Goal: Task Accomplishment & Management: Use online tool/utility

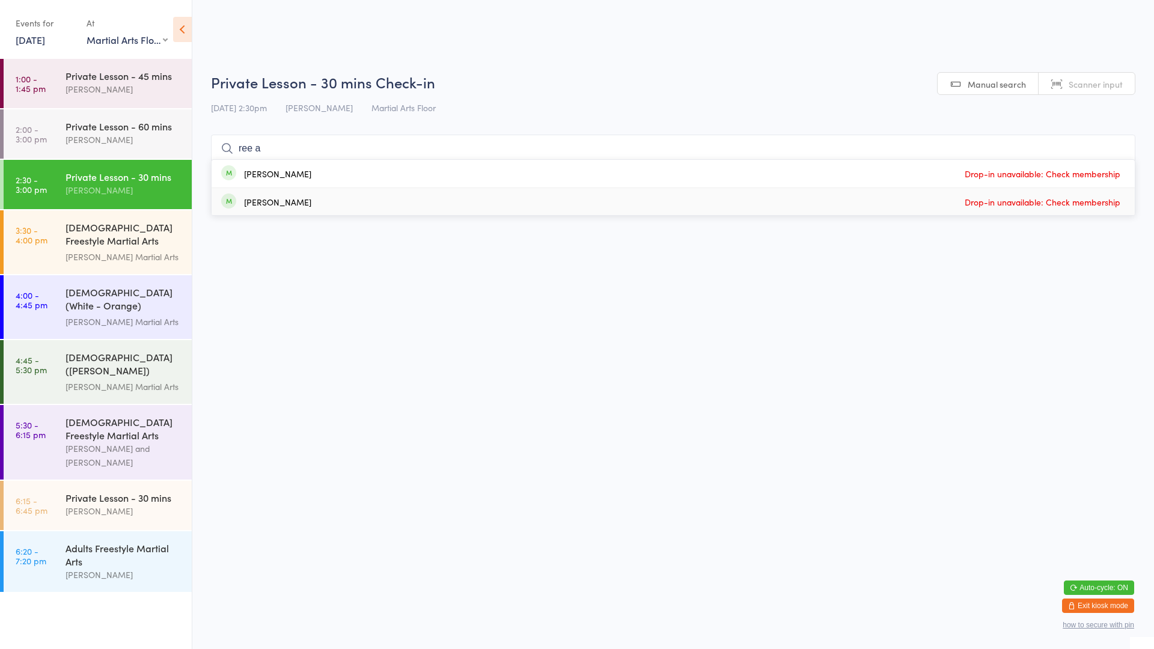
select select "0"
type input "ree a"
click at [284, 173] on div "[PERSON_NAME]" at bounding box center [277, 174] width 67 height 10
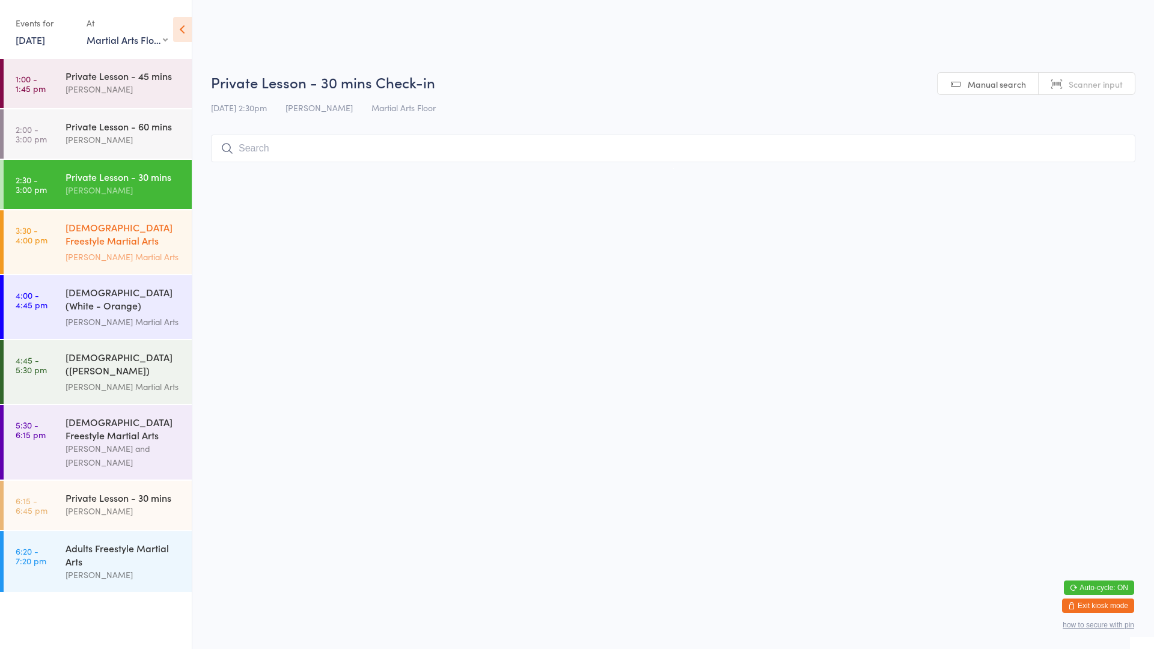
click at [55, 250] on link "3:30 - 4:00 pm [DEMOGRAPHIC_DATA] Freestyle Martial Arts (Little Heroes) [PERSO…" at bounding box center [98, 242] width 188 height 64
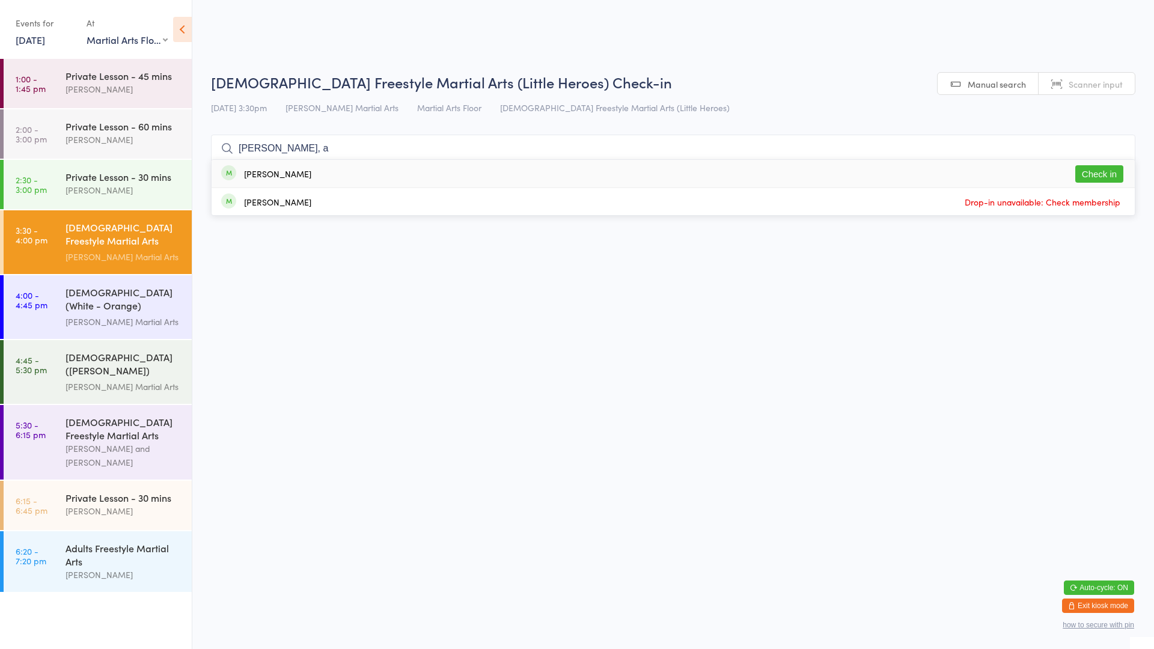
type input "[PERSON_NAME], a"
click at [1114, 177] on button "Check in" at bounding box center [1099, 173] width 48 height 17
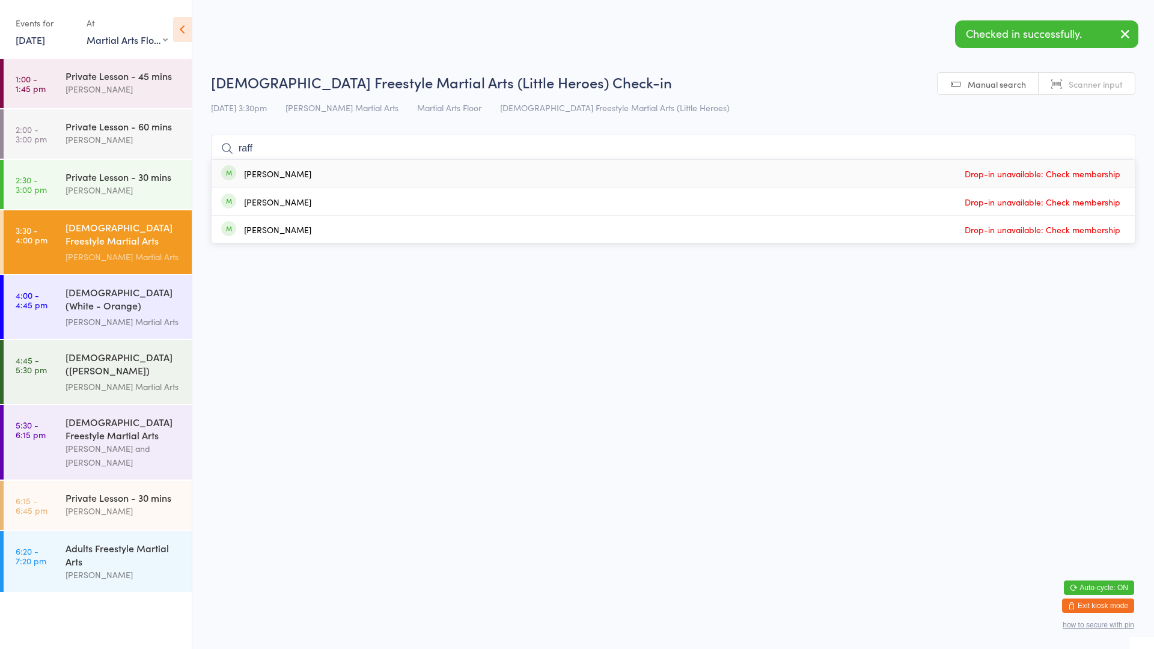
type input "raff"
click at [90, 234] on div "[DEMOGRAPHIC_DATA] Freestyle Martial Arts (Little Heroes)" at bounding box center [123, 235] width 116 height 29
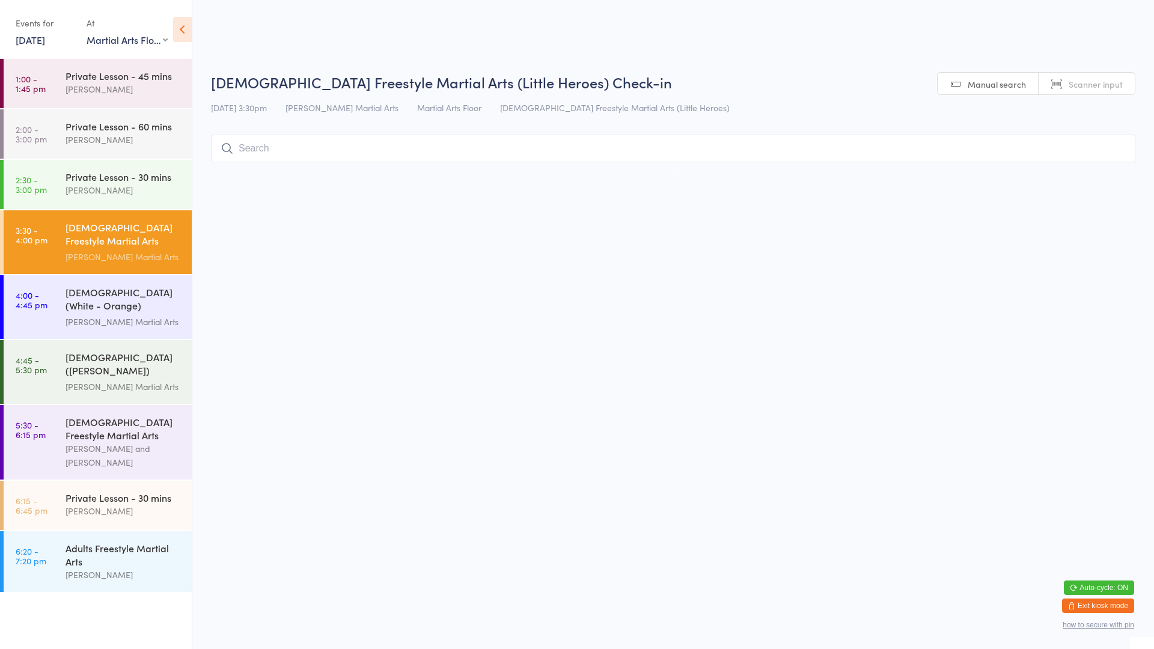
click at [90, 234] on div "[DEMOGRAPHIC_DATA] Freestyle Martial Arts (Little Heroes)" at bounding box center [123, 235] width 116 height 29
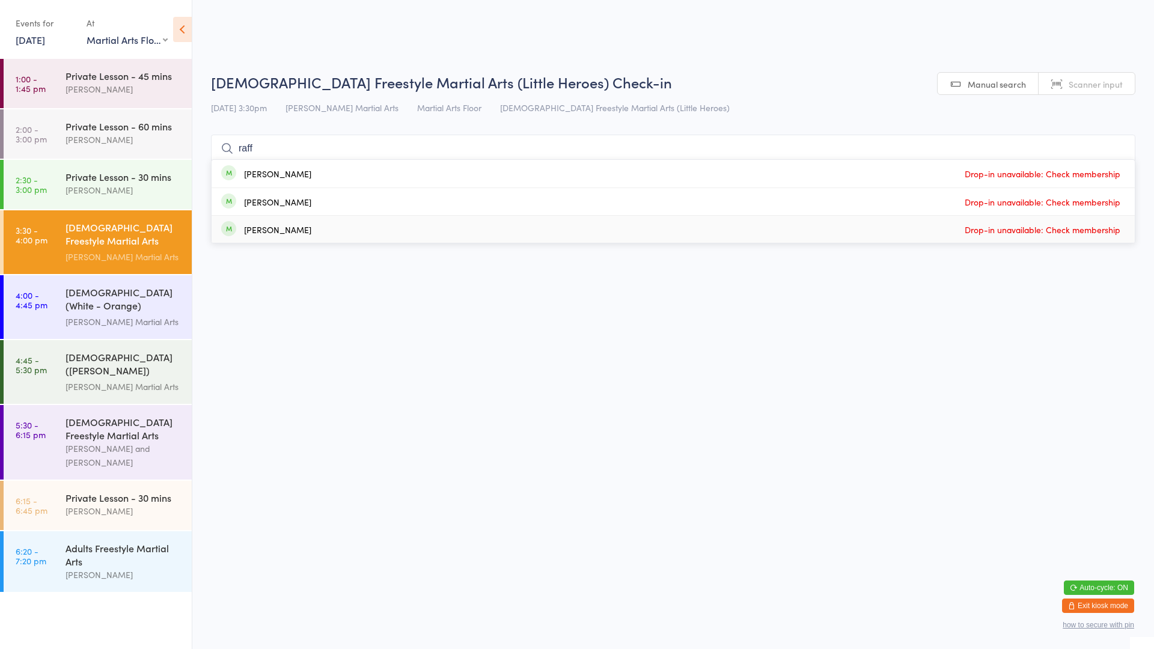
type input "raff"
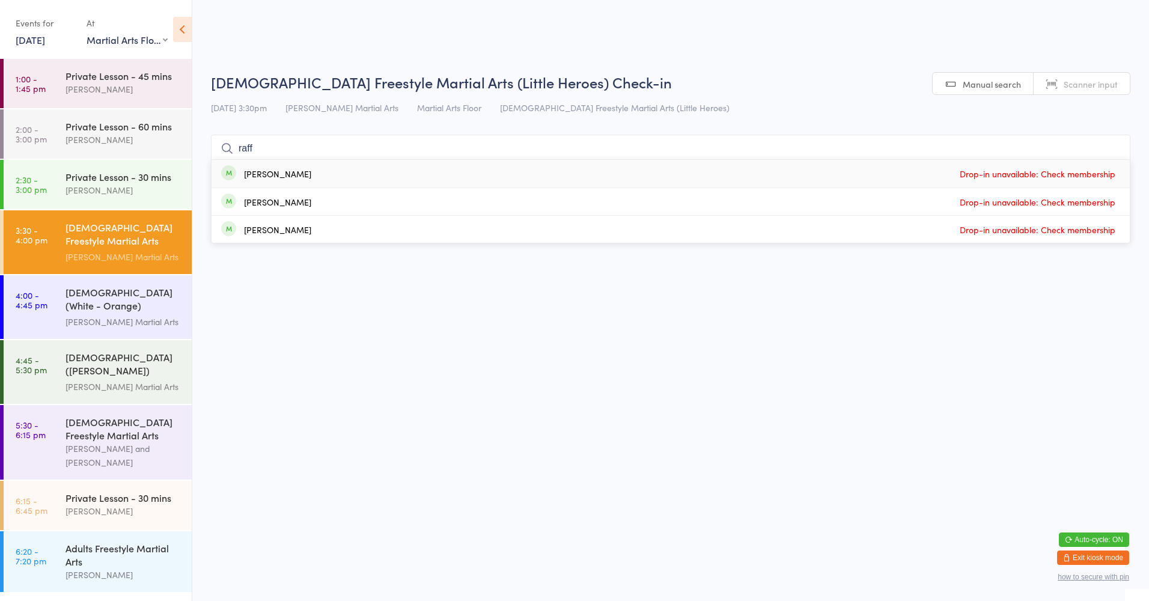
click at [1116, 147] on input "raff" at bounding box center [670, 149] width 919 height 28
click at [1114, 147] on input "raff" at bounding box center [670, 149] width 919 height 28
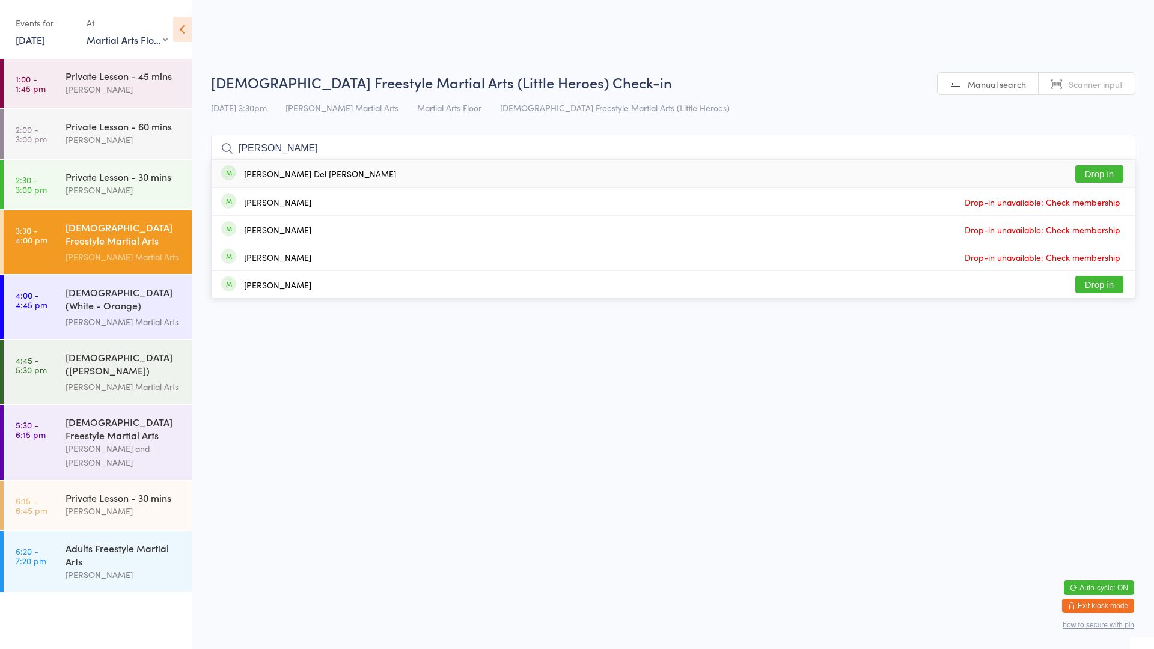
type input "[PERSON_NAME]"
click at [1086, 174] on button "Drop in" at bounding box center [1099, 173] width 48 height 17
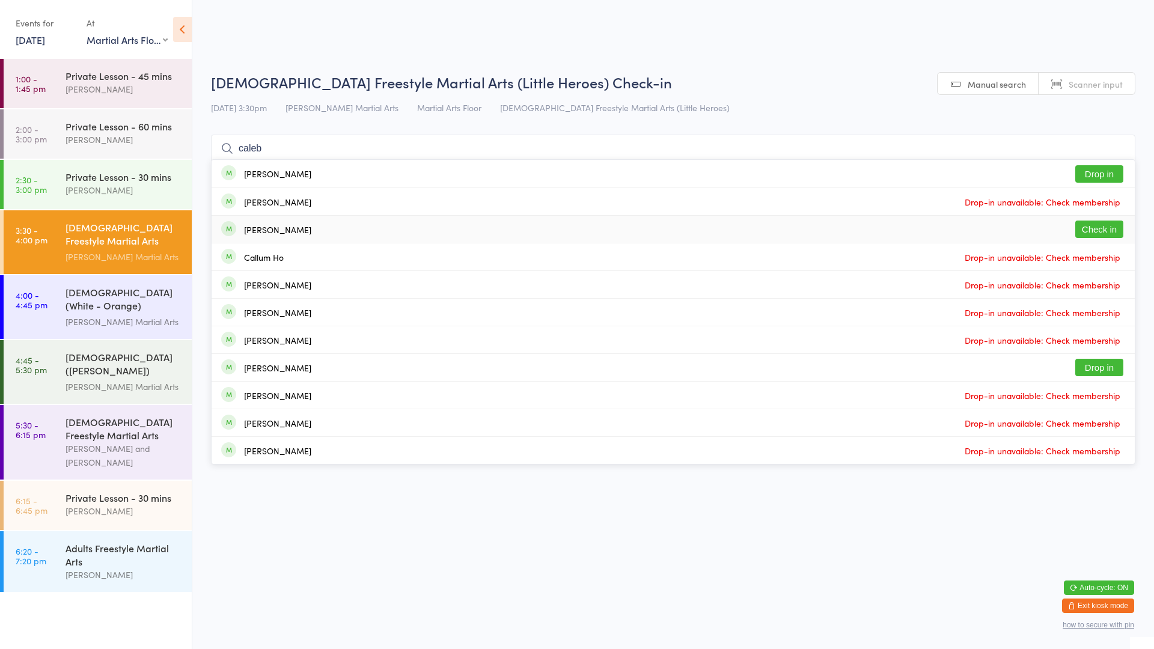
type input "caleb"
click at [370, 224] on div "[PERSON_NAME] Check in" at bounding box center [673, 229] width 923 height 27
type input "matth"
click at [1094, 226] on button "Check in" at bounding box center [1099, 229] width 48 height 17
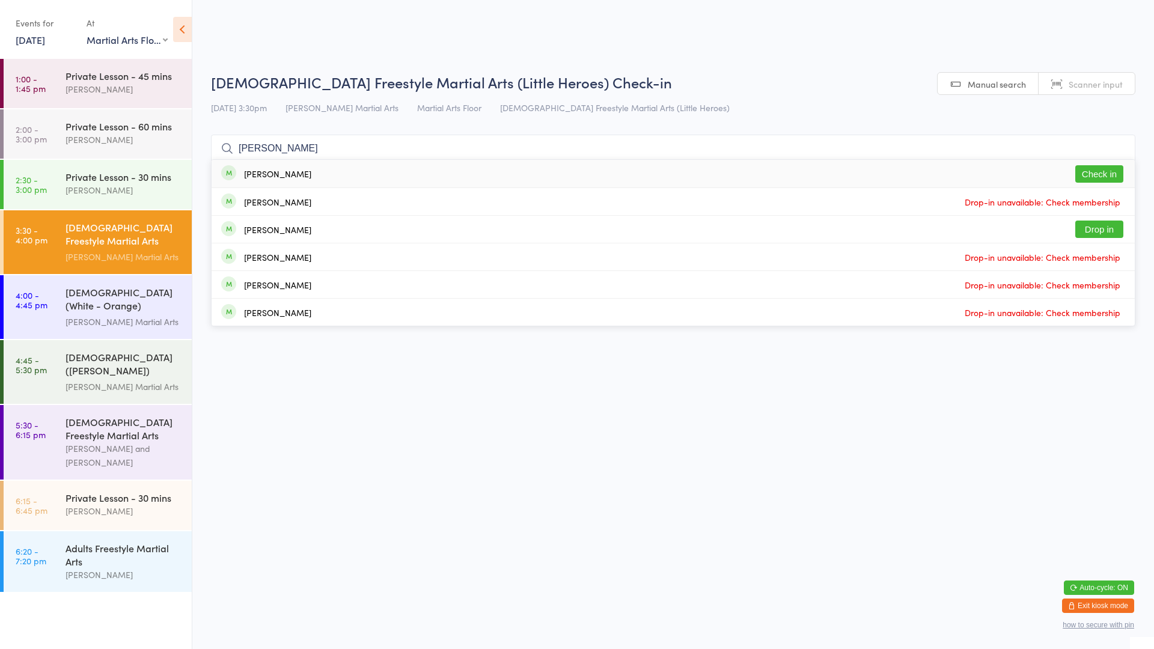
type input "[PERSON_NAME]"
click at [1099, 174] on button "Check in" at bounding box center [1099, 173] width 48 height 17
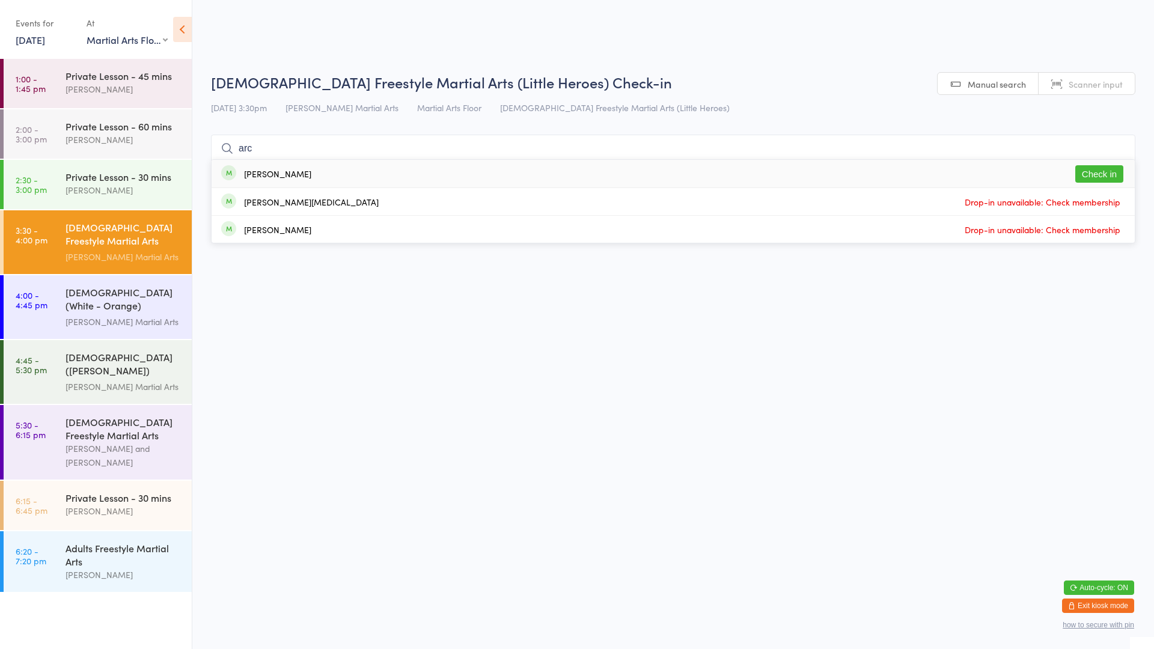
type input "arc"
click at [936, 171] on div "[PERSON_NAME] Check in" at bounding box center [673, 174] width 923 height 28
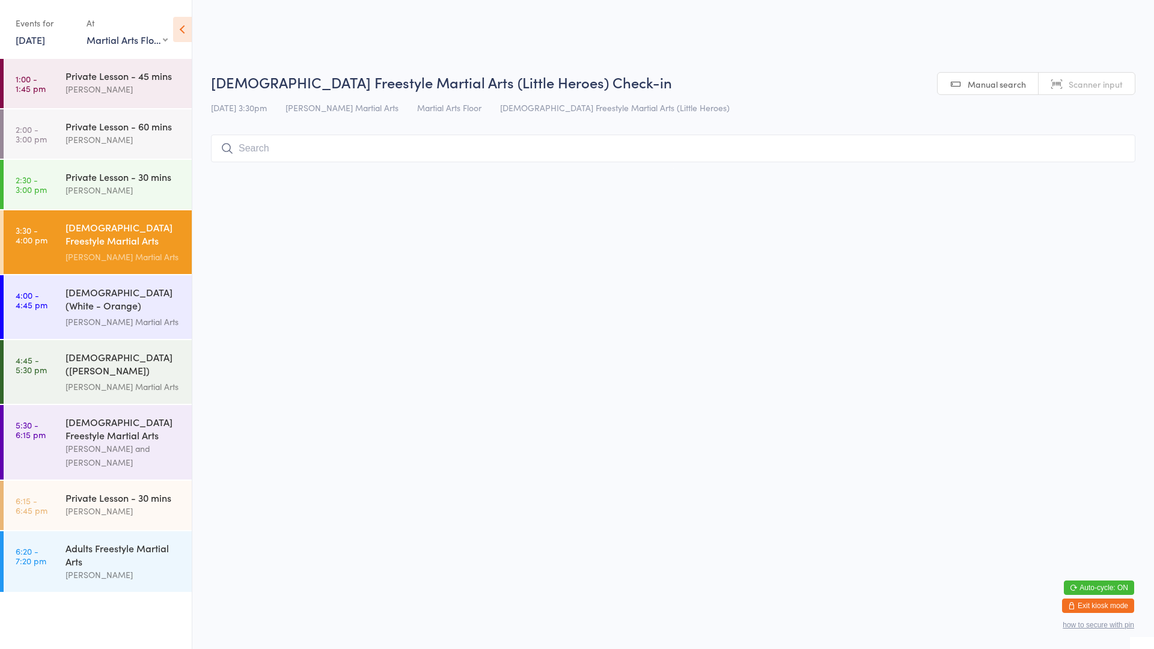
drag, startPoint x: 11, startPoint y: 275, endPoint x: 228, endPoint y: 330, distance: 224.4
click at [228, 330] on html "You have now entered Kiosk Mode. Members will be able to check themselves in us…" at bounding box center [577, 324] width 1154 height 649
click at [73, 308] on div "[DEMOGRAPHIC_DATA] (White - Orange) Freestyle Martial Arts" at bounding box center [123, 299] width 116 height 29
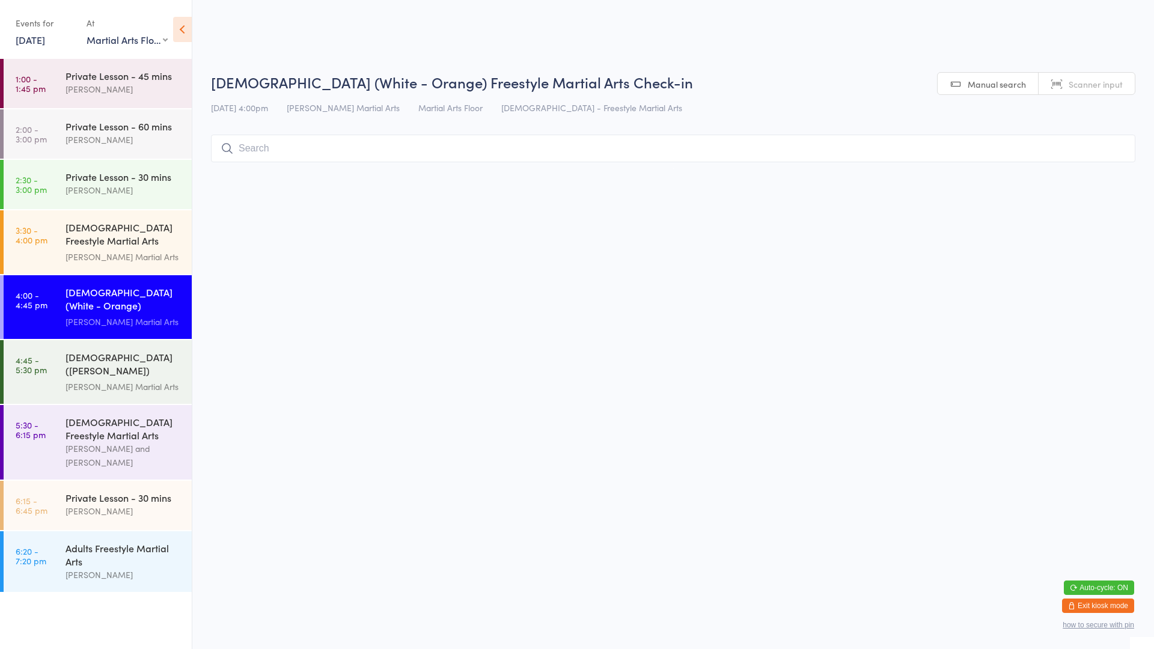
click at [286, 147] on input "search" at bounding box center [673, 149] width 924 height 28
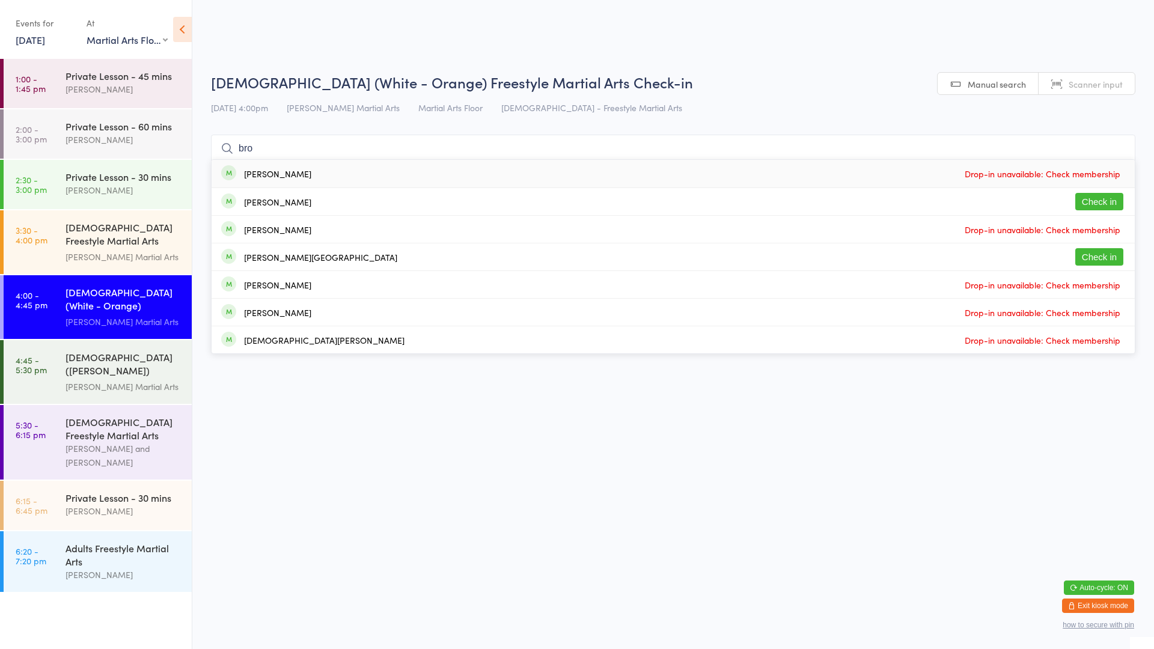
type input "bro"
click at [1090, 259] on button "Check in" at bounding box center [1099, 256] width 48 height 17
type input "[PERSON_NAME]"
click at [1083, 204] on span "Drop-in unavailable: Check membership" at bounding box center [1042, 202] width 162 height 18
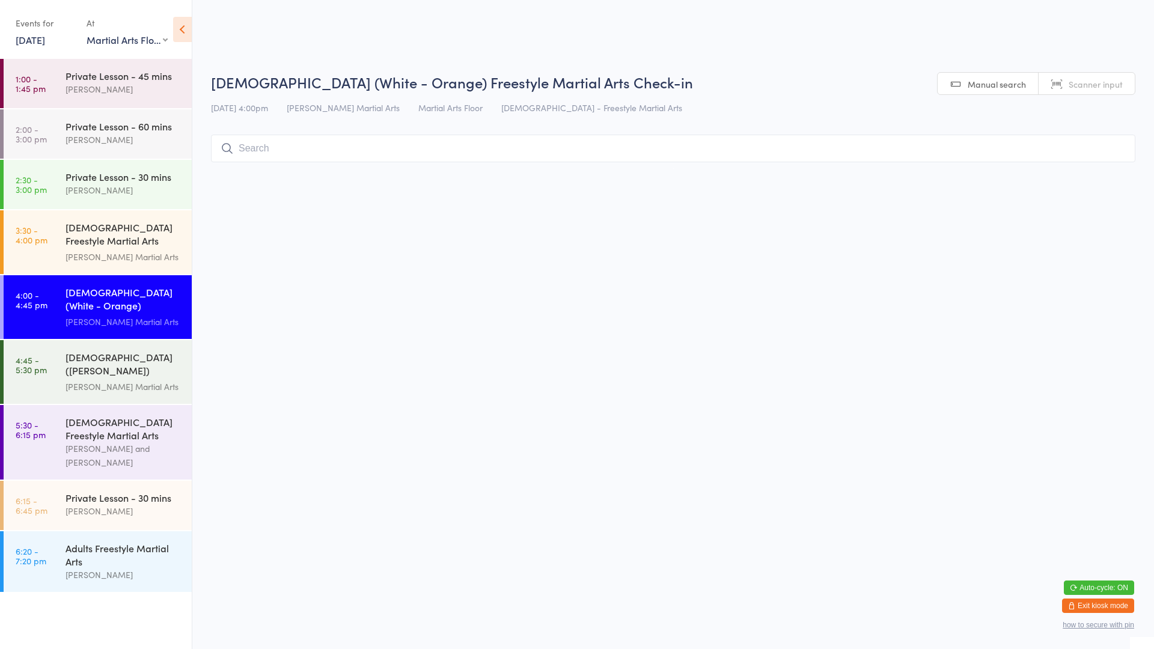
click at [396, 145] on input "search" at bounding box center [673, 149] width 924 height 28
click at [127, 246] on div "[DEMOGRAPHIC_DATA] Freestyle Martial Arts (Little Heroes)" at bounding box center [123, 235] width 116 height 29
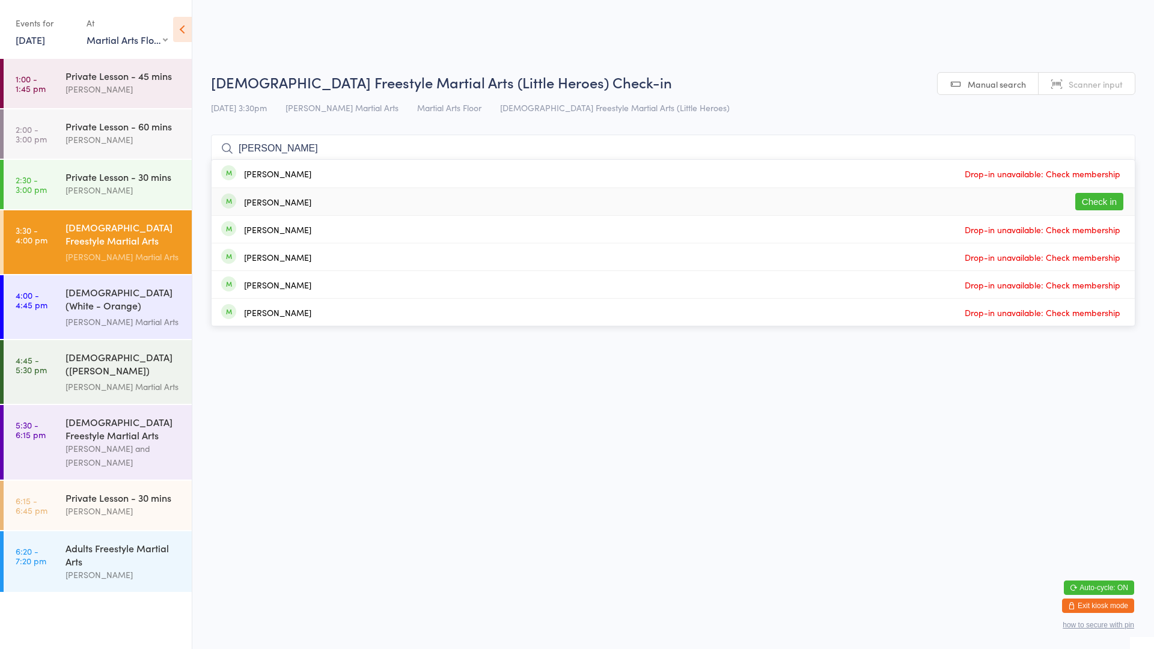
type input "[PERSON_NAME]"
click at [1104, 201] on button "Check in" at bounding box center [1099, 201] width 48 height 17
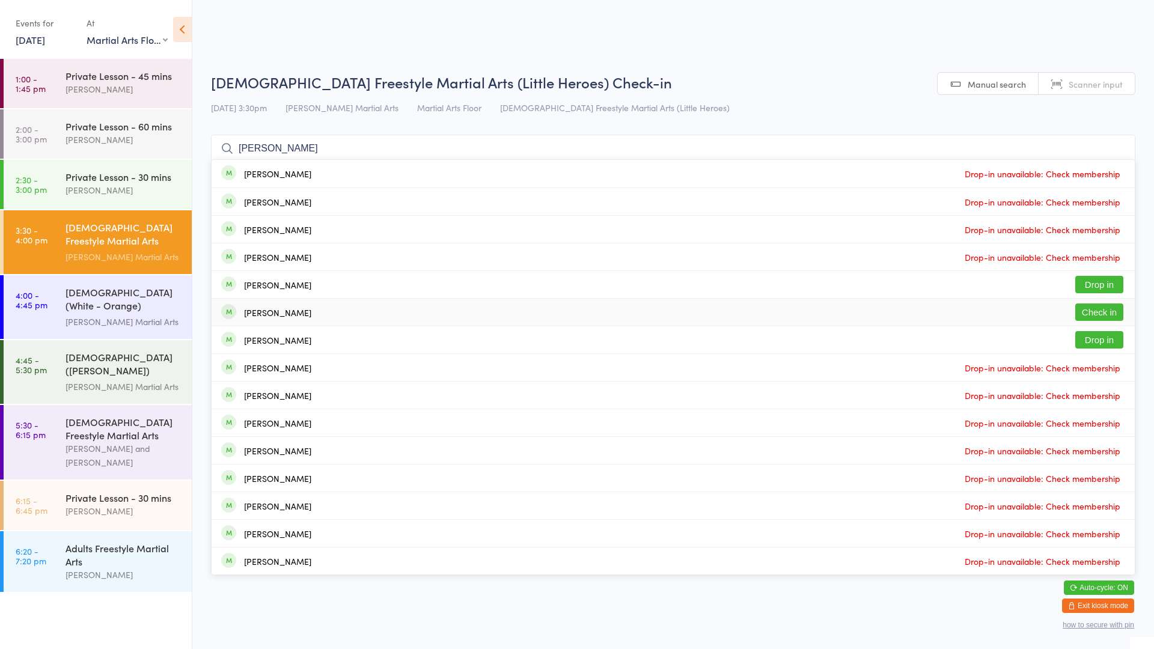
type input "[PERSON_NAME]"
click at [1085, 310] on button "Check in" at bounding box center [1099, 311] width 48 height 17
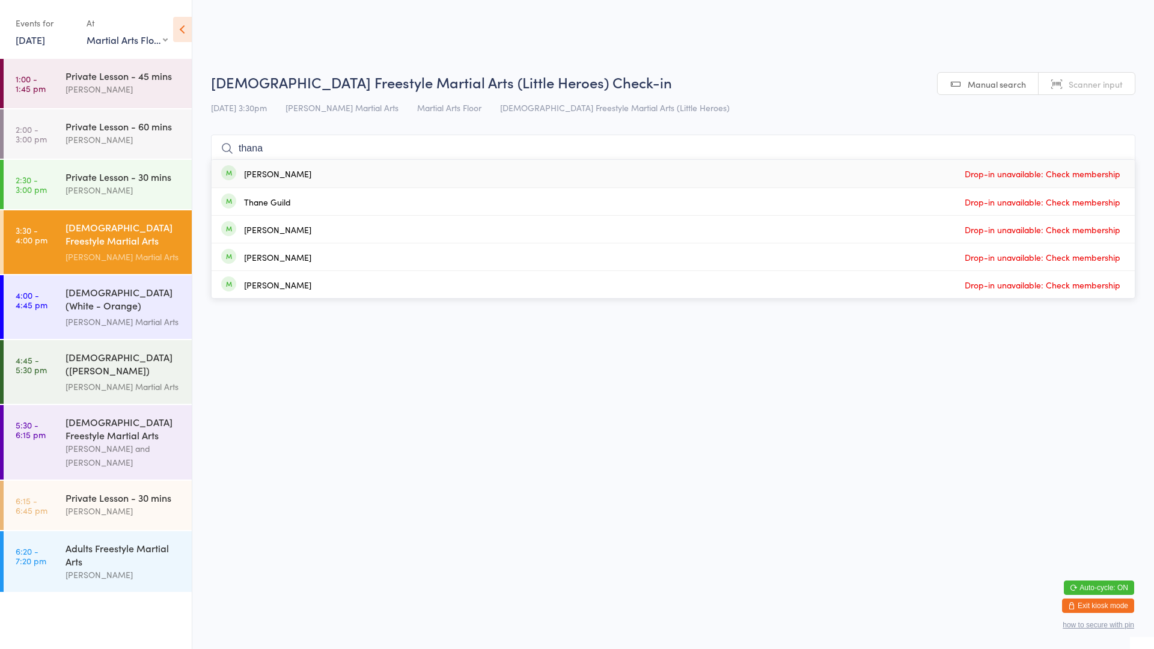
type input "thana"
click at [347, 181] on div "[PERSON_NAME] Drop-in unavailable: Check membership" at bounding box center [673, 174] width 923 height 28
drag, startPoint x: 297, startPoint y: 138, endPoint x: 302, endPoint y: 231, distance: 93.3
click at [289, 162] on div "radin Radin [PERSON_NAME] Drop-in unavailable: Check membership [PERSON_NAME] D…" at bounding box center [673, 149] width 924 height 28
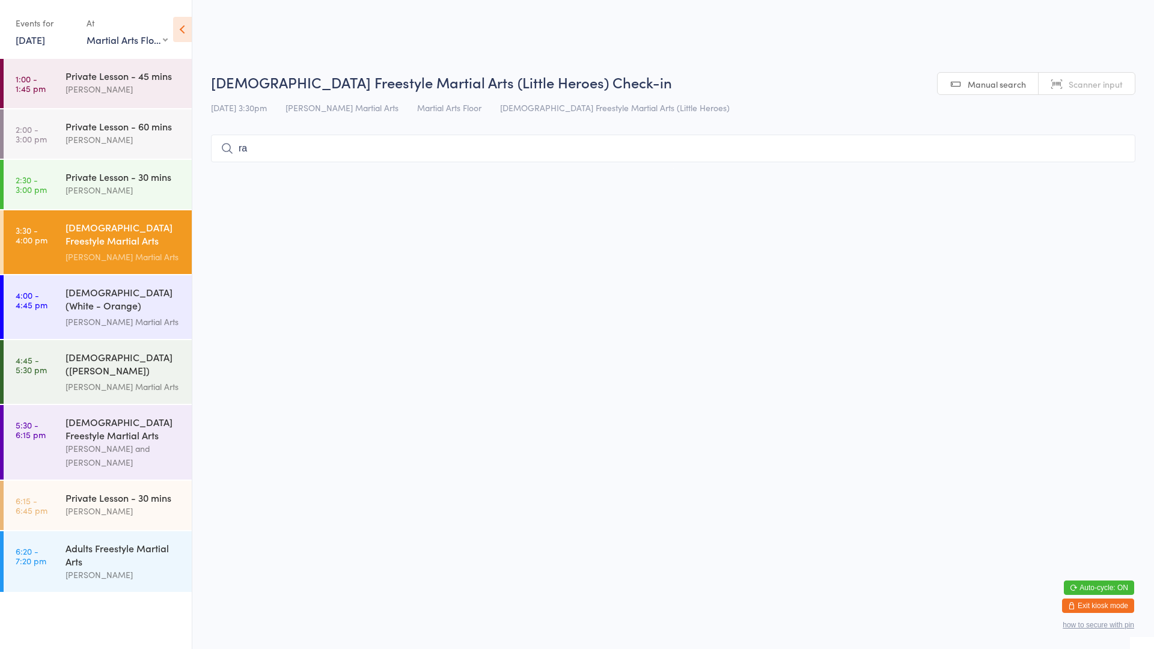
type input "r"
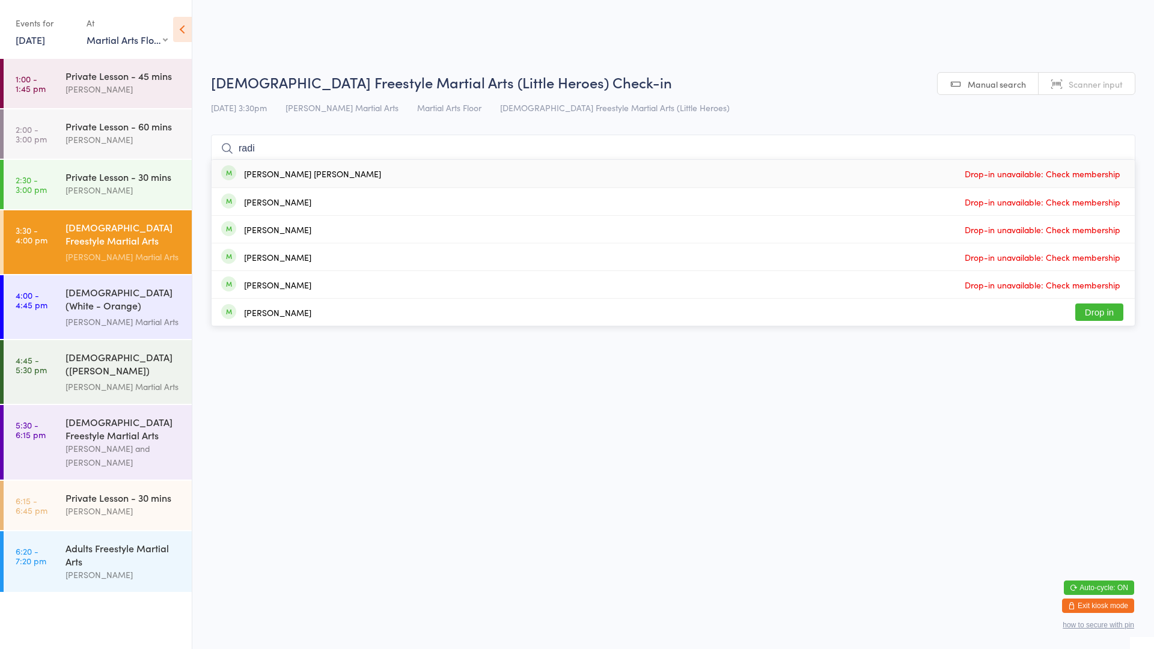
type input "radi"
click at [156, 315] on div "[PERSON_NAME] Martial Arts" at bounding box center [123, 322] width 116 height 14
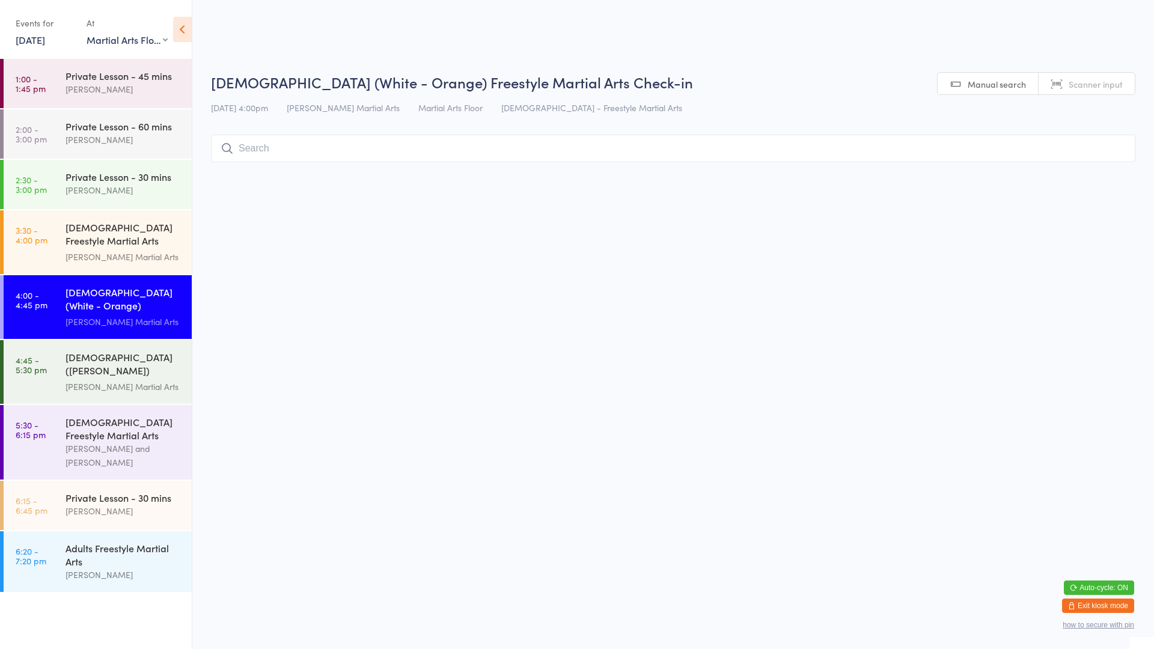
click at [296, 152] on input "search" at bounding box center [673, 149] width 924 height 28
click at [295, 147] on input "search" at bounding box center [673, 149] width 924 height 28
click at [292, 147] on input "search" at bounding box center [673, 149] width 924 height 28
click at [316, 153] on input "search" at bounding box center [673, 149] width 924 height 28
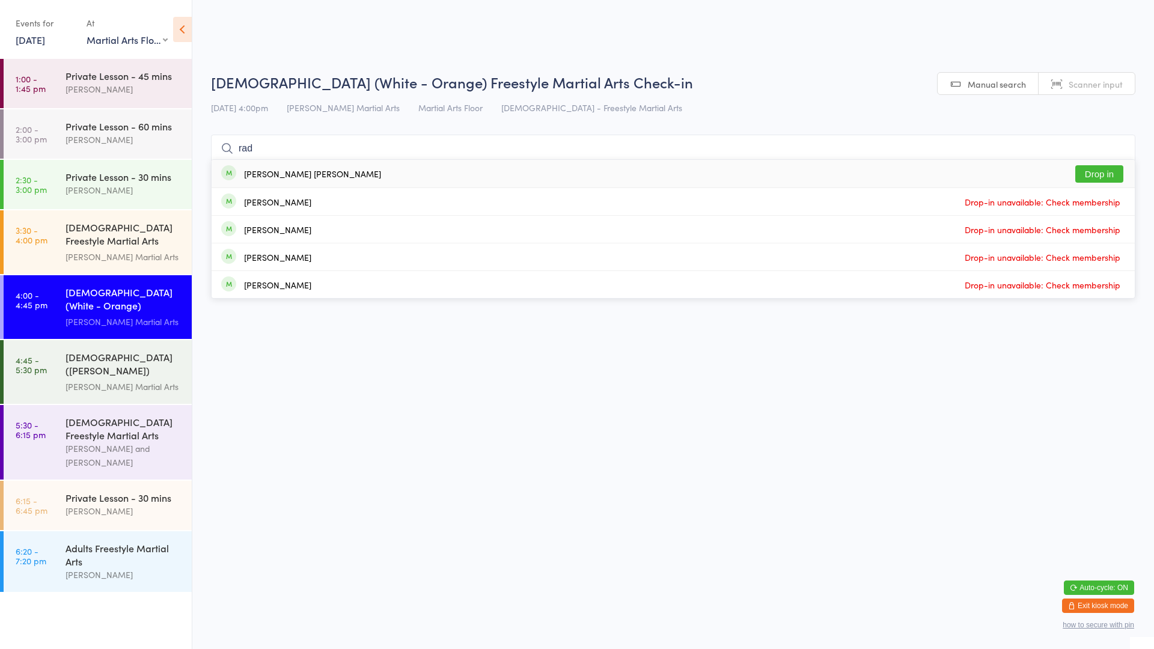
type input "rad"
click at [1113, 171] on button "Drop in" at bounding box center [1099, 173] width 48 height 17
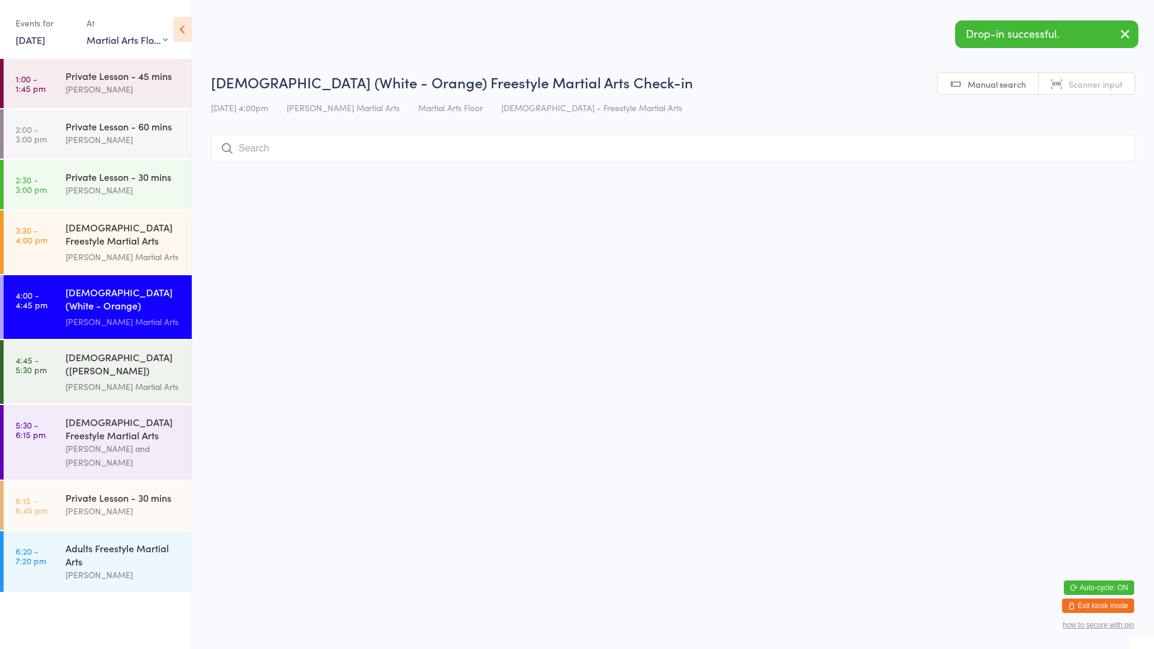
click at [350, 154] on input "search" at bounding box center [673, 149] width 924 height 28
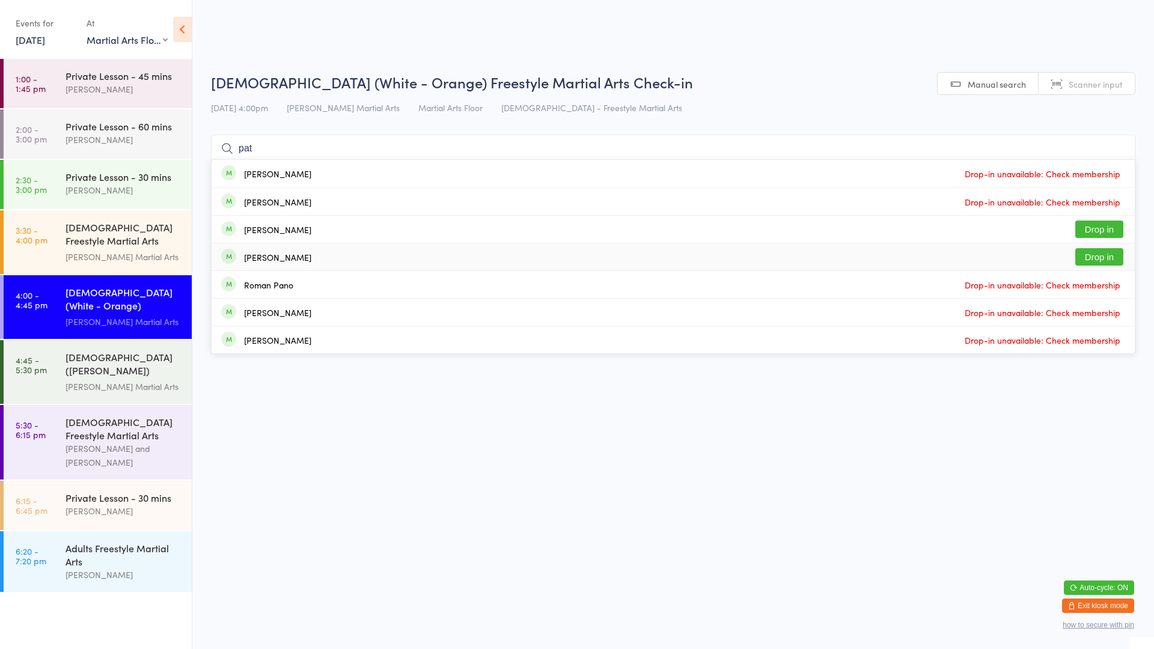
type input "pat"
click at [300, 261] on div "[PERSON_NAME] Drop in" at bounding box center [673, 256] width 923 height 27
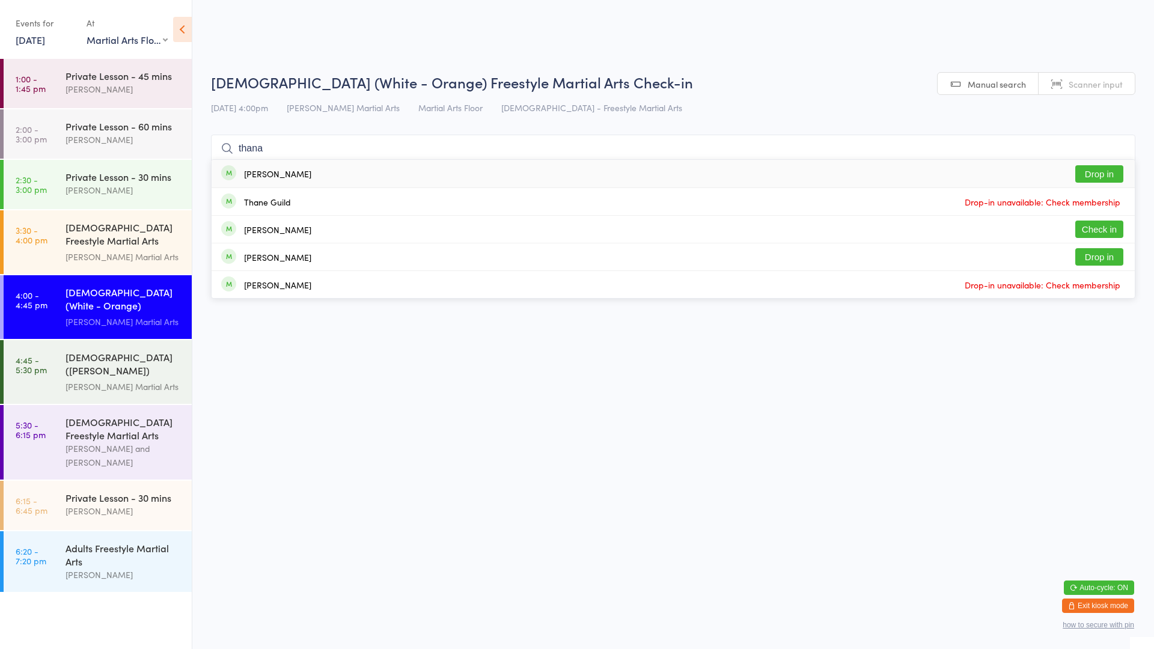
type input "thana"
click at [287, 172] on div "[PERSON_NAME]" at bounding box center [277, 174] width 67 height 10
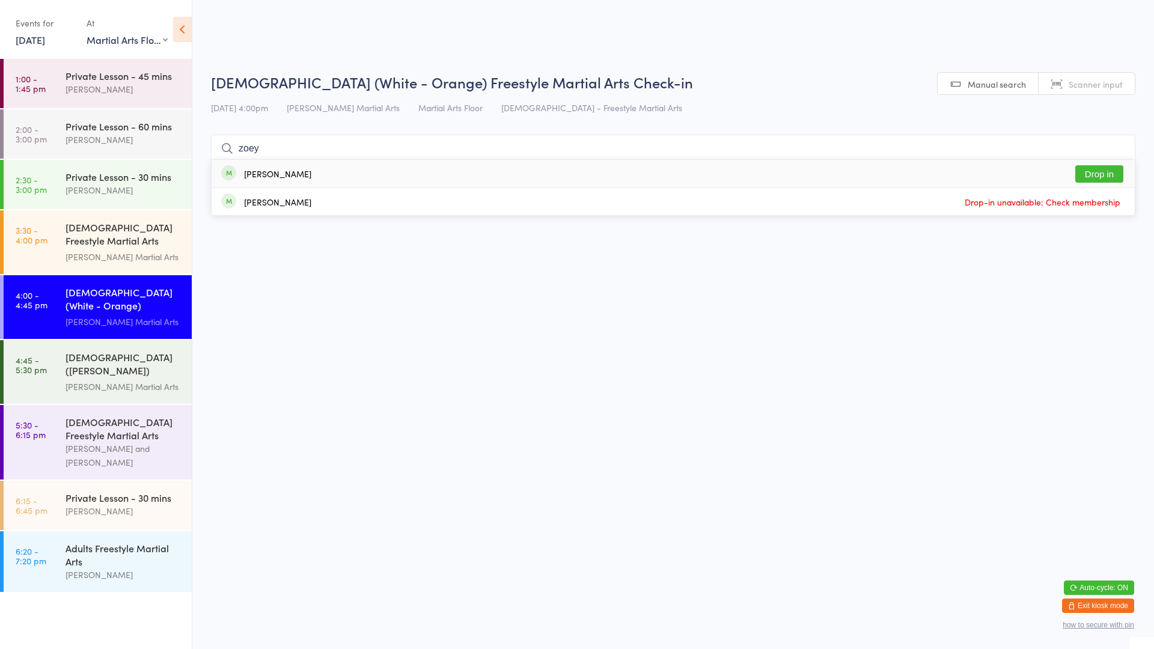
type input "zoey"
click at [359, 165] on div "[PERSON_NAME] Drop in" at bounding box center [673, 174] width 923 height 28
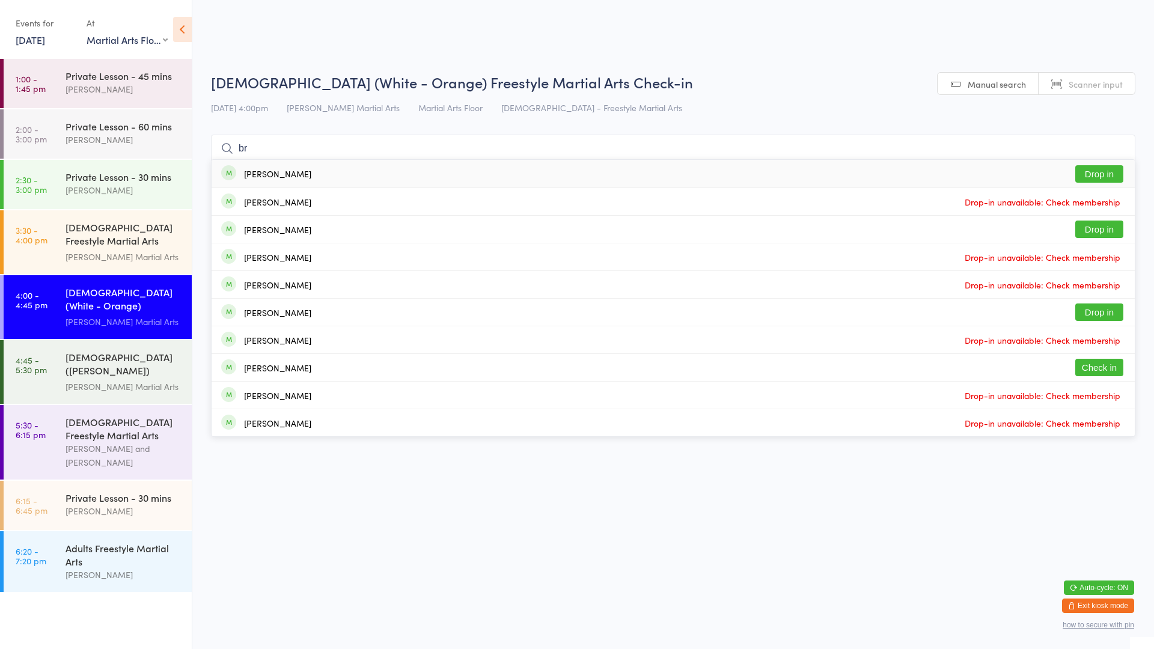
type input "b"
type input "bra"
click at [359, 165] on div "[PERSON_NAME] Drop in" at bounding box center [673, 174] width 923 height 28
click at [351, 157] on input "bra" at bounding box center [673, 149] width 924 height 28
type input "bra"
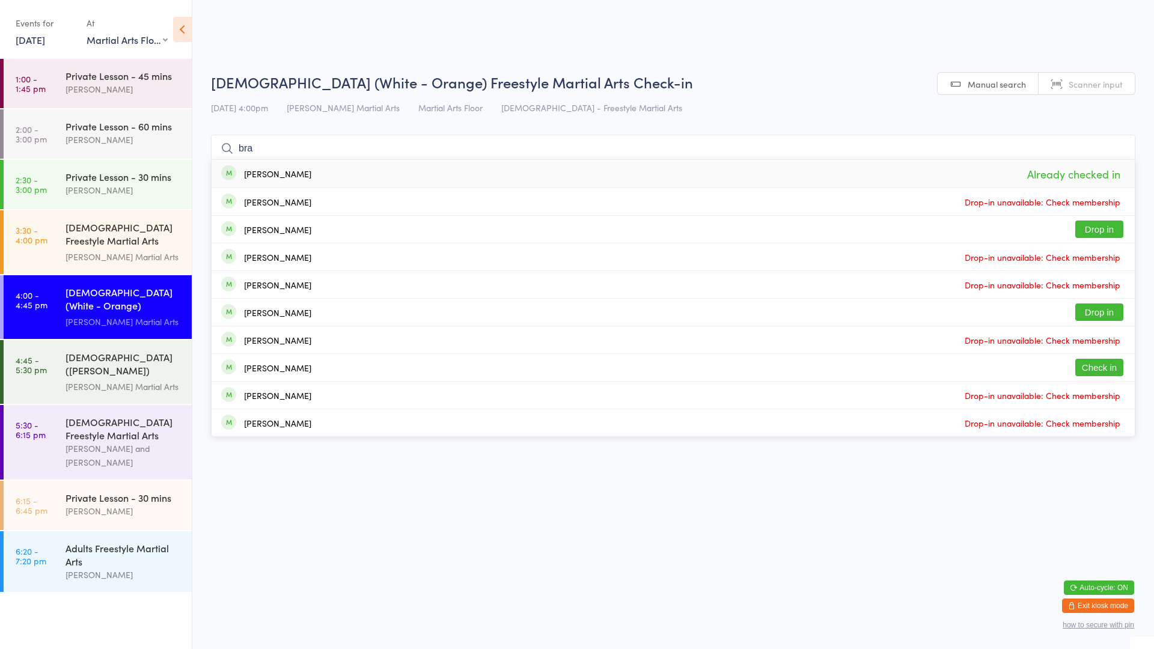
click at [350, 168] on div "[PERSON_NAME] Already checked in" at bounding box center [673, 174] width 923 height 28
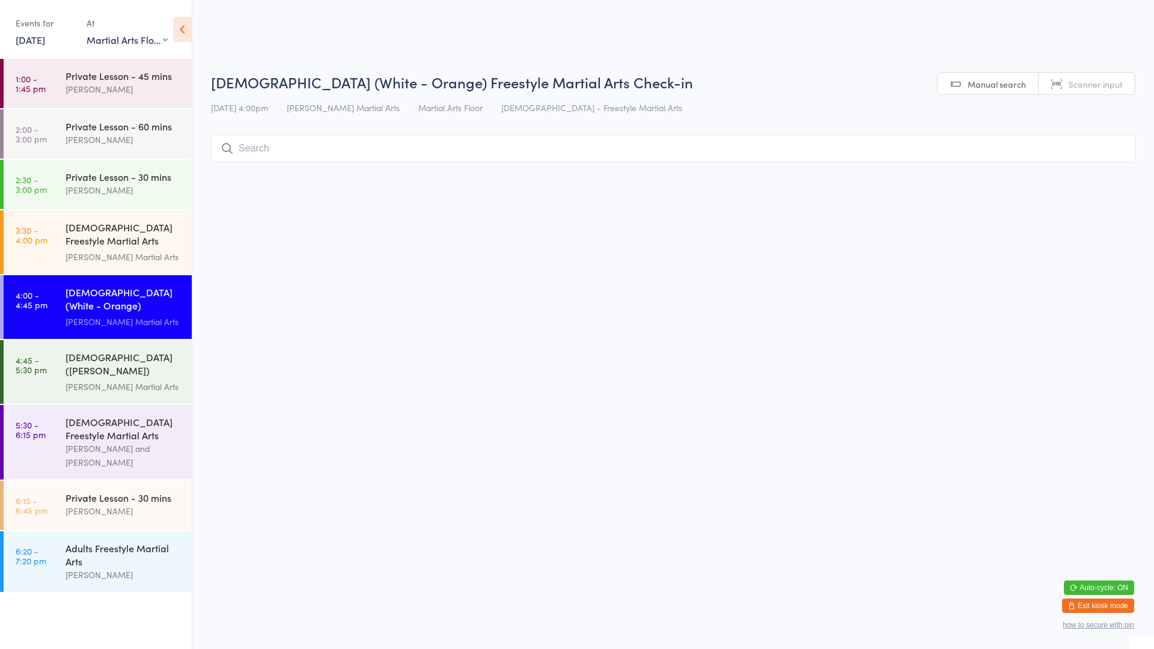
click at [353, 147] on input "search" at bounding box center [673, 149] width 924 height 28
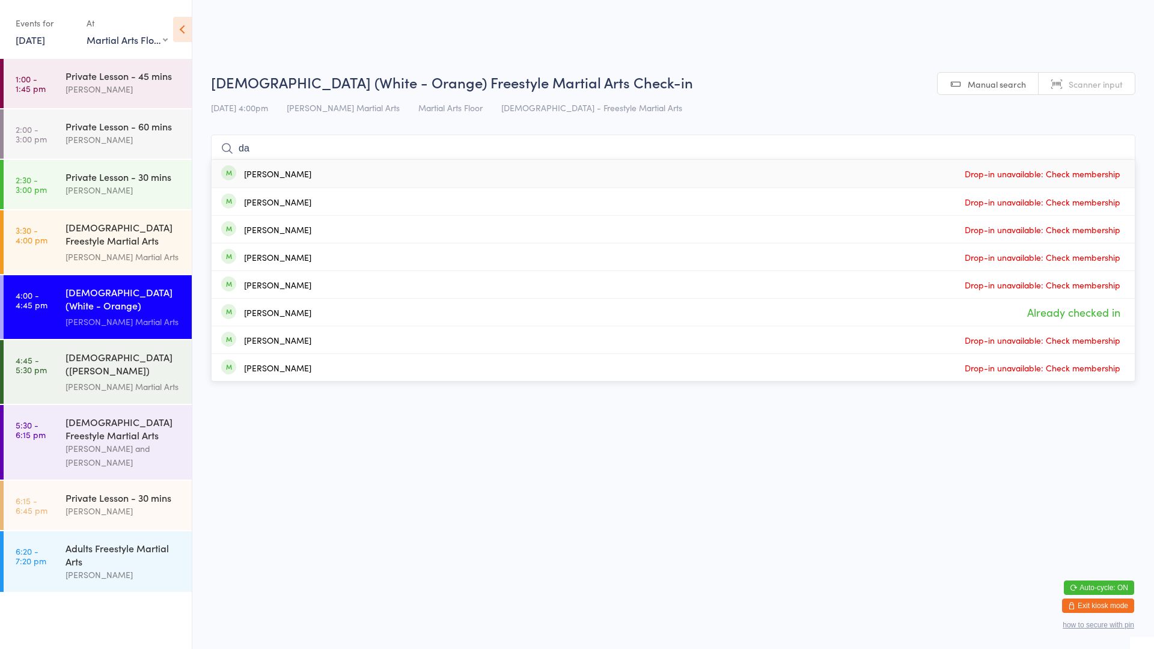
type input "da"
click at [1113, 320] on span "Already checked in" at bounding box center [1073, 312] width 99 height 21
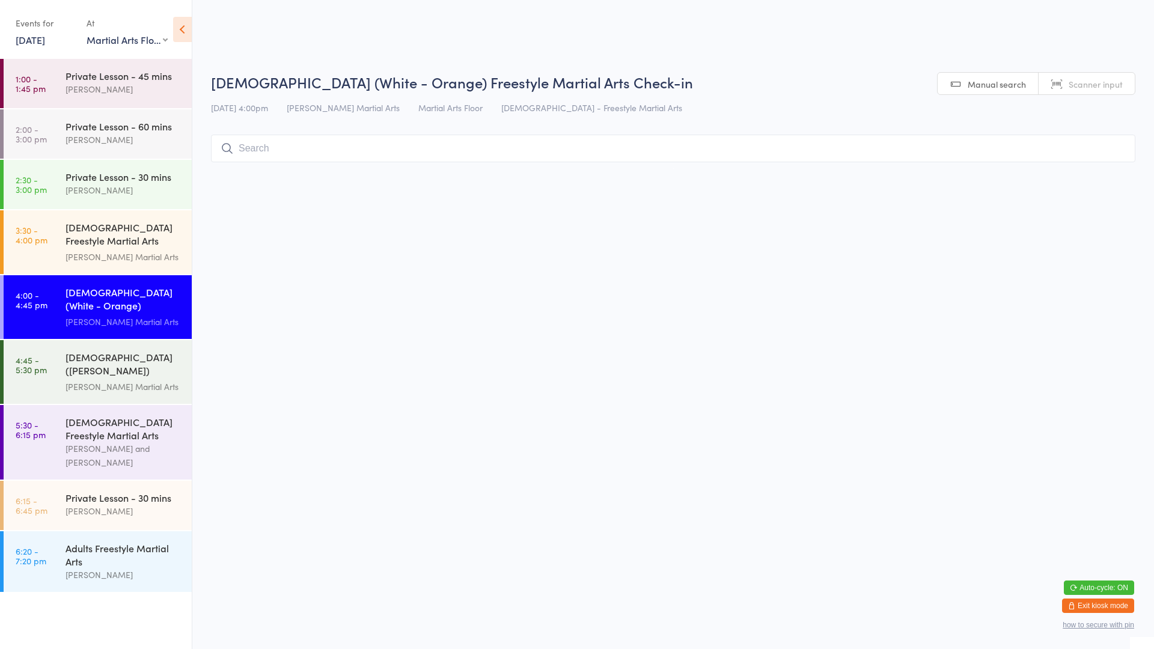
click at [263, 154] on input "search" at bounding box center [673, 149] width 924 height 28
type input "reb"
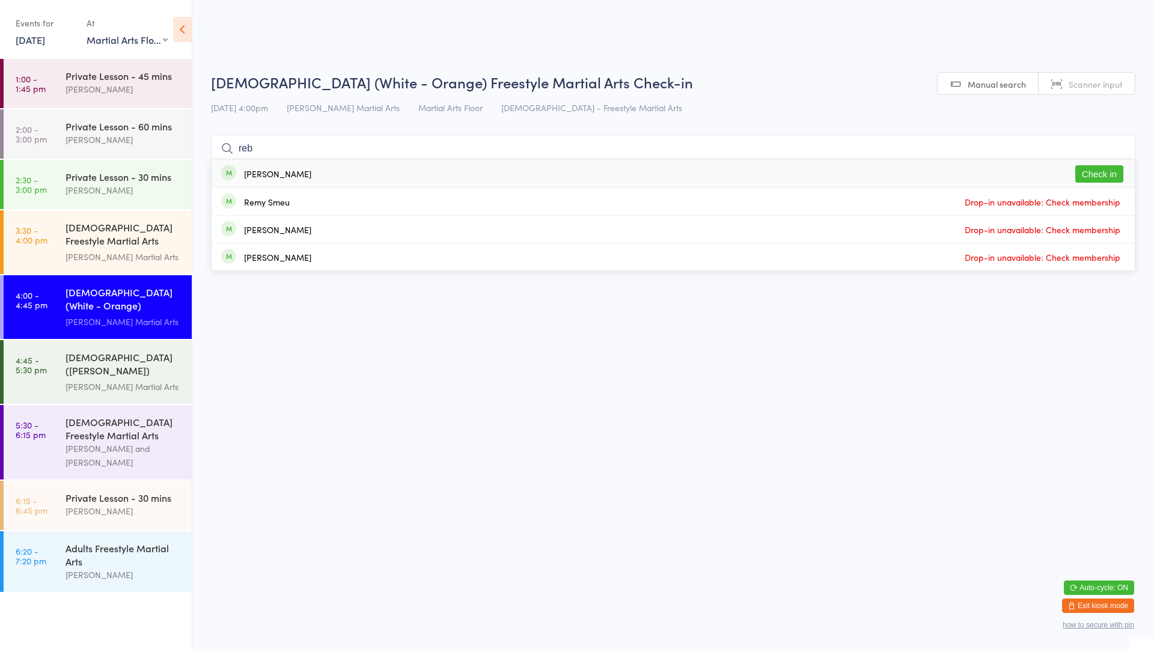
click at [1098, 175] on button "Check in" at bounding box center [1099, 173] width 48 height 17
type input "[PERSON_NAME]"
click at [1103, 178] on button "Check in" at bounding box center [1099, 173] width 48 height 17
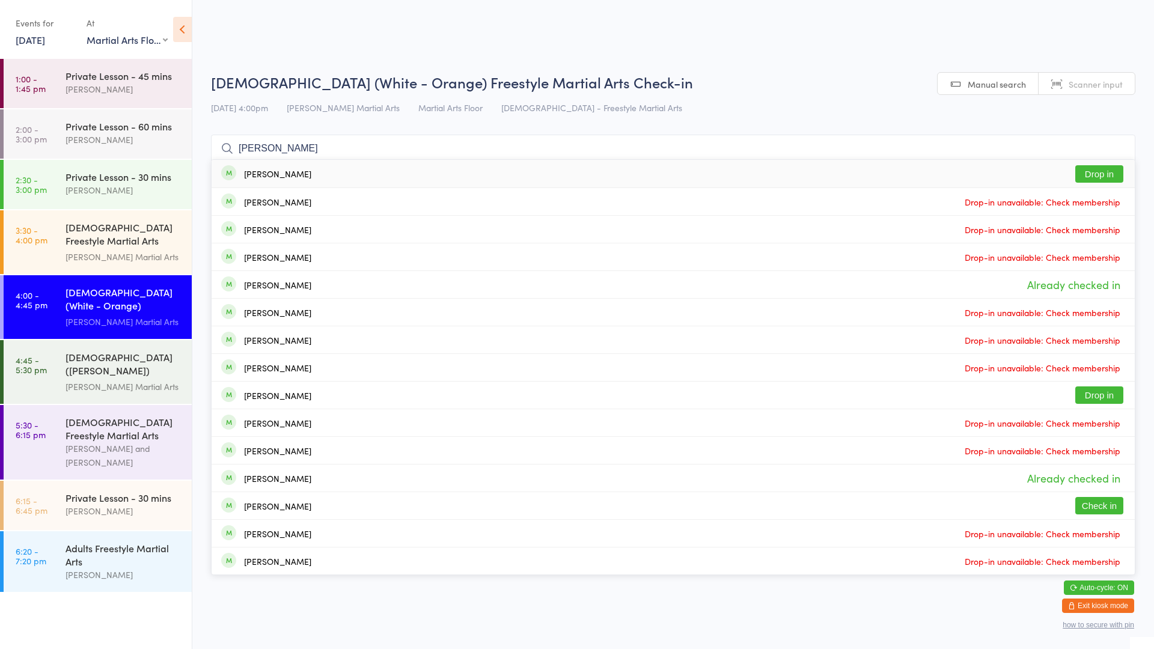
type input "[PERSON_NAME]"
click at [1094, 170] on button "Drop in" at bounding box center [1099, 173] width 48 height 17
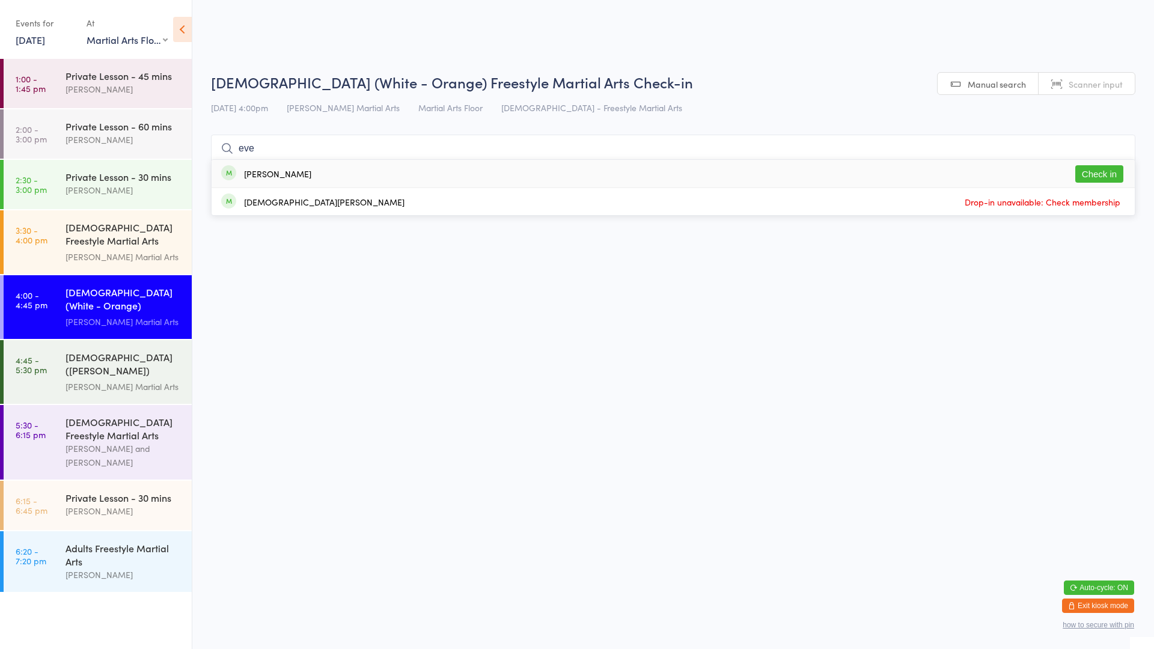
type input "eve"
click at [1095, 170] on button "Check in" at bounding box center [1099, 173] width 48 height 17
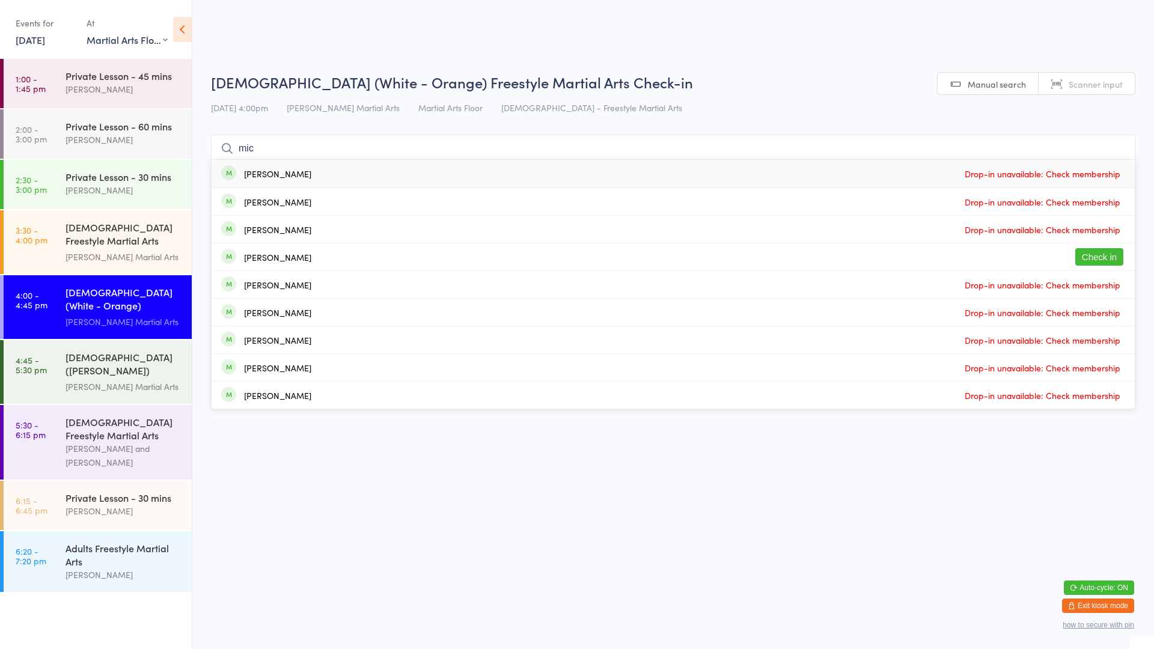
type input "mic"
click at [1103, 257] on button "Check in" at bounding box center [1099, 256] width 48 height 17
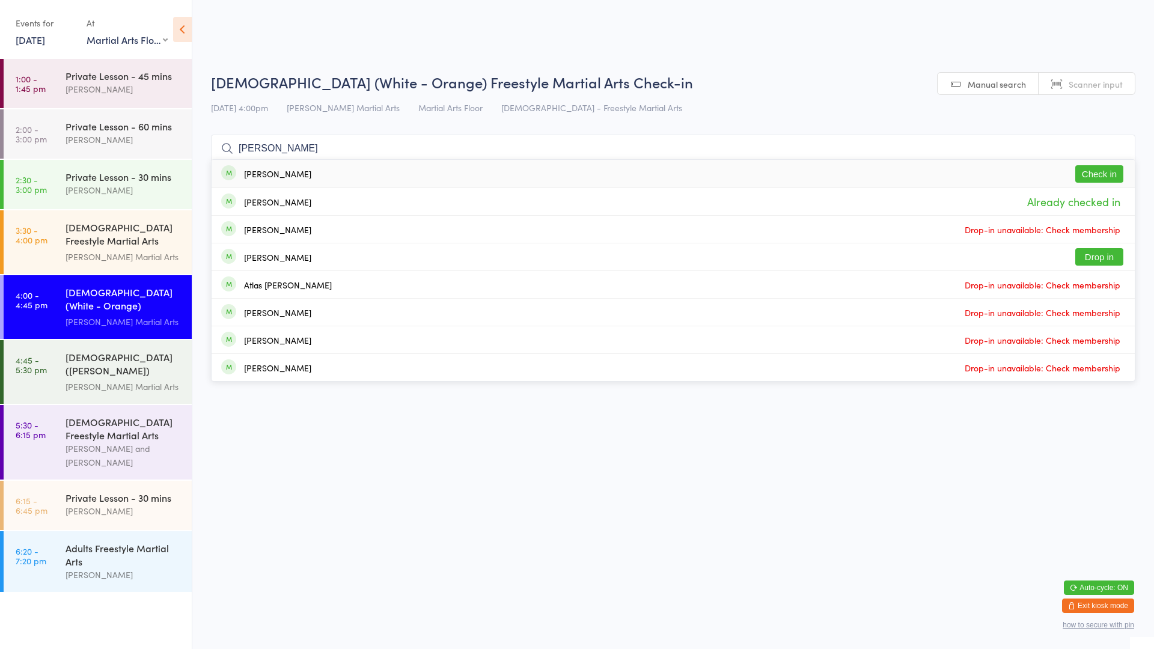
type input "[PERSON_NAME]"
click at [1096, 173] on button "Check in" at bounding box center [1099, 173] width 48 height 17
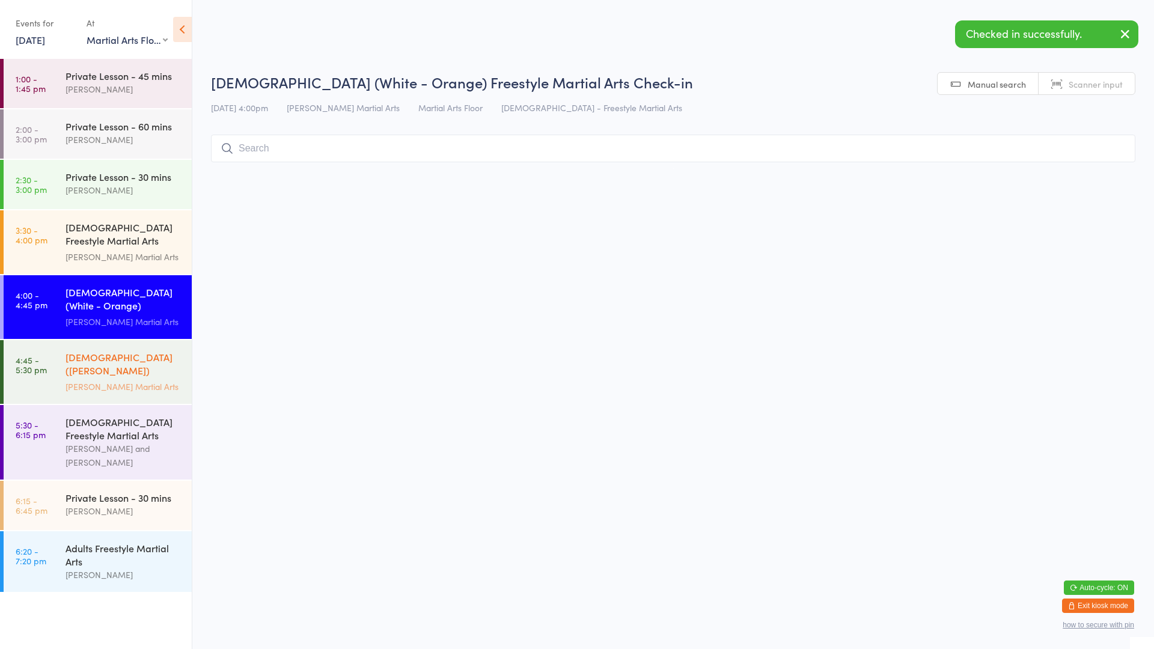
click at [90, 365] on div "[DEMOGRAPHIC_DATA] ([PERSON_NAME]) Freestyle Martial Arts" at bounding box center [123, 364] width 116 height 29
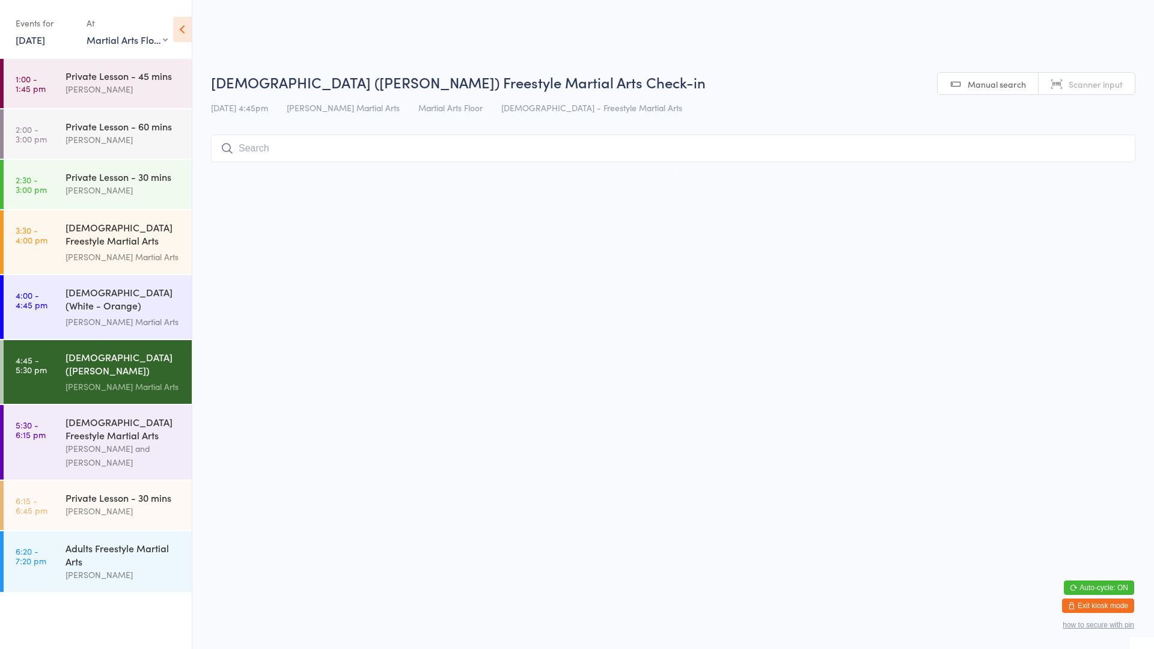
click at [297, 141] on input "search" at bounding box center [673, 149] width 924 height 28
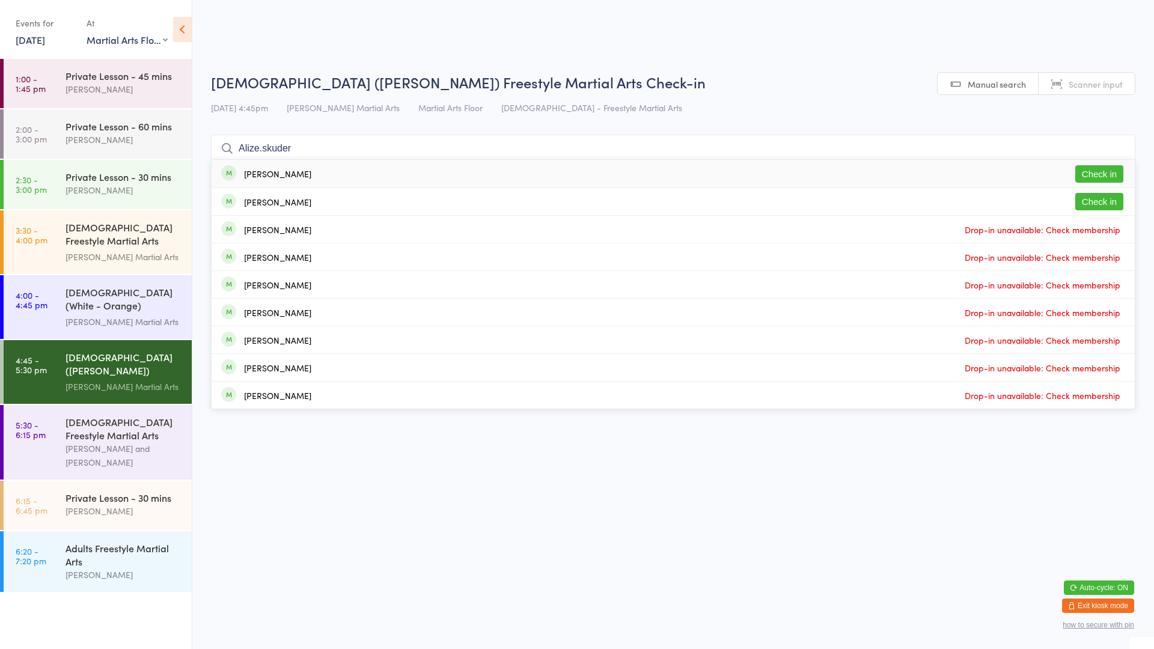
type input "Alize.skuder"
click at [1109, 173] on button "Check in" at bounding box center [1099, 173] width 48 height 17
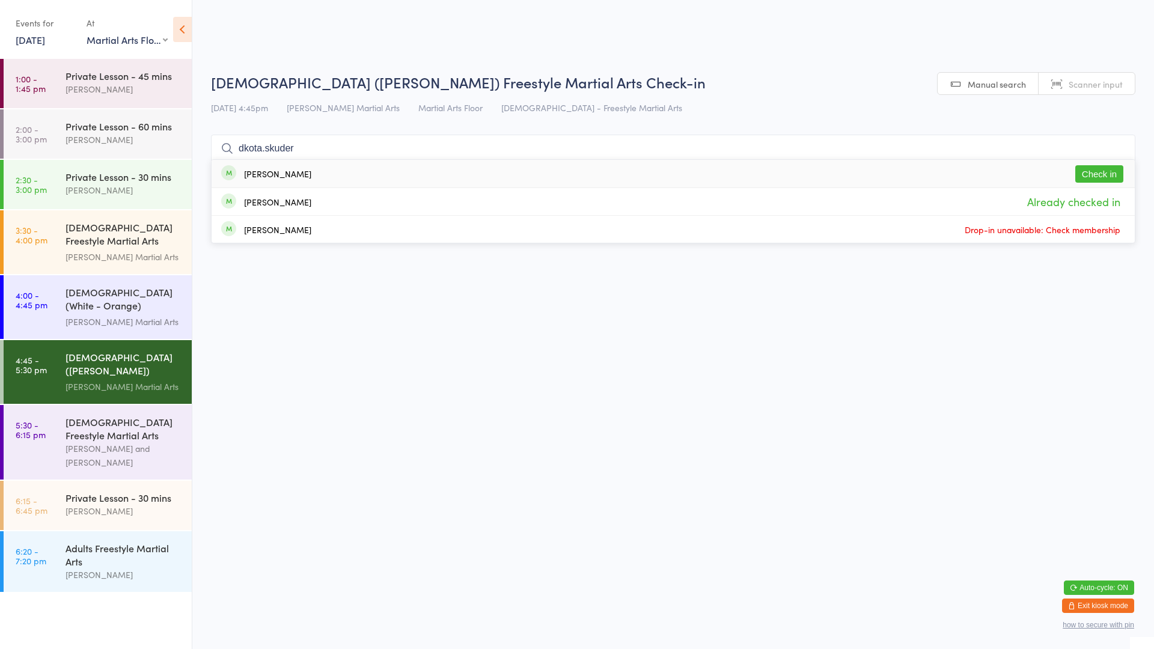
type input "dkota.skuder"
click at [1103, 174] on button "Check in" at bounding box center [1099, 173] width 48 height 17
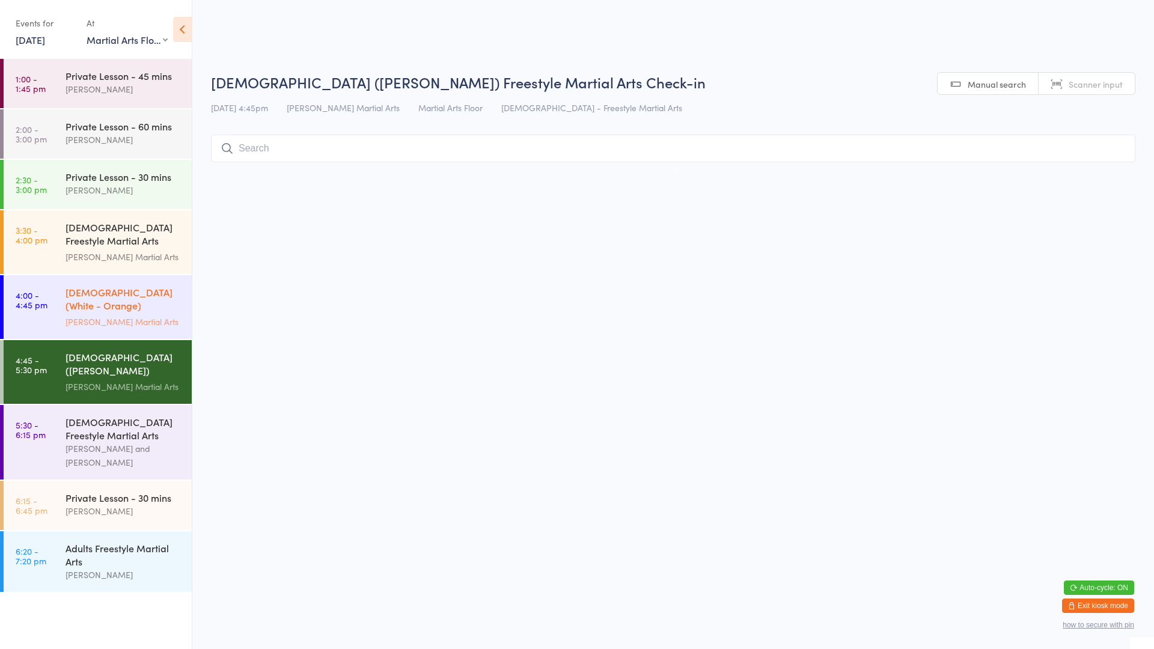
click at [41, 318] on link "4:00 - 4:45 pm [DEMOGRAPHIC_DATA] (White - Orange) Freestyle Martial Arts [PERS…" at bounding box center [98, 307] width 188 height 64
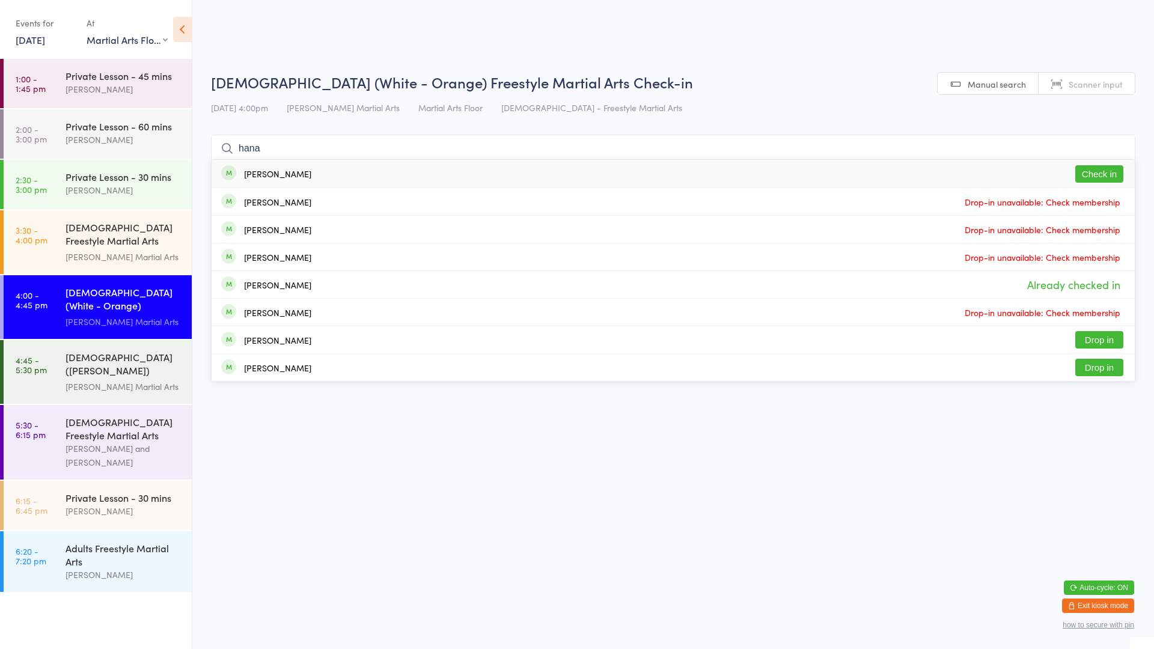
type input "hana"
click at [1103, 174] on button "Check in" at bounding box center [1099, 173] width 48 height 17
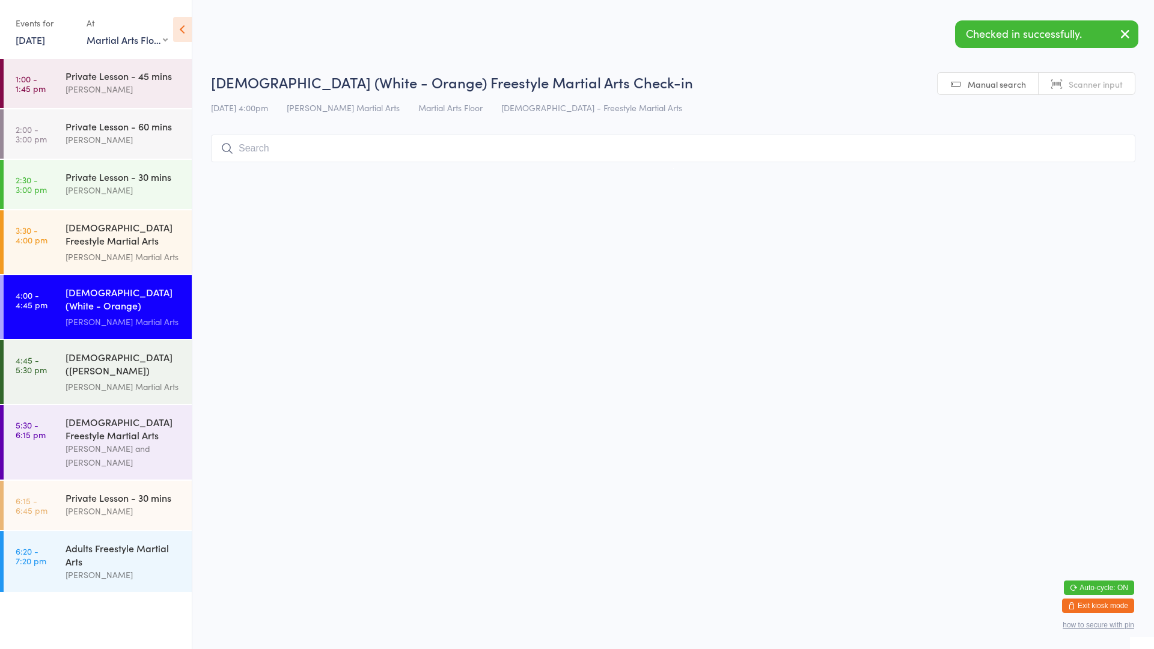
type input "l"
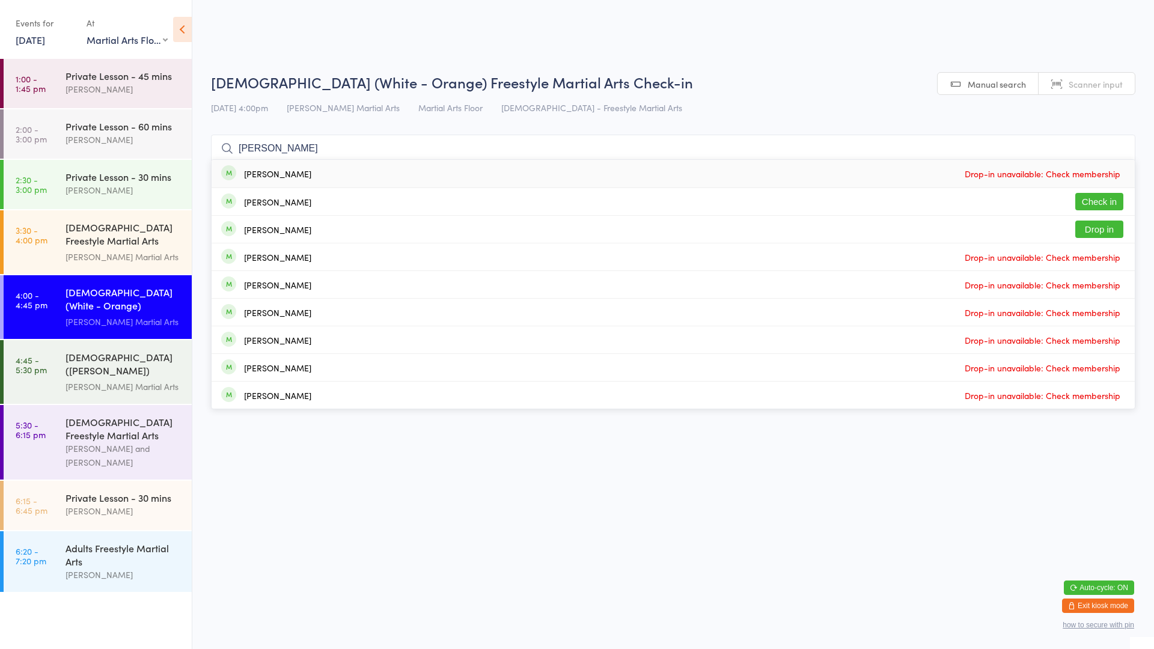
type input "[PERSON_NAME]"
click at [275, 199] on div "[PERSON_NAME]" at bounding box center [277, 202] width 67 height 10
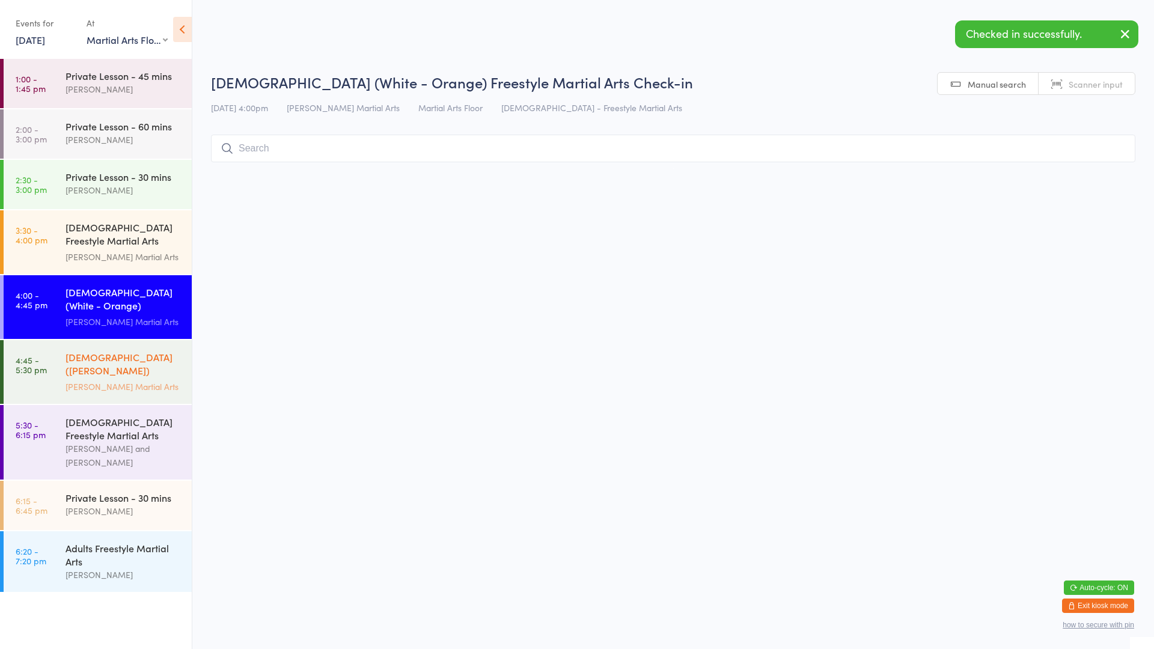
click at [105, 362] on div "[DEMOGRAPHIC_DATA] ([PERSON_NAME]) Freestyle Martial Arts" at bounding box center [123, 364] width 116 height 29
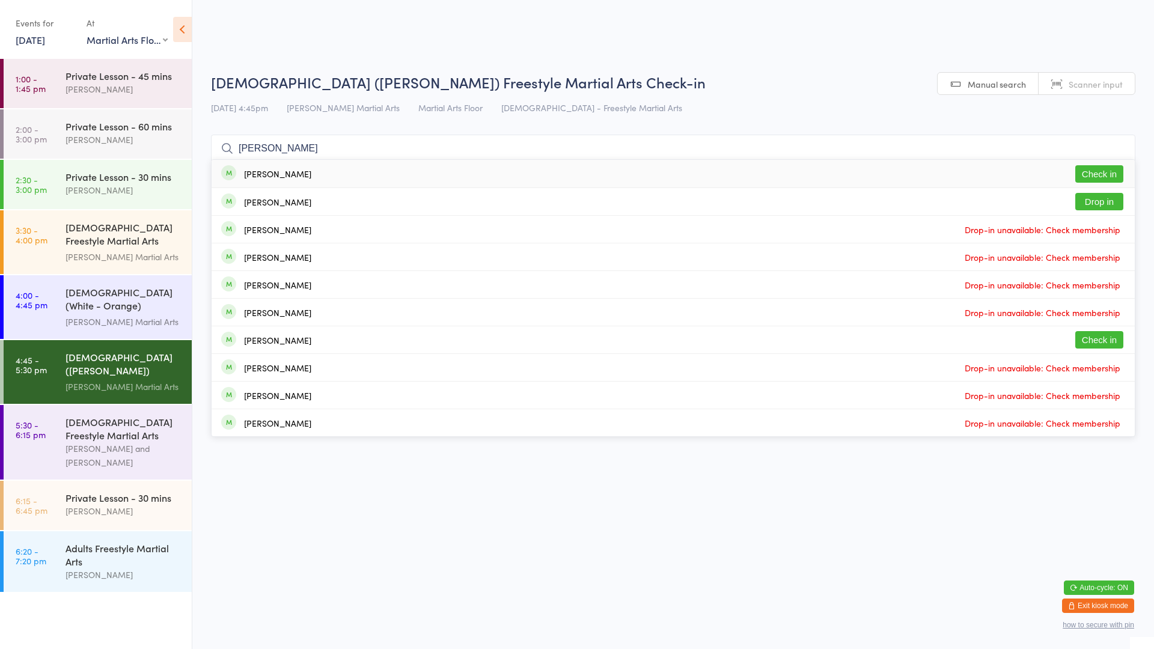
type input "[PERSON_NAME]"
click at [282, 173] on div "[PERSON_NAME]" at bounding box center [277, 174] width 67 height 10
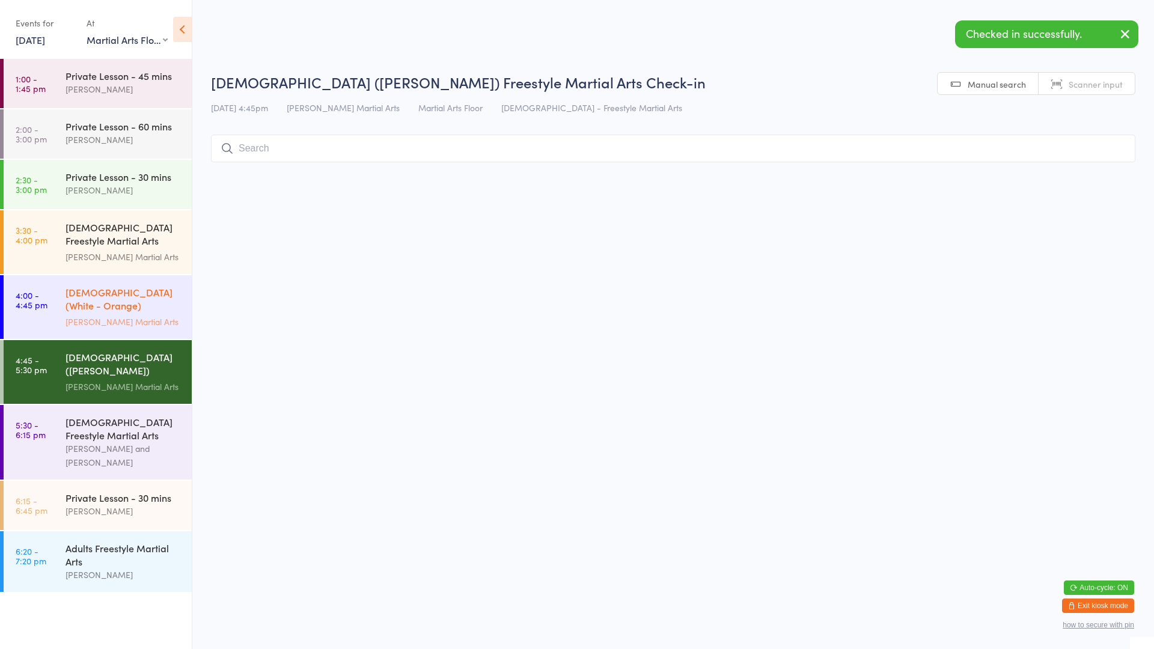
click at [129, 307] on div "[DEMOGRAPHIC_DATA] (White - Orange) Freestyle Martial Arts" at bounding box center [123, 299] width 116 height 29
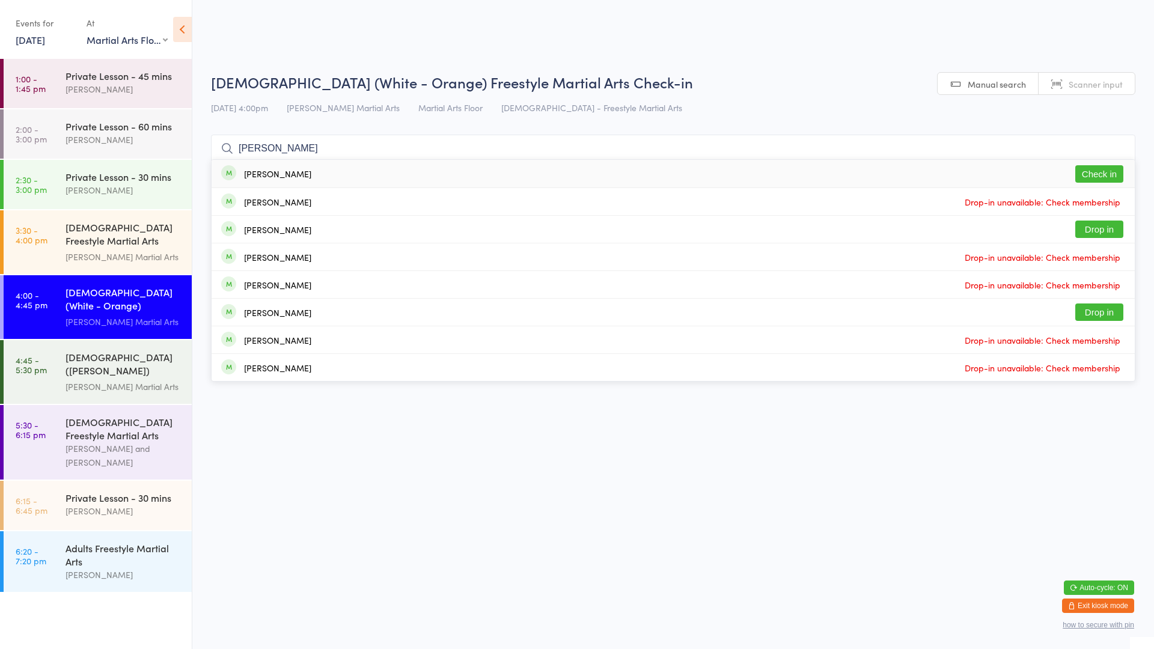
type input "[PERSON_NAME]"
click at [281, 176] on div "[PERSON_NAME]" at bounding box center [277, 174] width 67 height 10
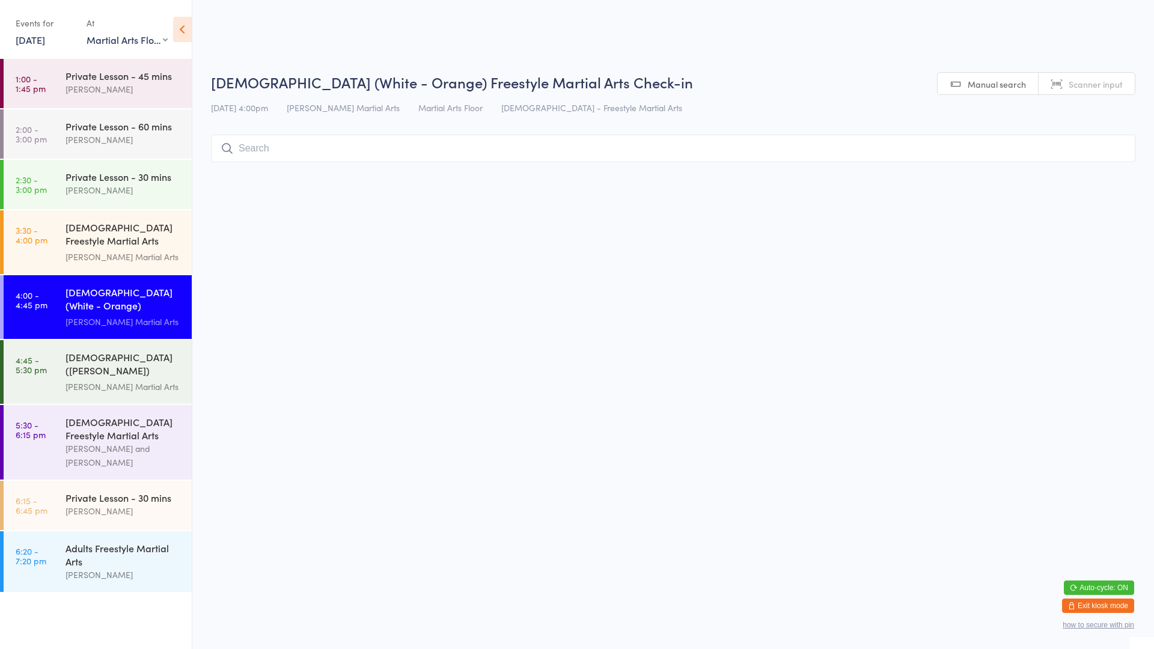
click at [429, 150] on input "search" at bounding box center [673, 149] width 924 height 28
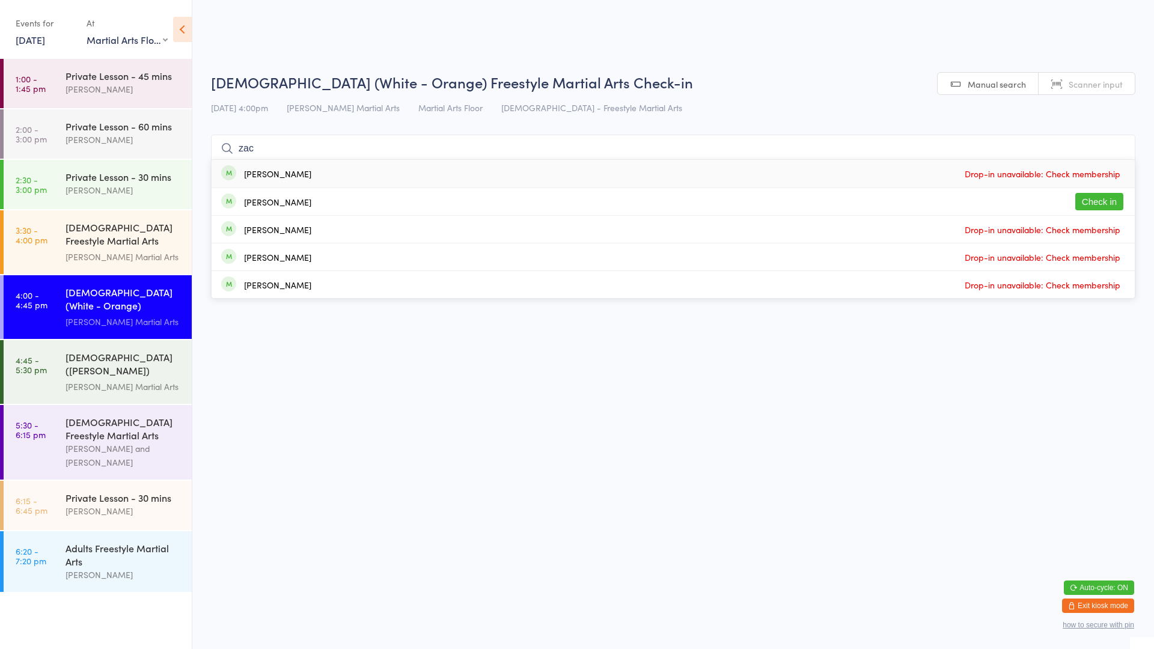
type input "zac"
click at [1104, 205] on button "Check in" at bounding box center [1099, 201] width 48 height 17
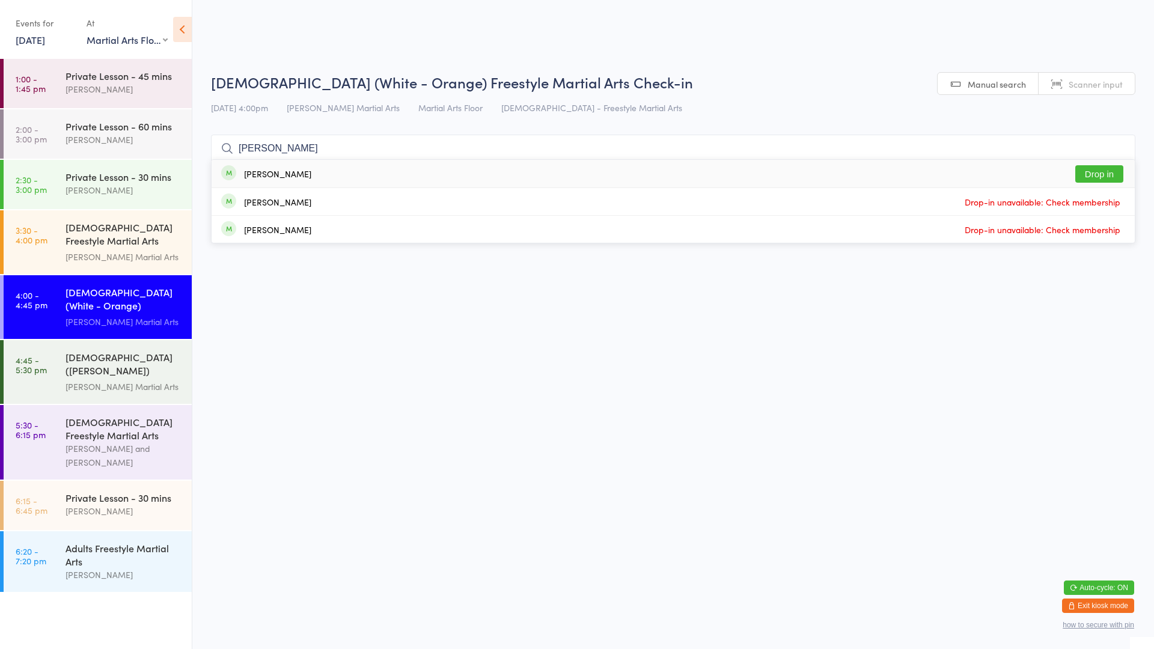
type input "[PERSON_NAME]"
click at [1116, 166] on button "Drop in" at bounding box center [1099, 173] width 48 height 17
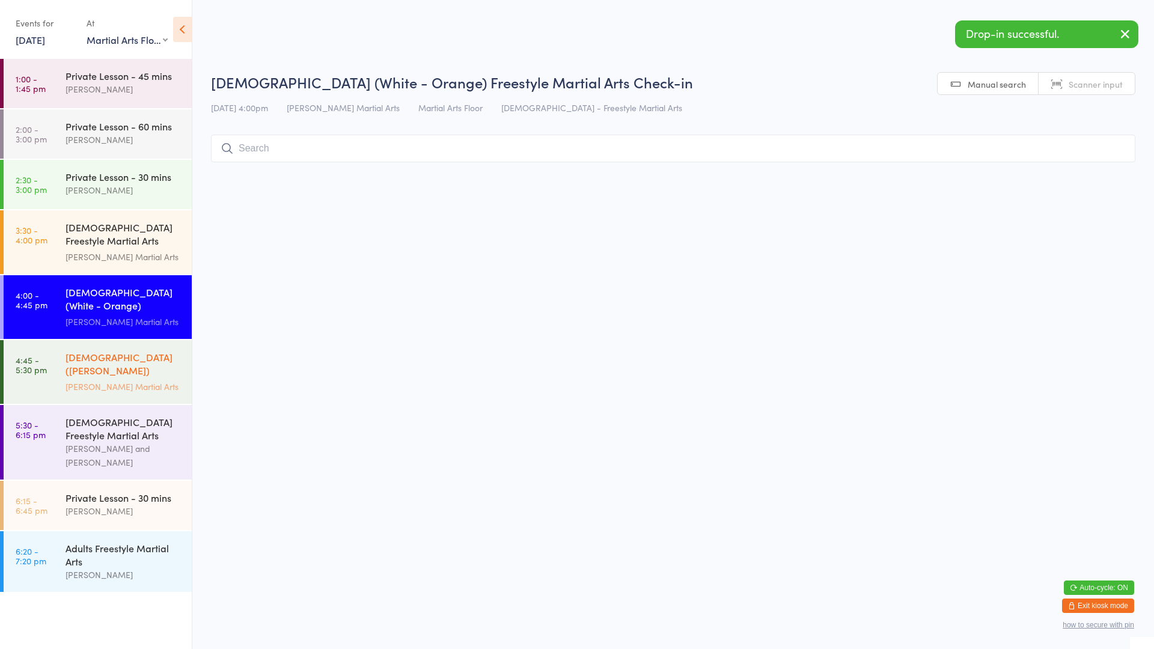
click at [166, 380] on div "[PERSON_NAME] Martial Arts" at bounding box center [123, 387] width 116 height 14
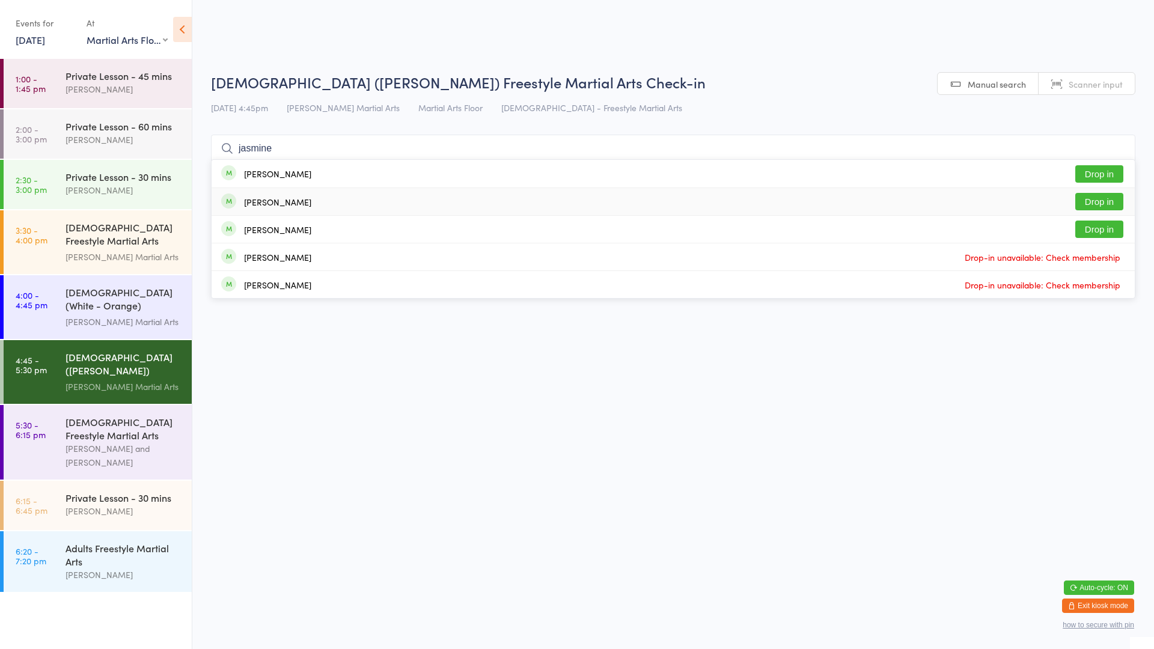
type input "jasmine"
click at [1113, 200] on button "Drop in" at bounding box center [1099, 201] width 48 height 17
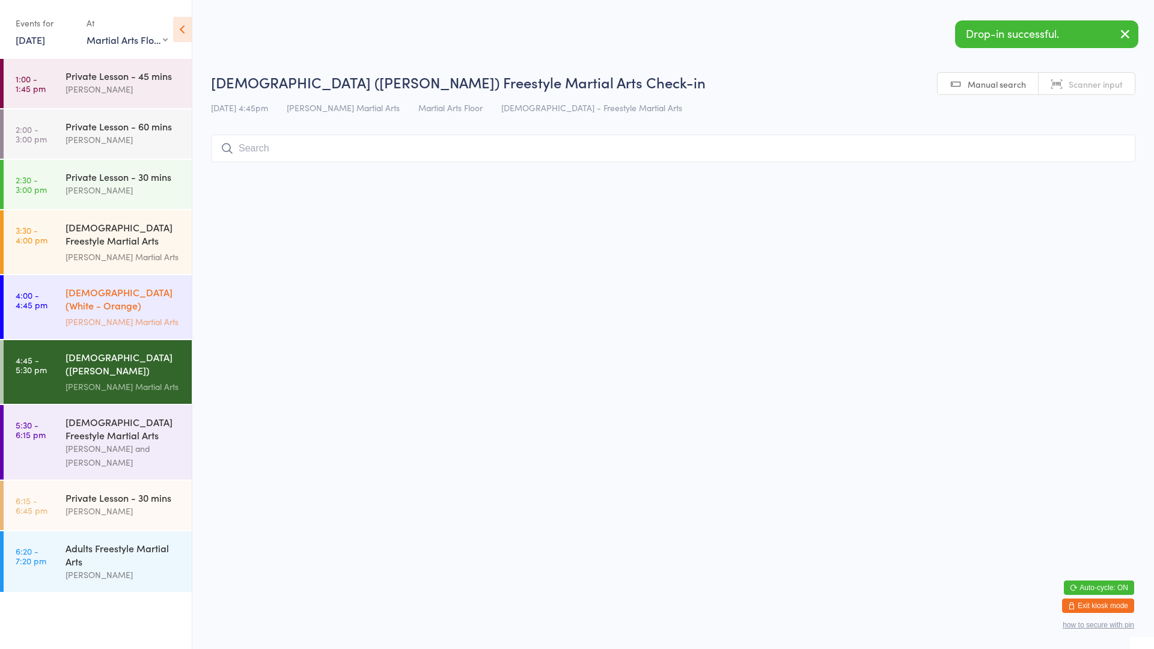
click at [121, 285] on div "[DEMOGRAPHIC_DATA] (White - Orange) Freestyle Martial Arts" at bounding box center [123, 299] width 116 height 29
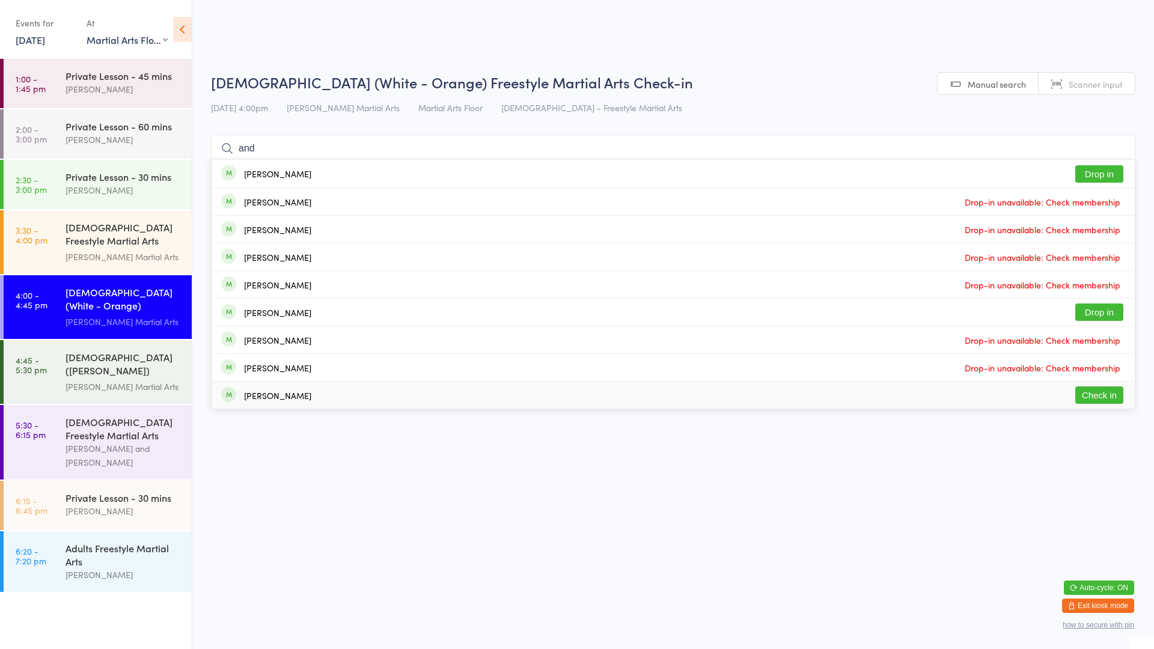
type input "and"
click at [1096, 388] on button "Check in" at bounding box center [1099, 394] width 48 height 17
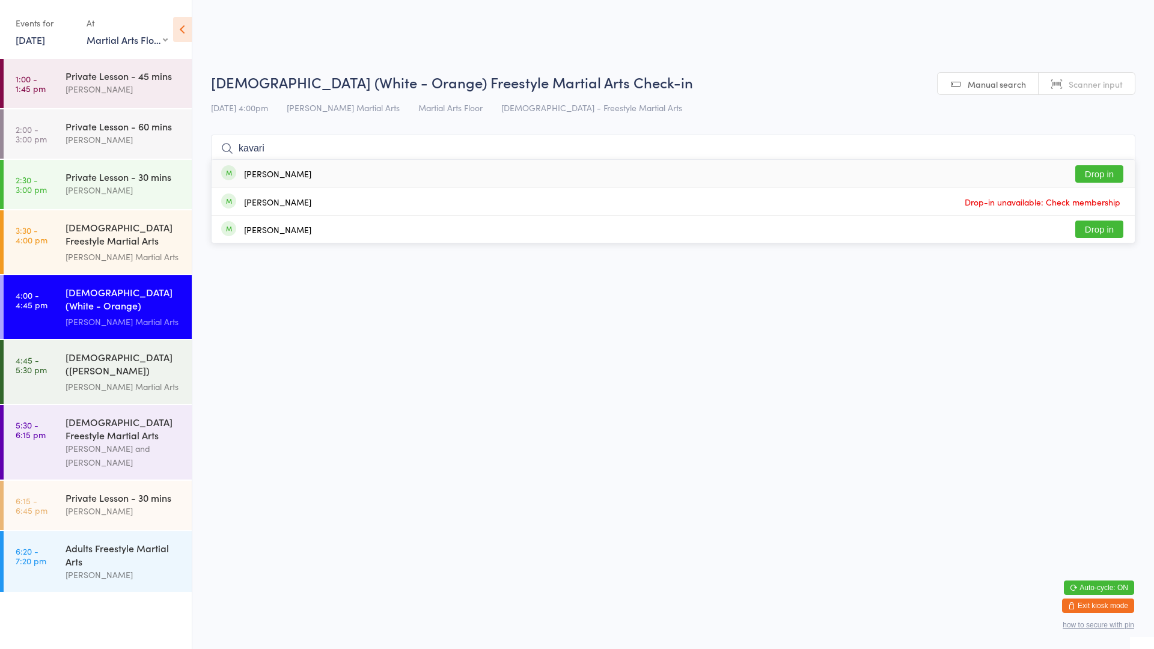
type input "kavari"
click at [1091, 173] on button "Drop in" at bounding box center [1099, 173] width 48 height 17
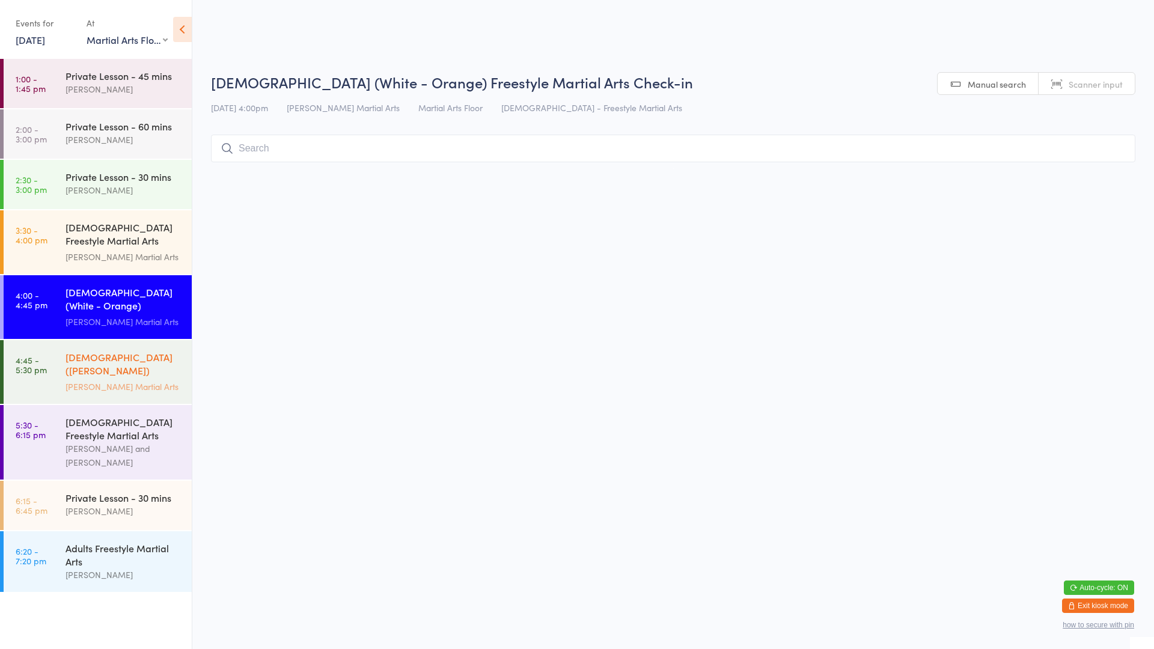
click at [97, 366] on div "[DEMOGRAPHIC_DATA] ([PERSON_NAME]) Freestyle Martial Arts" at bounding box center [123, 364] width 116 height 29
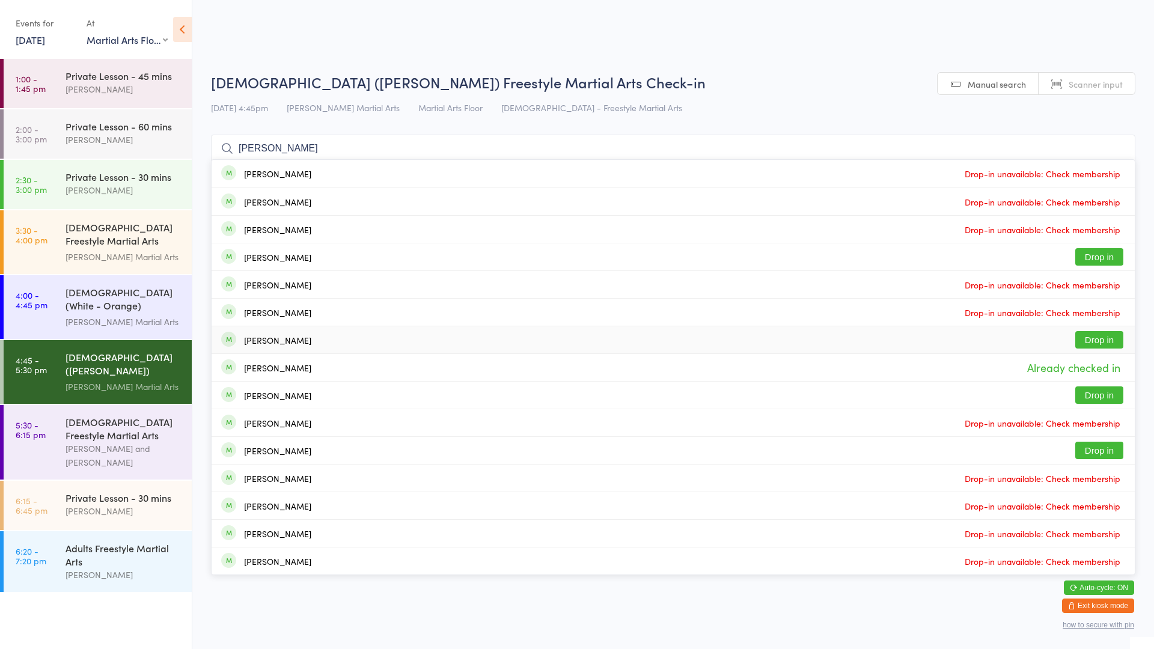
type input "[PERSON_NAME]"
click at [1096, 337] on button "Drop in" at bounding box center [1099, 339] width 48 height 17
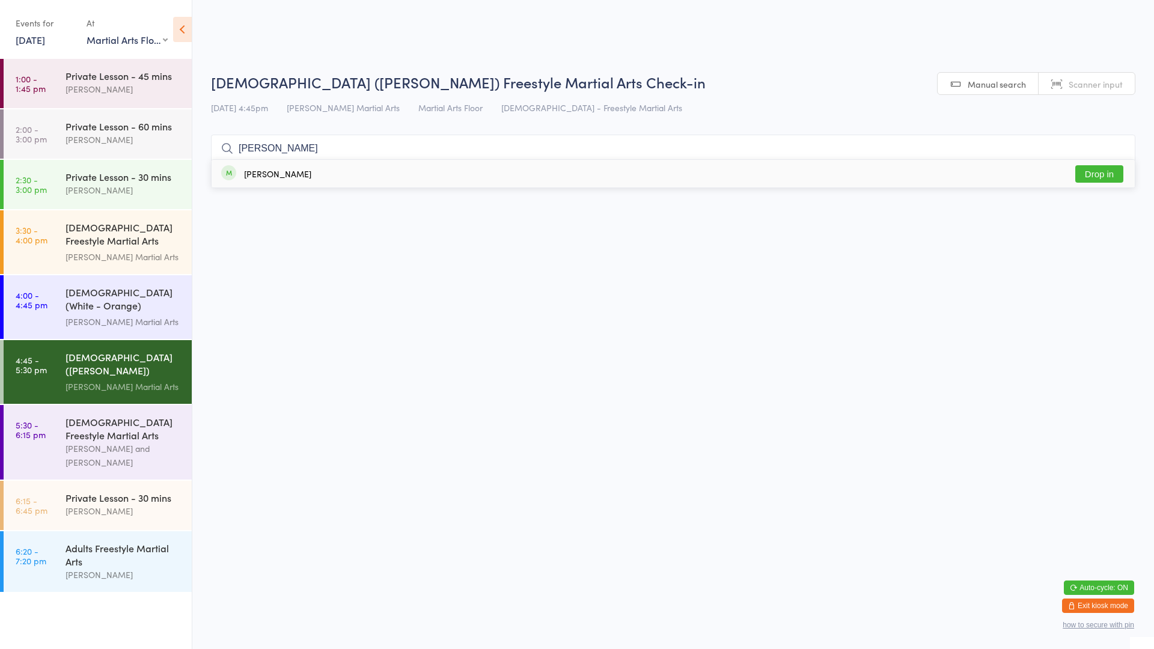
type input "[PERSON_NAME]"
click at [1114, 172] on button "Drop in" at bounding box center [1099, 173] width 48 height 17
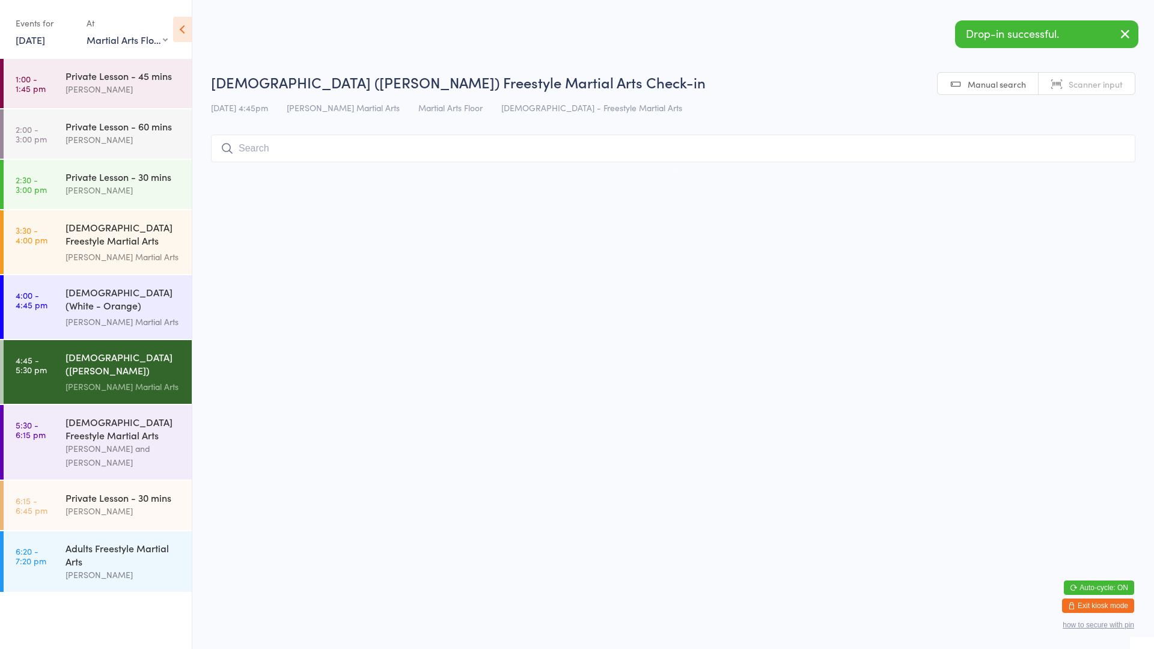
type input "c"
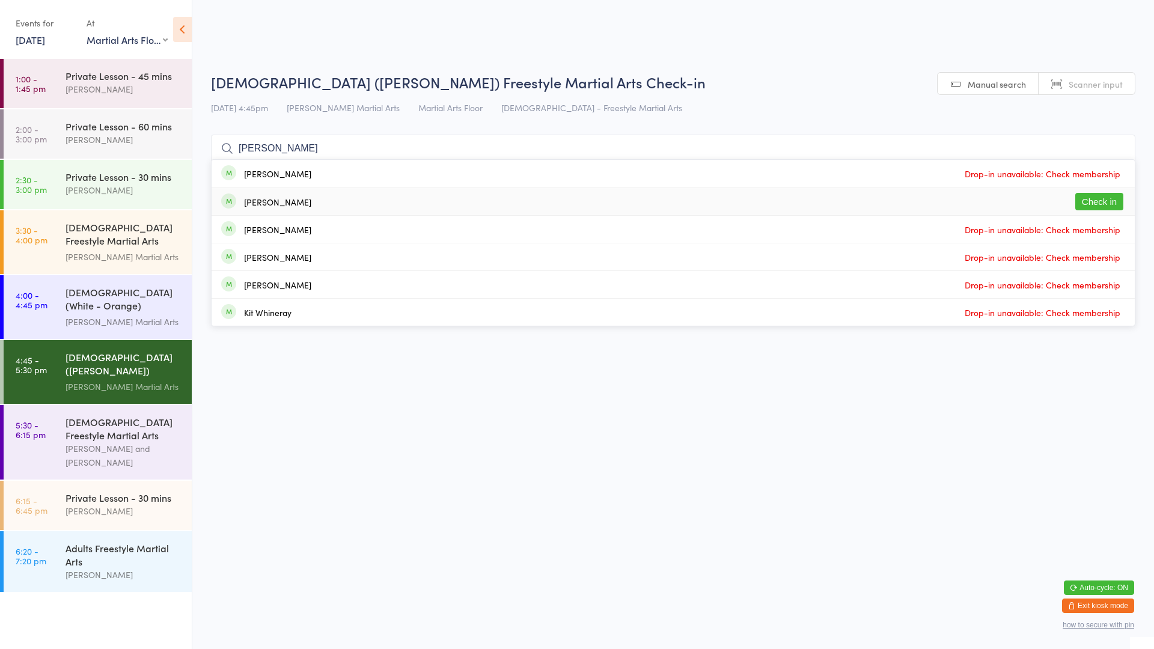
type input "[PERSON_NAME]"
click at [1085, 207] on button "Check in" at bounding box center [1099, 201] width 48 height 17
type input "[PERSON_NAME]"
click at [1101, 178] on button "Check in" at bounding box center [1099, 173] width 48 height 17
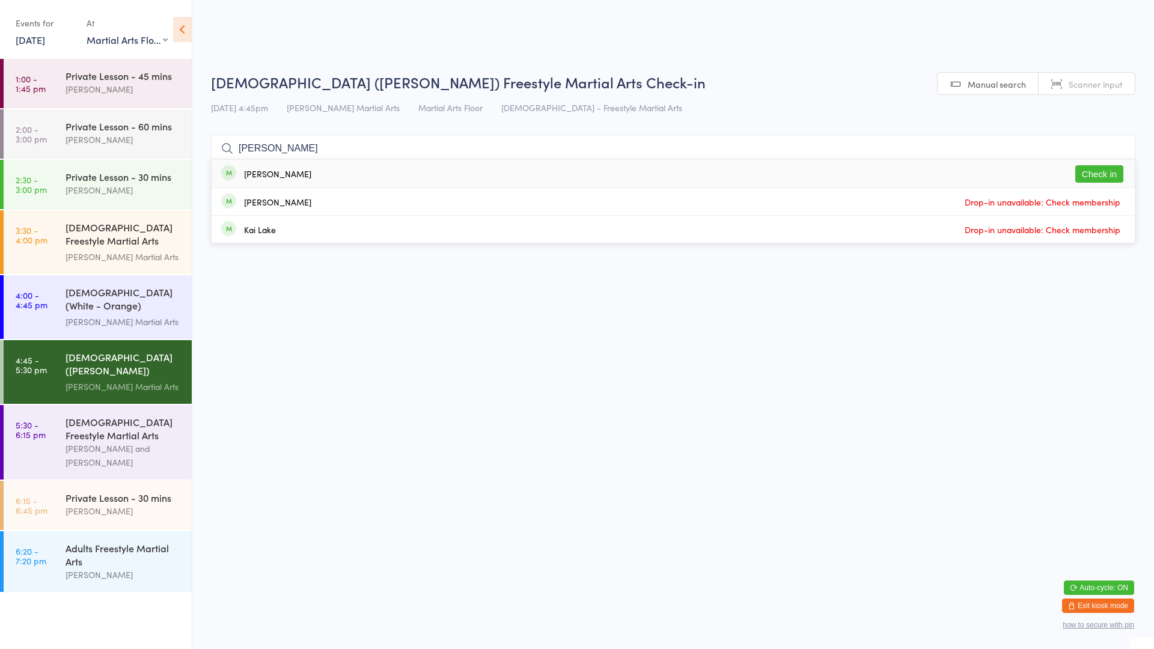
type input "[PERSON_NAME]"
click at [933, 184] on div "[PERSON_NAME] Check in" at bounding box center [673, 174] width 923 height 28
type input "yumo"
click at [1115, 172] on button "Check in" at bounding box center [1099, 173] width 48 height 17
type input "[PERSON_NAME]"
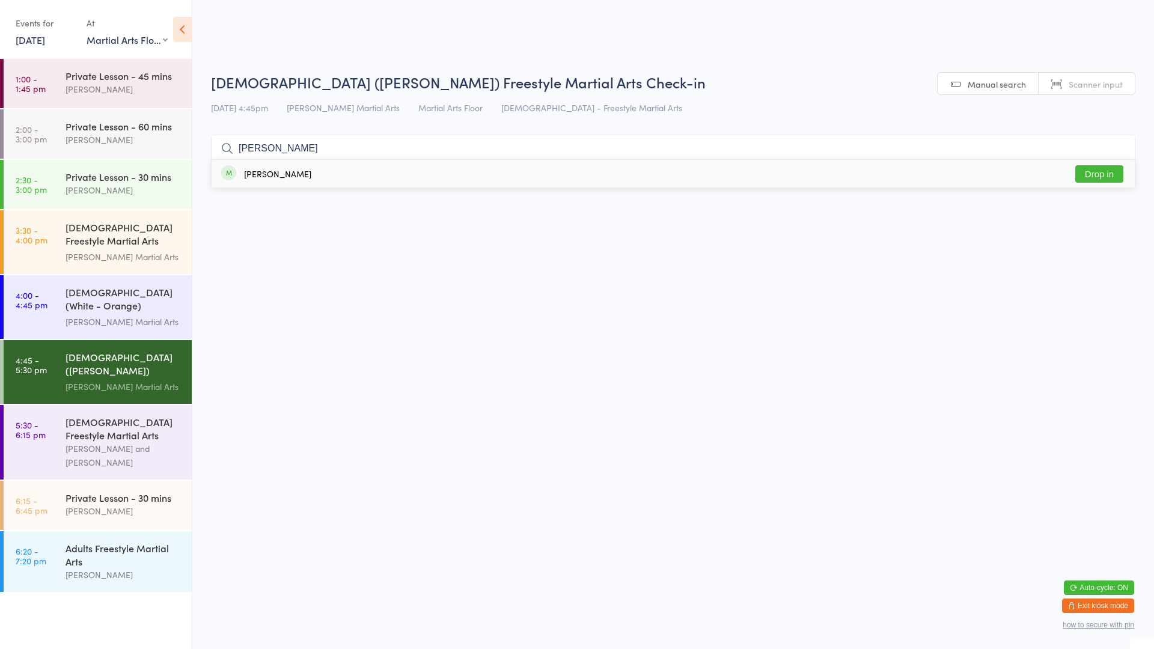
click at [1103, 166] on button "Drop in" at bounding box center [1099, 173] width 48 height 17
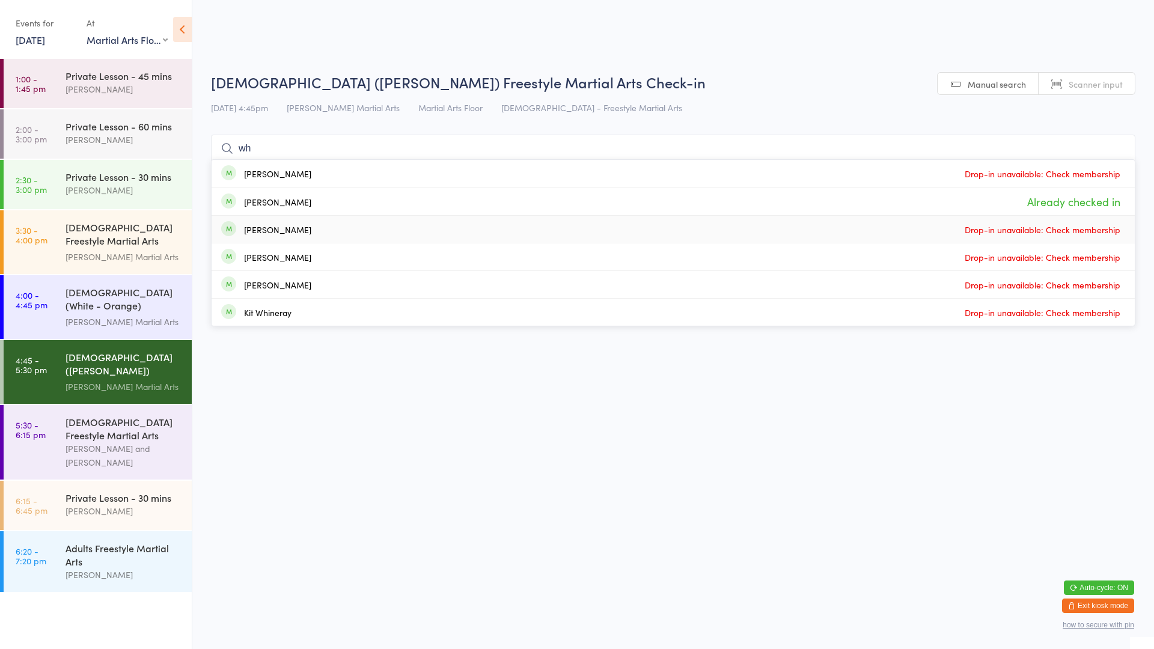
type input "w"
type input "[PERSON_NAME]"
click at [1098, 202] on button "Drop in" at bounding box center [1099, 201] width 48 height 17
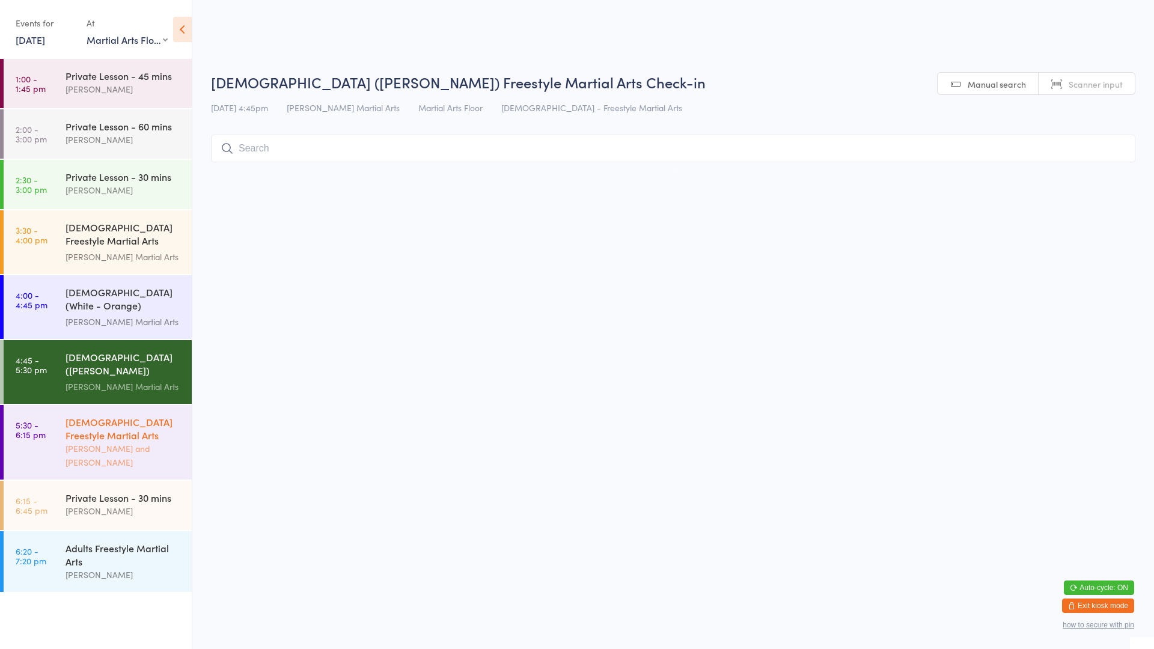
click at [172, 442] on div "[PERSON_NAME] and [PERSON_NAME]" at bounding box center [123, 456] width 116 height 28
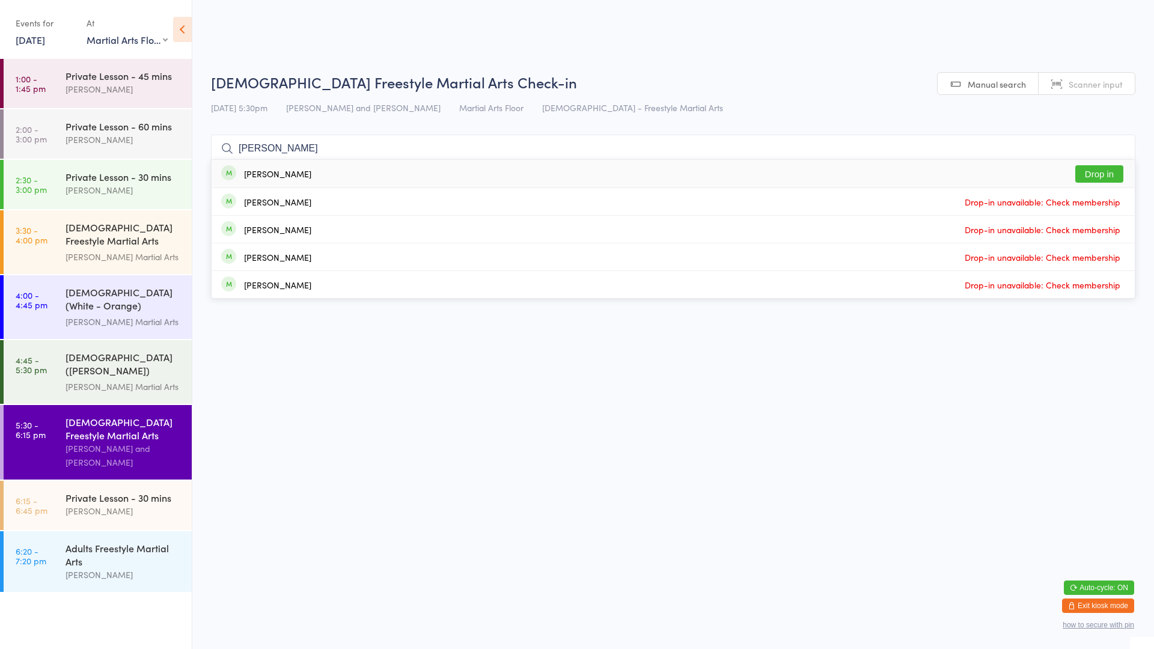
type input "[PERSON_NAME]"
click at [1091, 172] on button "Drop in" at bounding box center [1099, 173] width 48 height 17
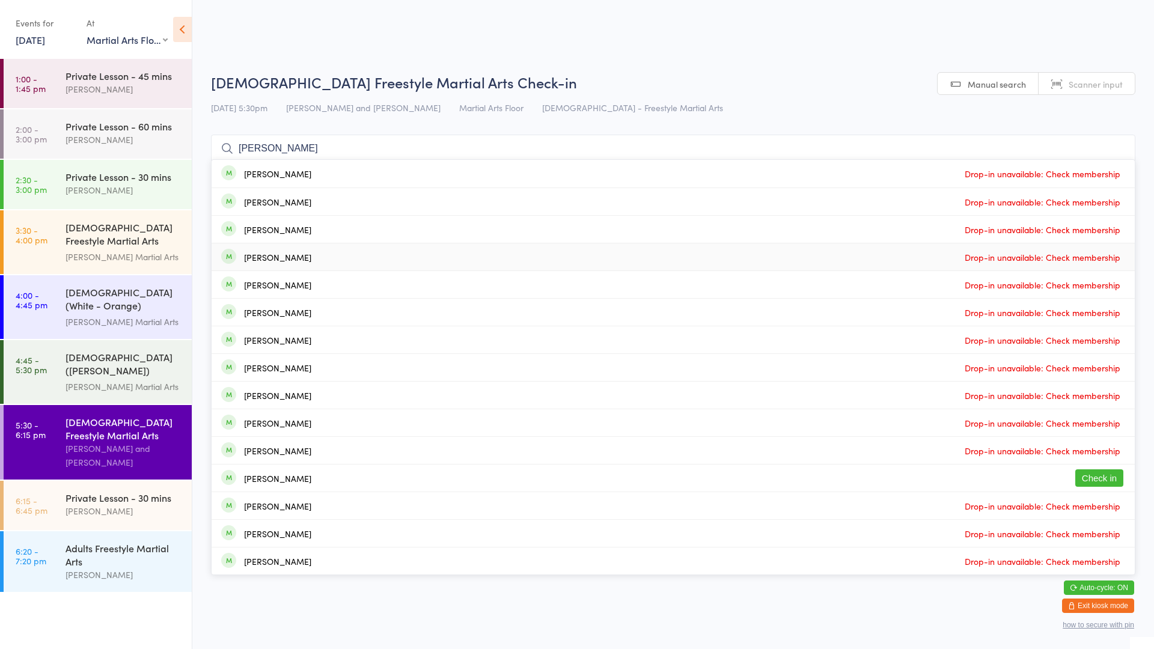
type input "[PERSON_NAME]"
click at [1100, 478] on button "Check in" at bounding box center [1099, 477] width 48 height 17
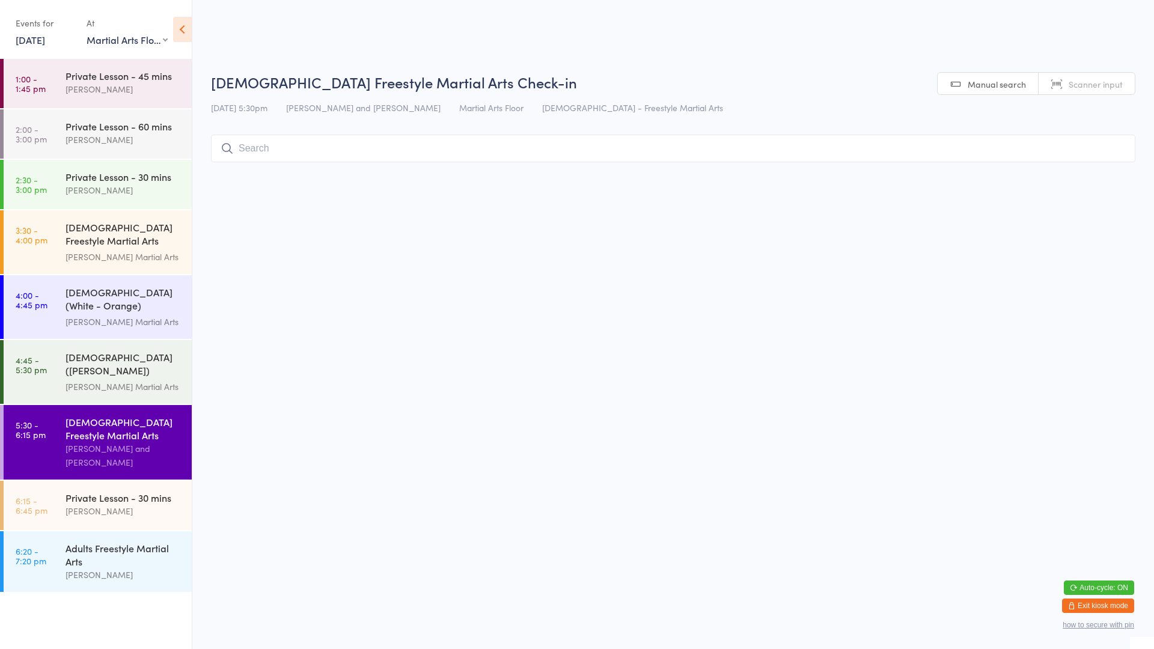
click at [1033, 550] on html "You have now entered Kiosk Mode. Members will be able to check themselves in us…" at bounding box center [577, 324] width 1154 height 649
click at [884, 147] on input "search" at bounding box center [673, 149] width 924 height 28
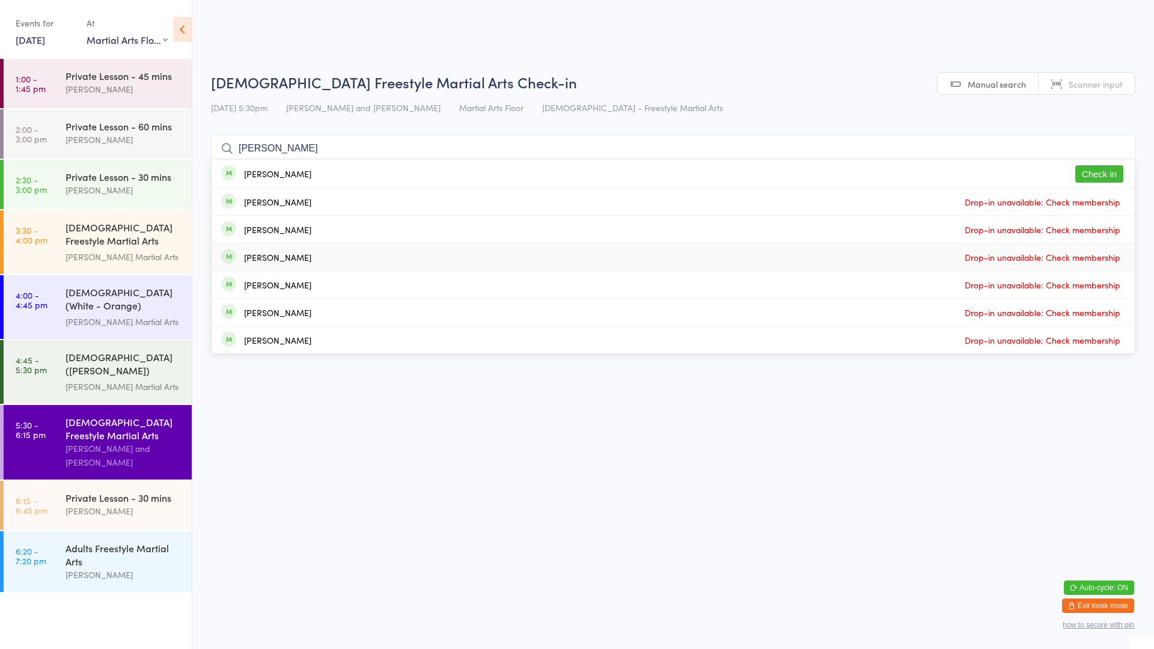
type input "[PERSON_NAME]"
click at [547, 171] on div "[PERSON_NAME] Check in" at bounding box center [673, 174] width 923 height 28
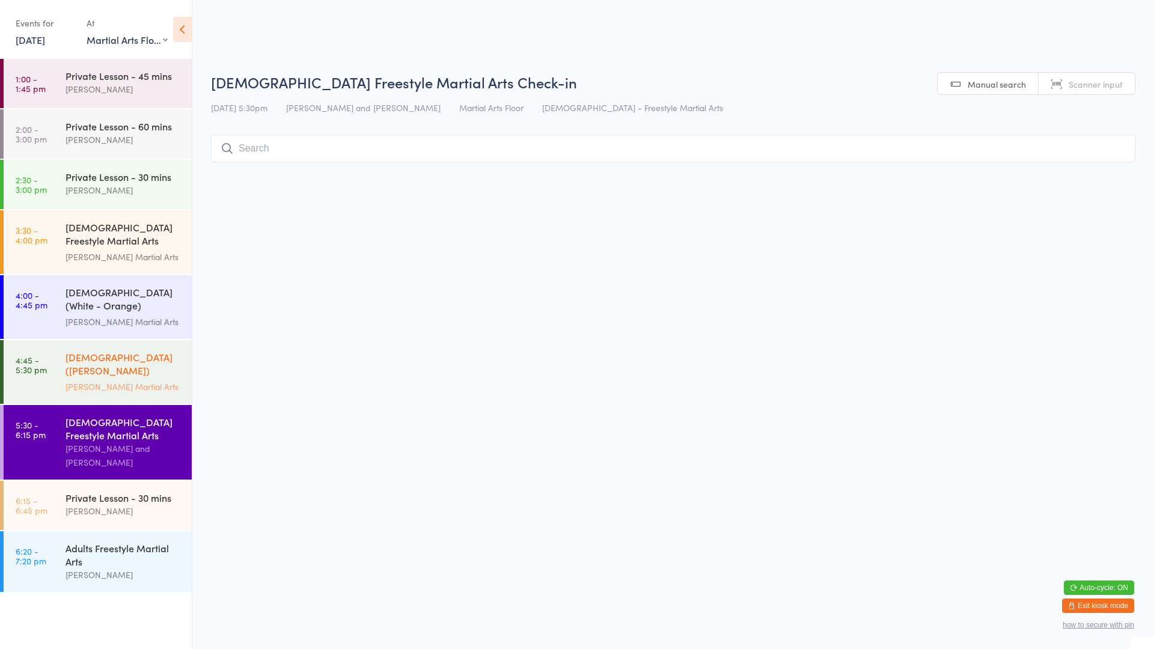
click at [109, 358] on div "[DEMOGRAPHIC_DATA] ([PERSON_NAME]) Freestyle Martial Arts" at bounding box center [123, 364] width 116 height 29
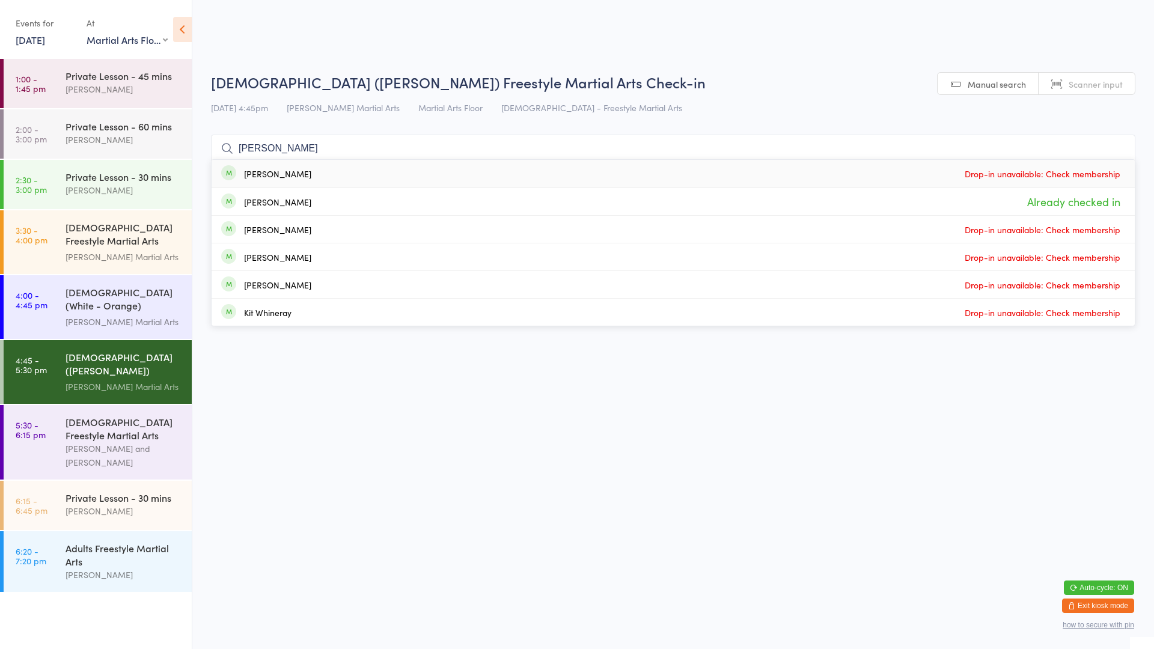
click at [716, 580] on html "You have now entered Kiosk Mode. Members will be able to check themselves in us…" at bounding box center [577, 324] width 1154 height 649
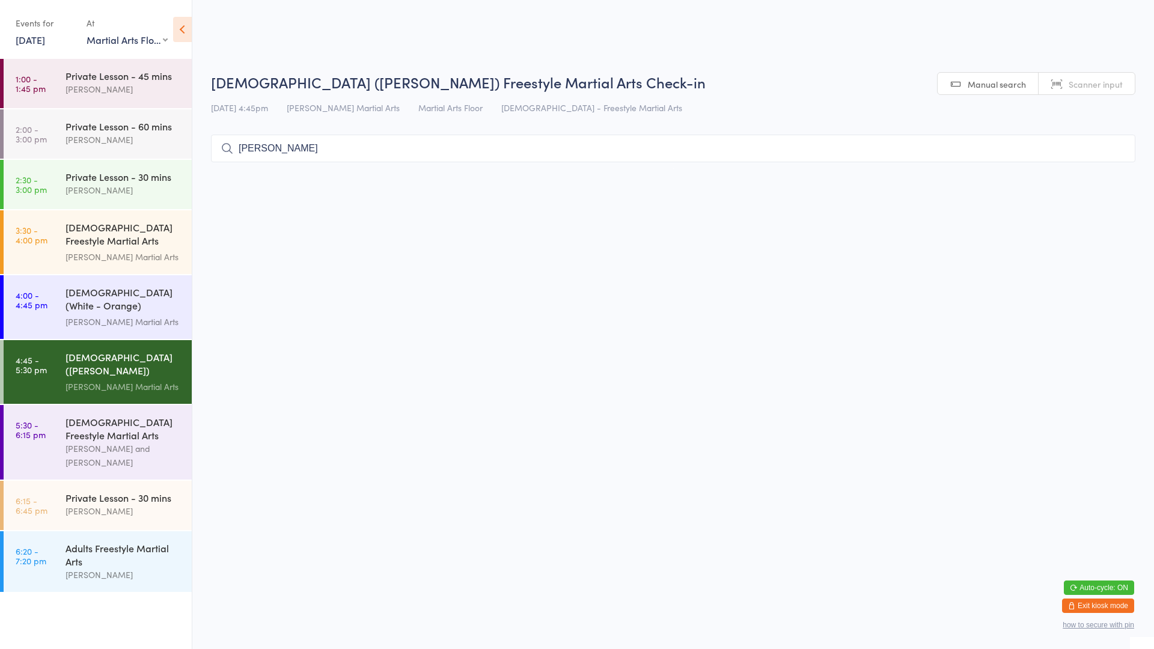
click at [392, 154] on input "[PERSON_NAME]" at bounding box center [673, 149] width 924 height 28
type input "w"
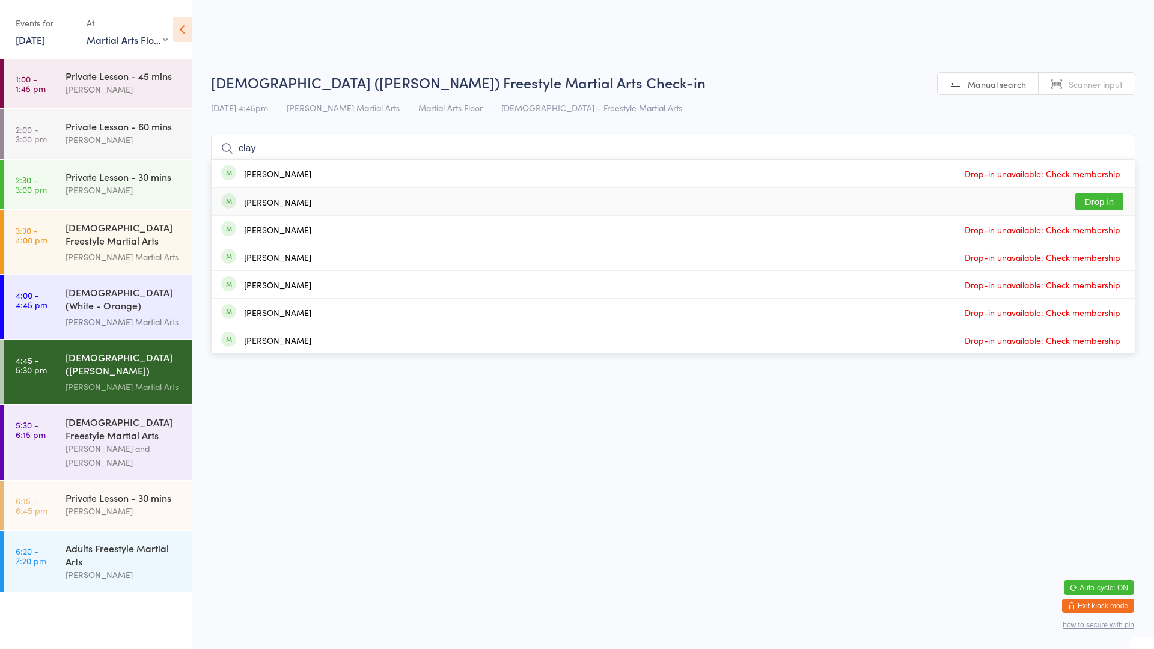
type input "clay"
click at [1104, 193] on button "Drop in" at bounding box center [1099, 201] width 48 height 17
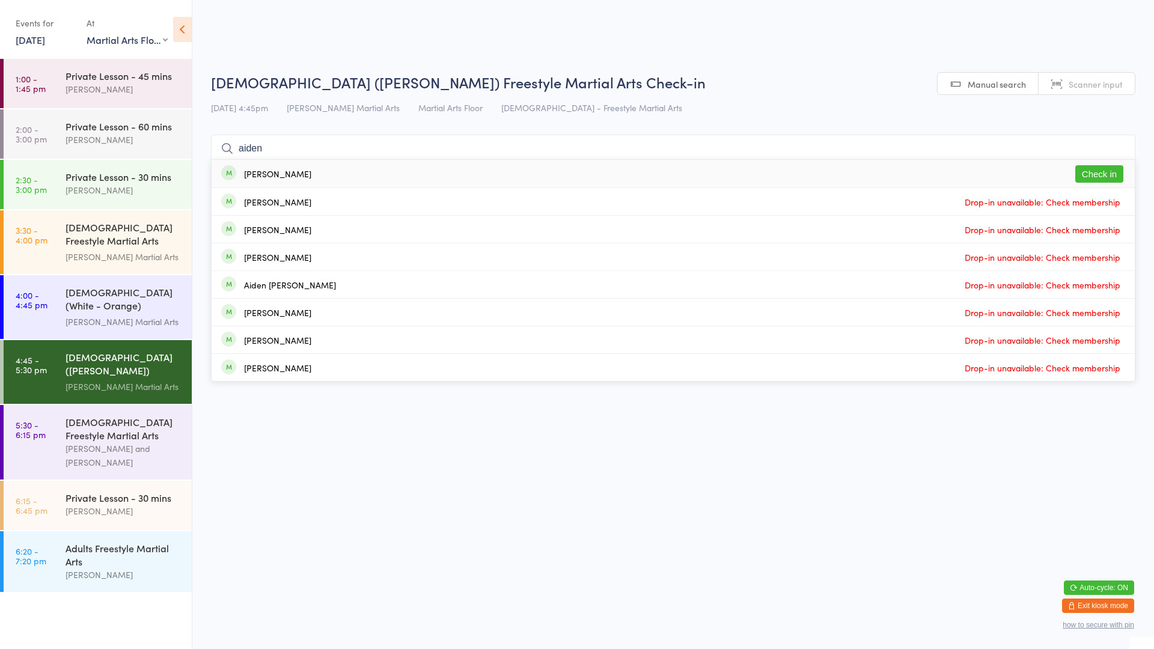
type input "aiden"
click at [1092, 173] on button "Check in" at bounding box center [1099, 173] width 48 height 17
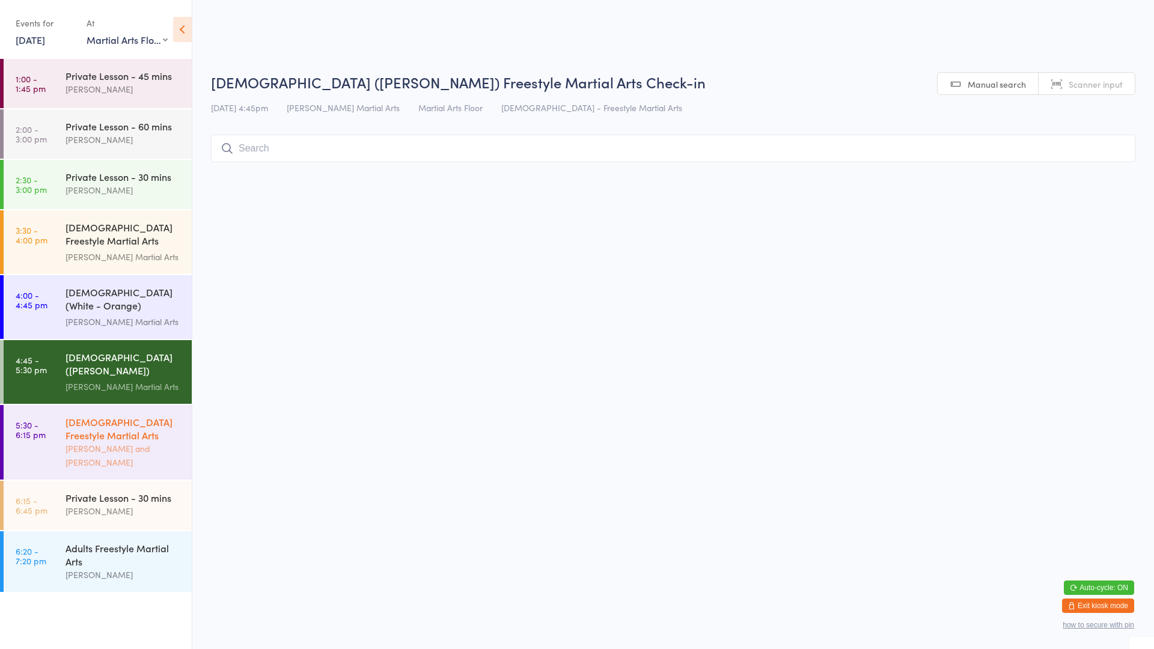
click at [113, 442] on div "[PERSON_NAME] and [PERSON_NAME]" at bounding box center [123, 456] width 116 height 28
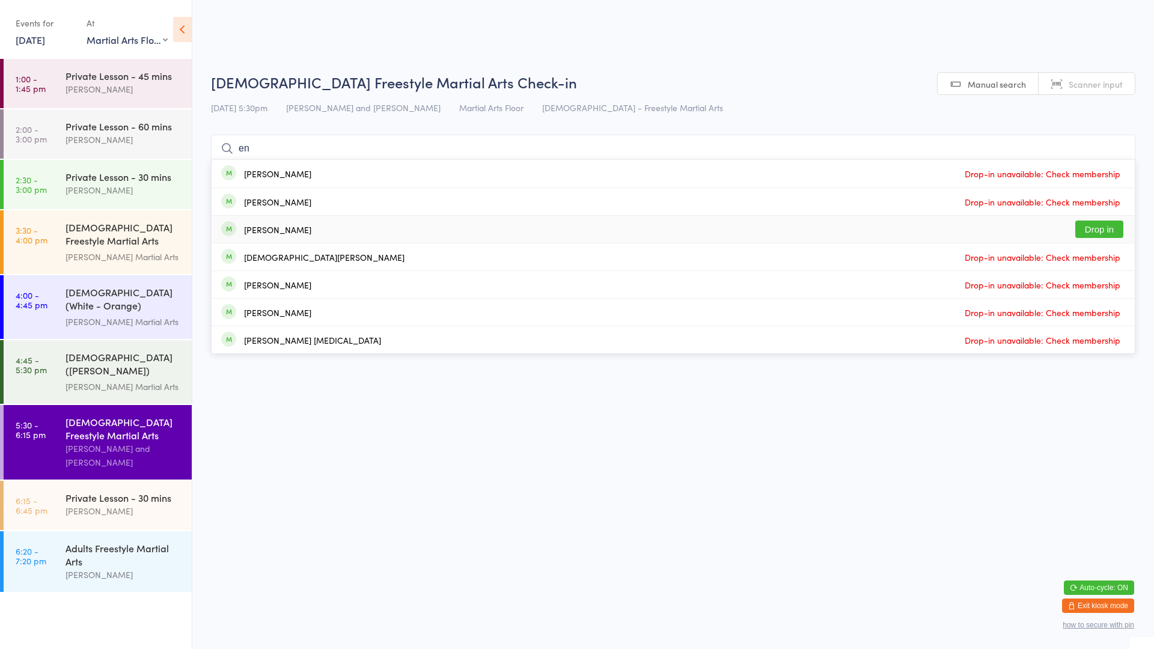
type input "en"
click at [1089, 231] on button "Drop in" at bounding box center [1099, 229] width 48 height 17
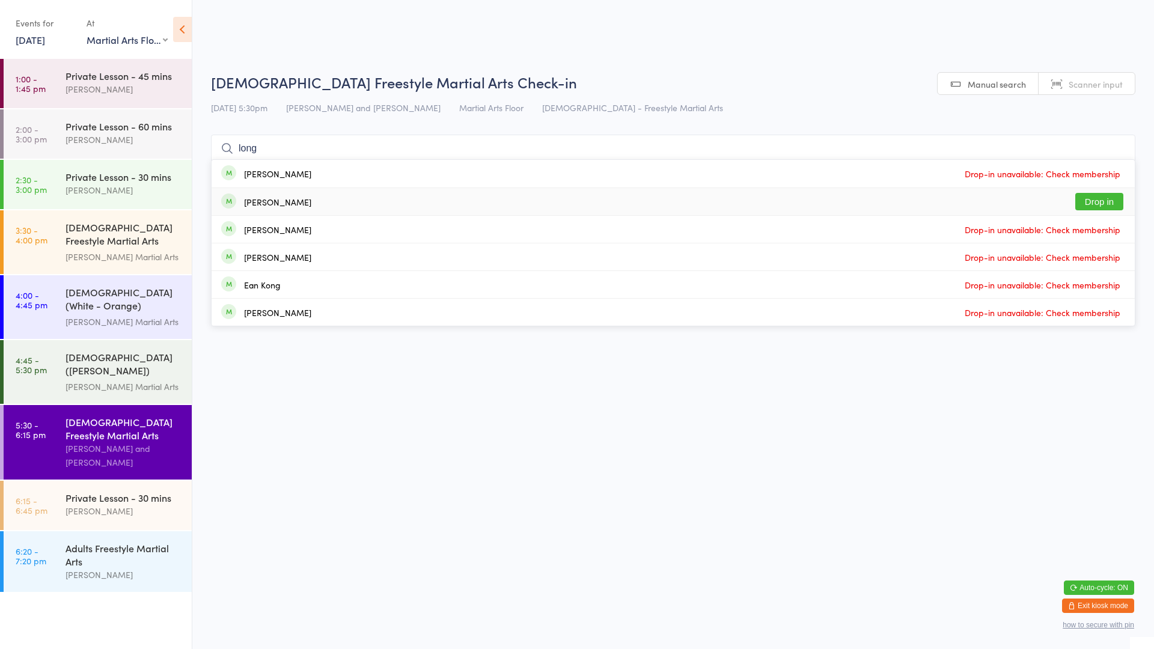
type input "long"
click at [611, 199] on div "[PERSON_NAME] Drop in" at bounding box center [673, 201] width 923 height 27
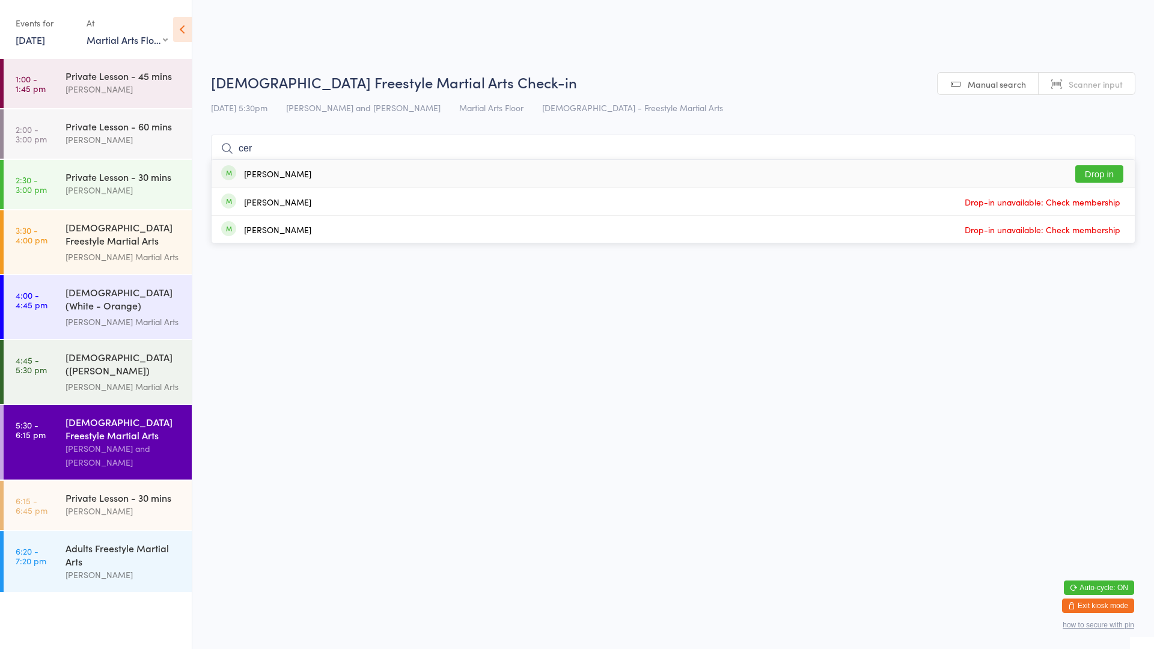
type input "cer"
click at [1091, 170] on button "Drop in" at bounding box center [1099, 173] width 48 height 17
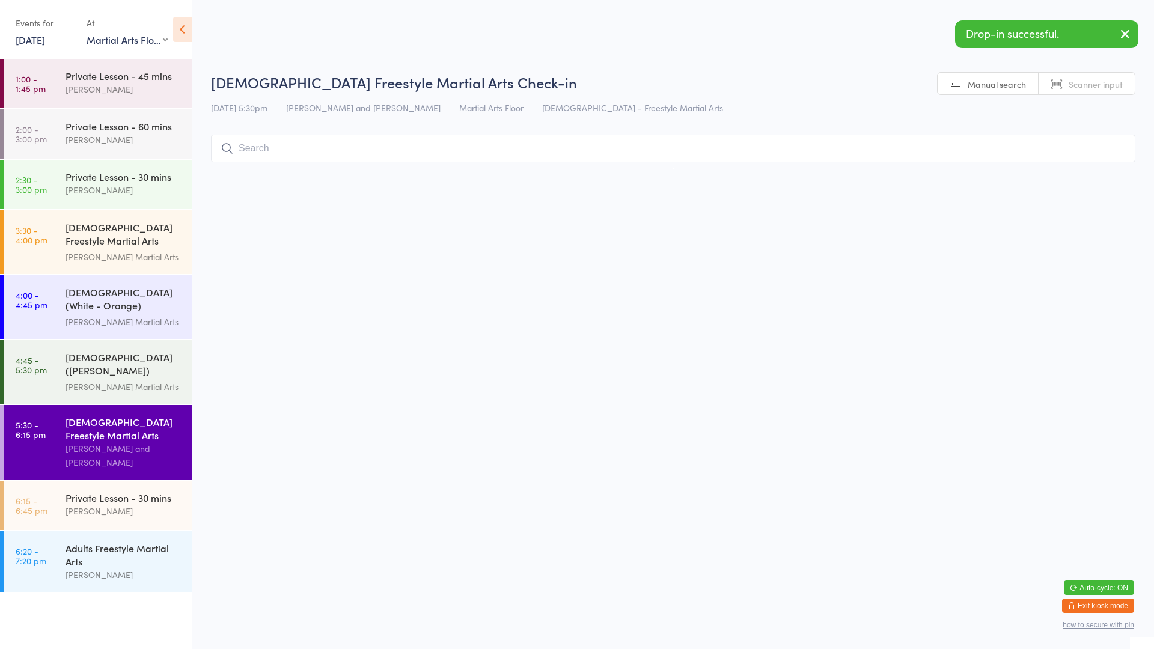
click at [1129, 29] on icon "button" at bounding box center [1125, 33] width 14 height 15
click at [806, 166] on div "[DEMOGRAPHIC_DATA] Freestyle Martial Arts Check-in [DATE] 5:30pm [PERSON_NAME] …" at bounding box center [673, 120] width 924 height 96
click at [821, 139] on input "search" at bounding box center [673, 149] width 924 height 28
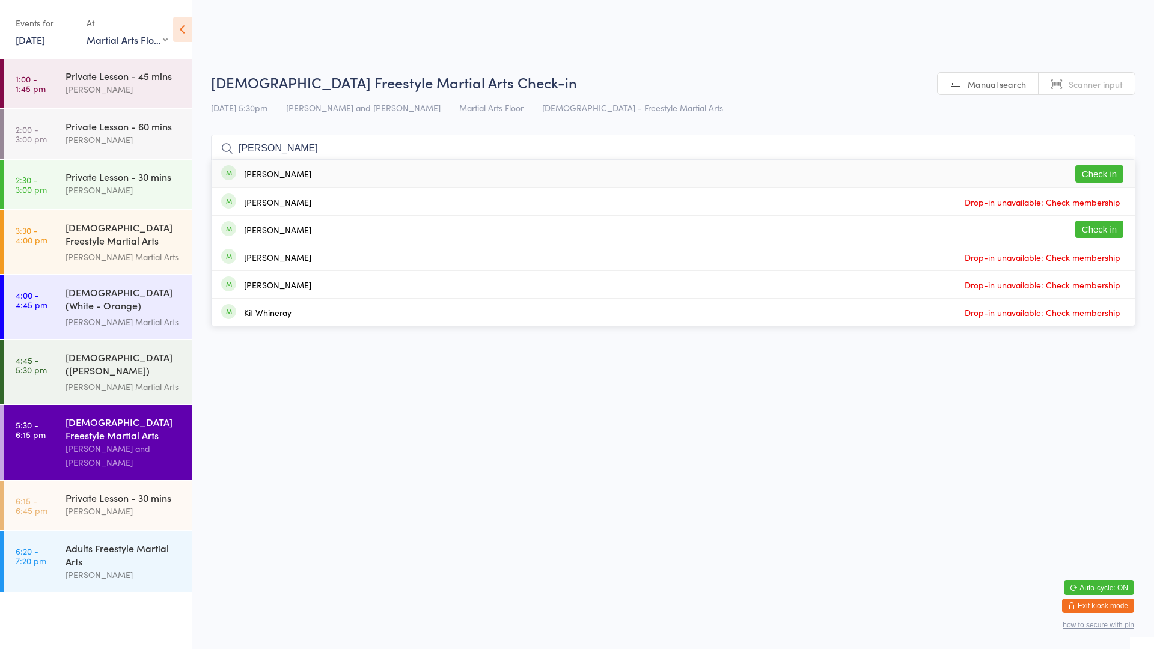
type input "[PERSON_NAME]"
click at [1081, 173] on button "Check in" at bounding box center [1099, 173] width 48 height 17
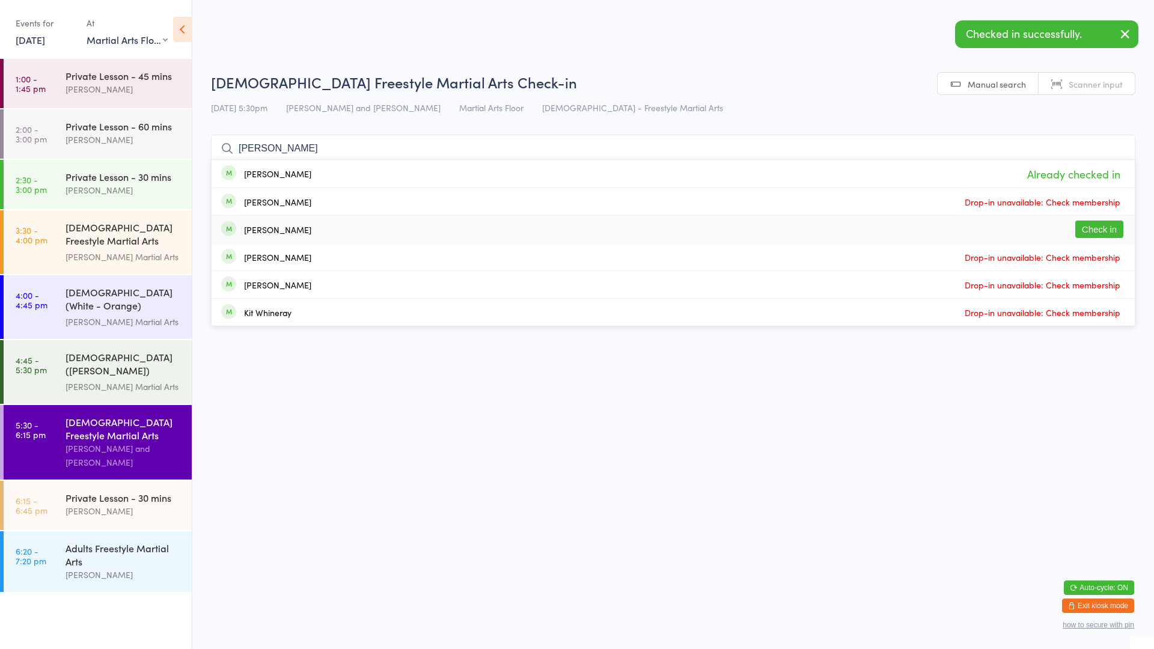
type input "[PERSON_NAME]"
click at [1101, 229] on button "Check in" at bounding box center [1099, 229] width 48 height 17
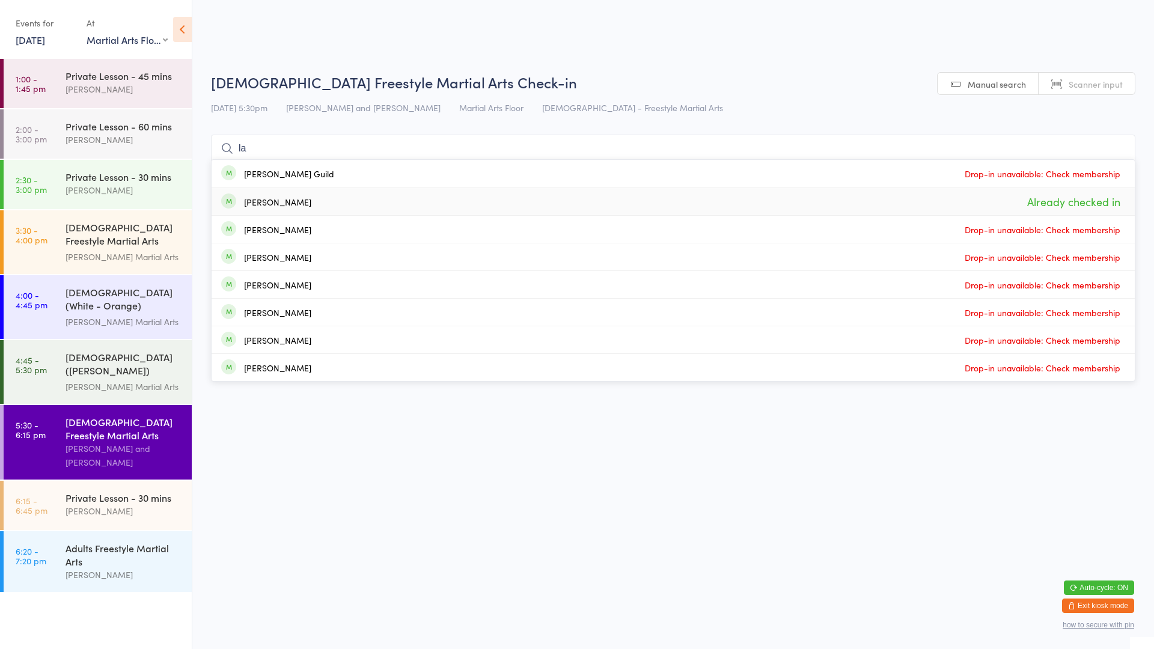
type input "l"
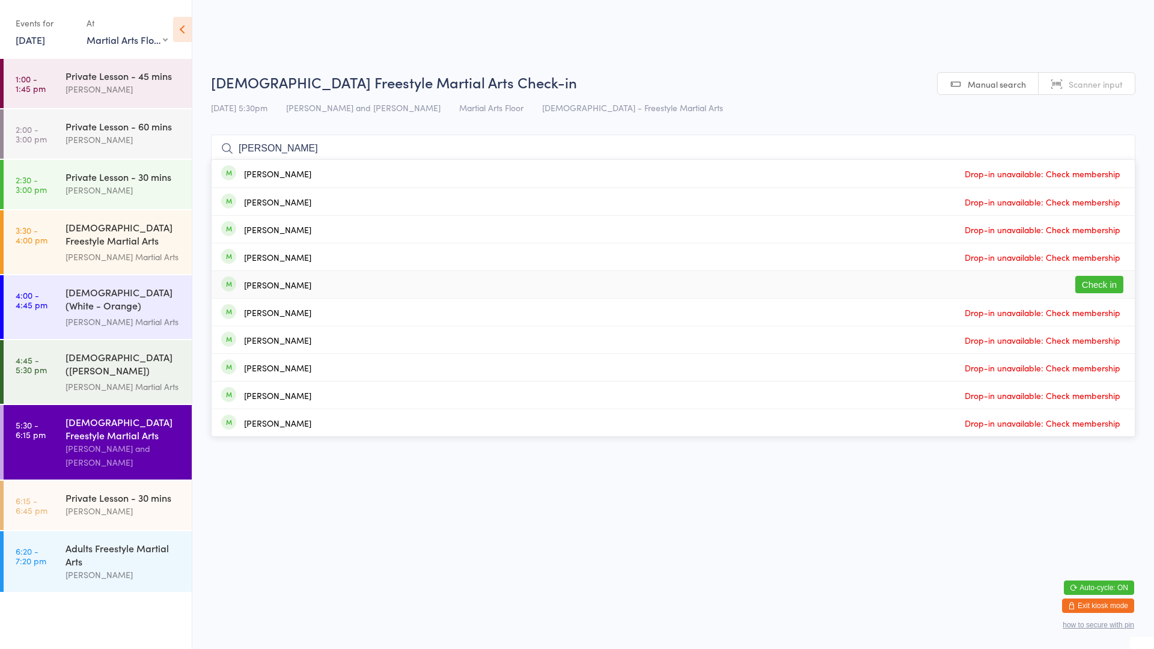
type input "[PERSON_NAME]"
click at [300, 285] on div "[PERSON_NAME]" at bounding box center [277, 285] width 67 height 10
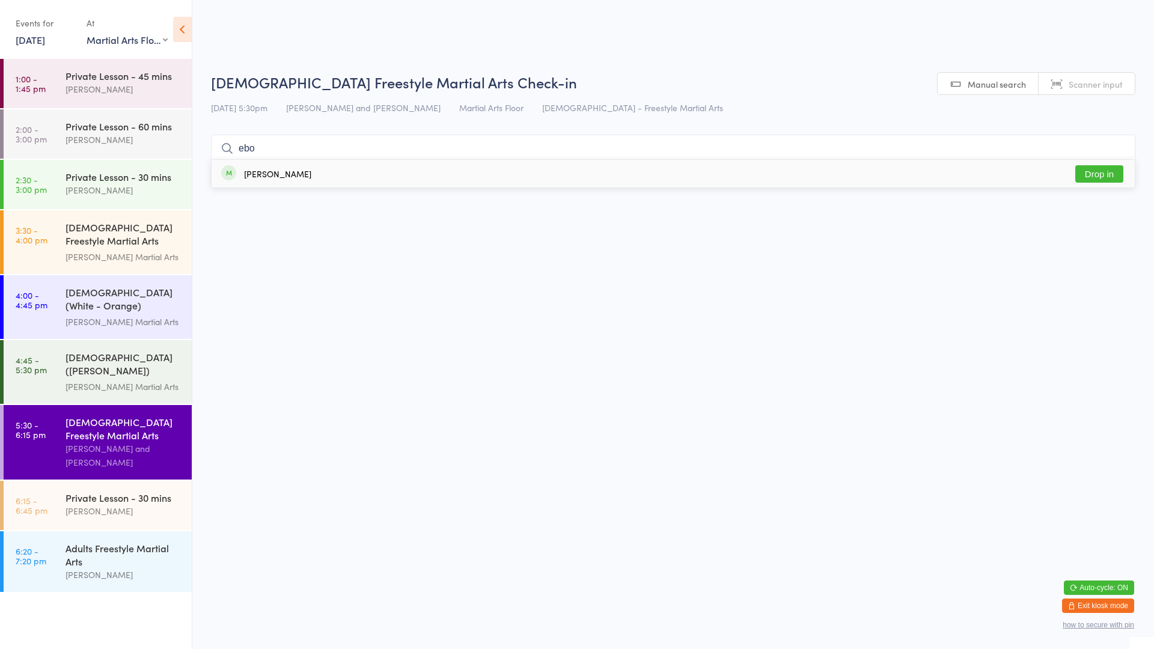
type input "ebo"
click at [1098, 180] on button "Drop in" at bounding box center [1099, 173] width 48 height 17
click at [115, 380] on div "[PERSON_NAME] Martial Arts" at bounding box center [123, 387] width 116 height 14
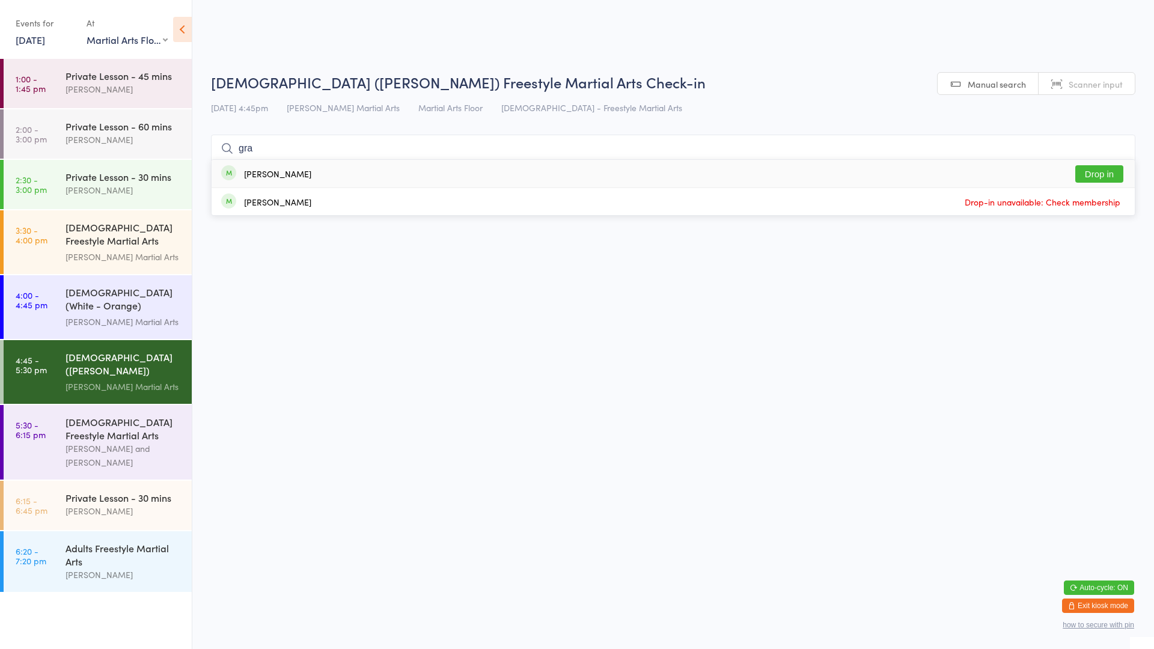
type input "gra"
click at [309, 175] on div "[PERSON_NAME] Drop in" at bounding box center [673, 174] width 923 height 28
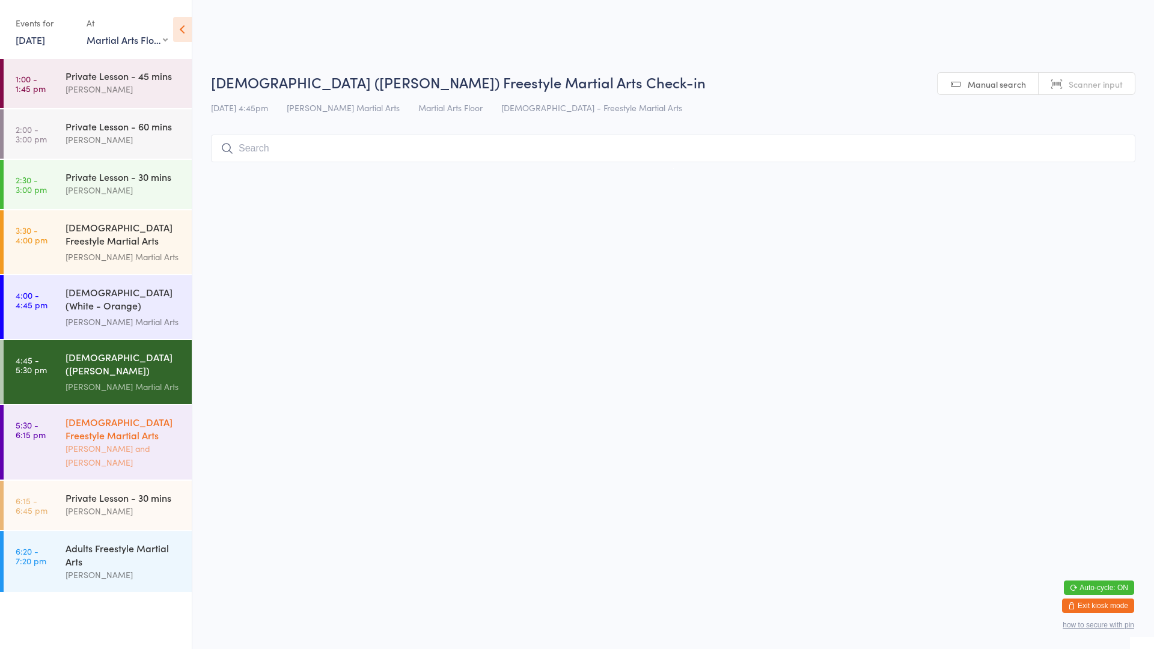
click at [126, 442] on div "[PERSON_NAME] and [PERSON_NAME]" at bounding box center [123, 456] width 116 height 28
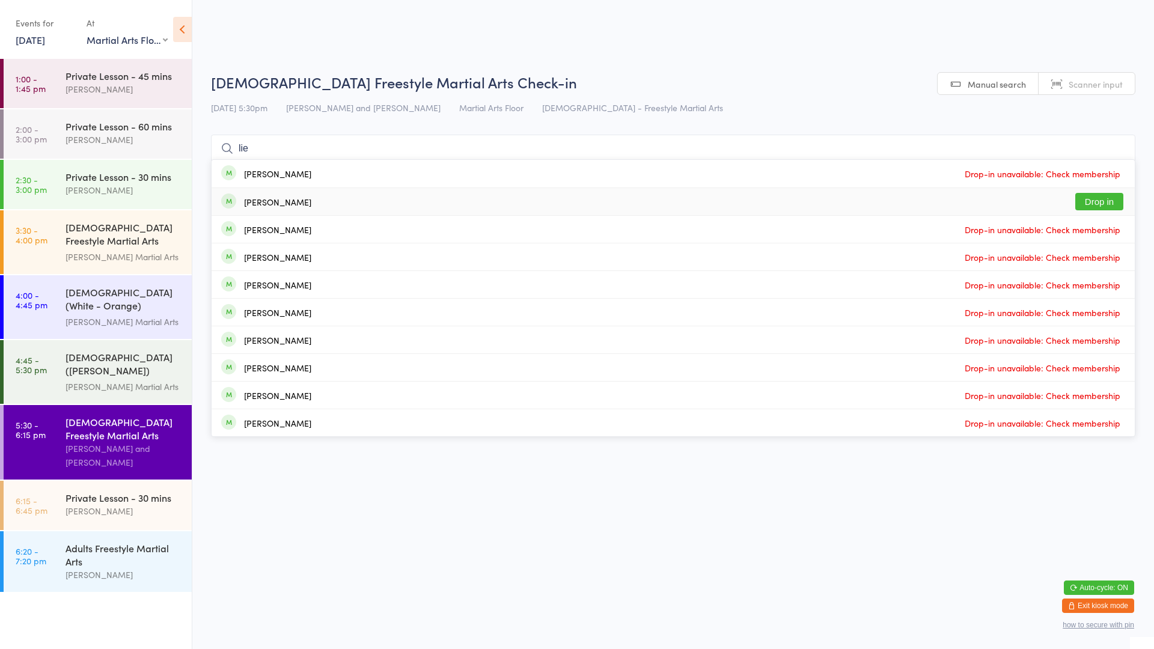
type input "lie"
click at [1089, 200] on button "Drop in" at bounding box center [1099, 201] width 48 height 17
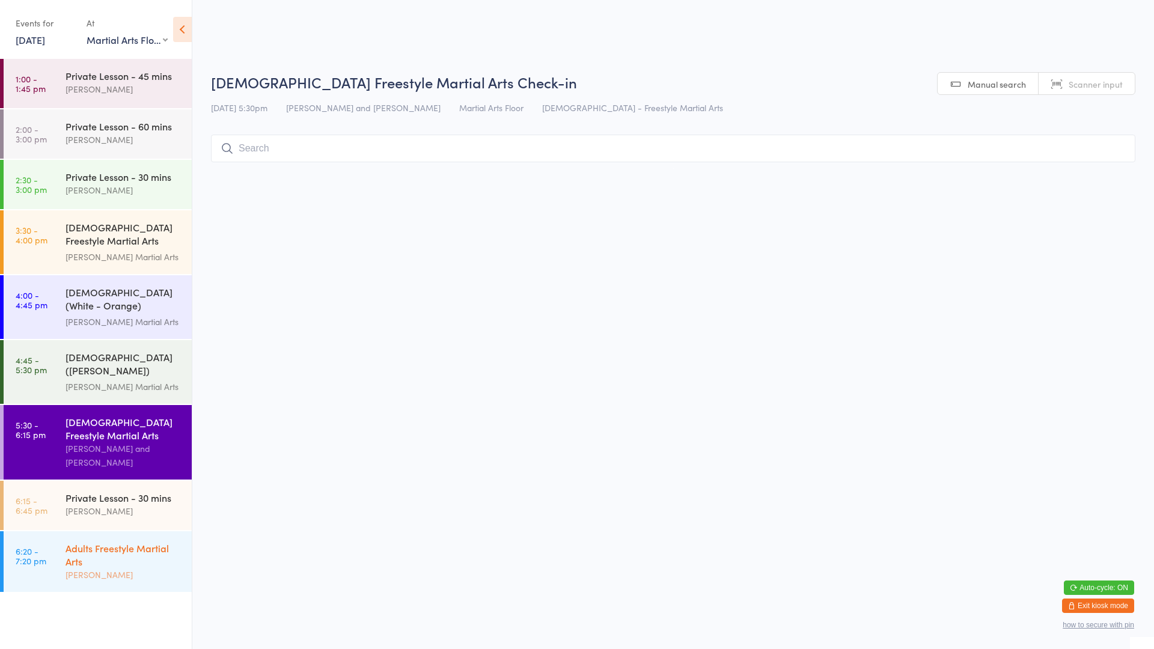
click at [100, 542] on div "Adults Freestyle Martial Arts" at bounding box center [123, 554] width 116 height 26
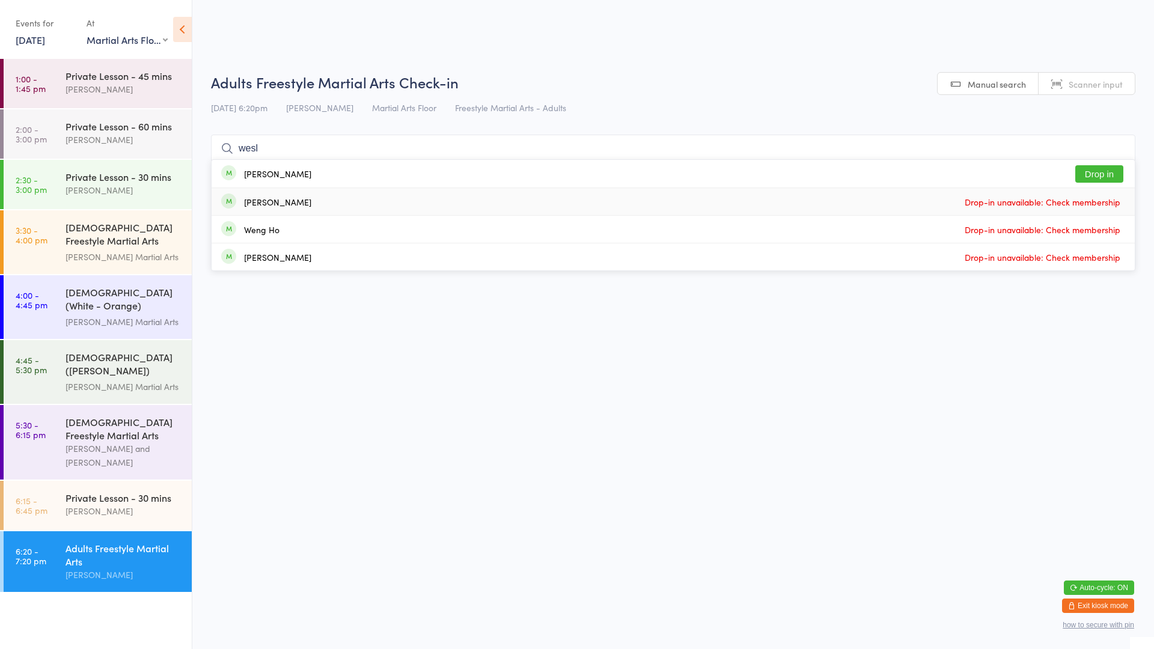
type input "wesl"
click at [265, 172] on div "[PERSON_NAME]" at bounding box center [277, 174] width 67 height 10
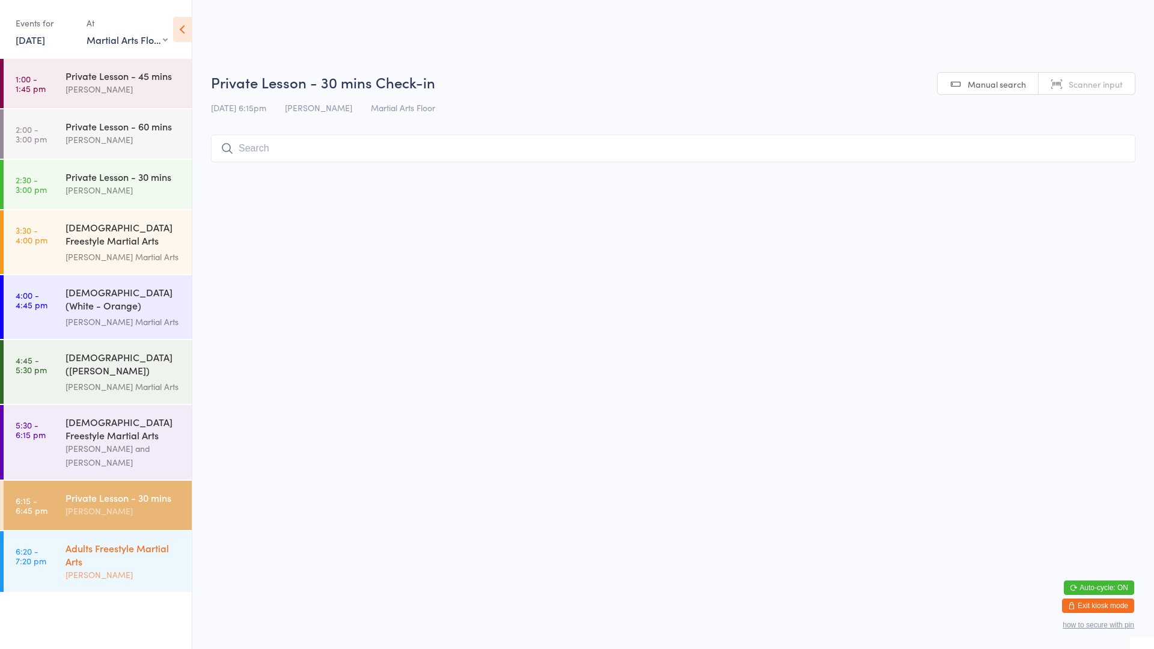
click at [108, 541] on div "Adults Freestyle Martial Arts" at bounding box center [123, 554] width 116 height 26
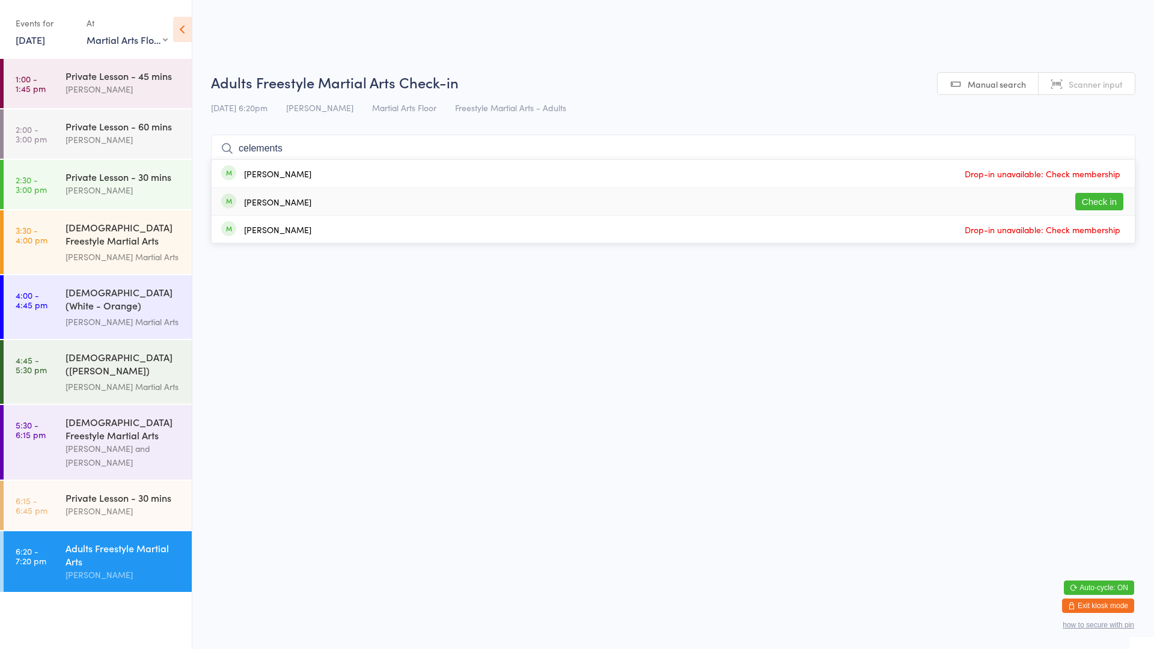
type input "celements"
click at [1089, 201] on button "Check in" at bounding box center [1099, 201] width 48 height 17
type input "macgregor"
click at [1116, 173] on button "Check in" at bounding box center [1099, 173] width 48 height 17
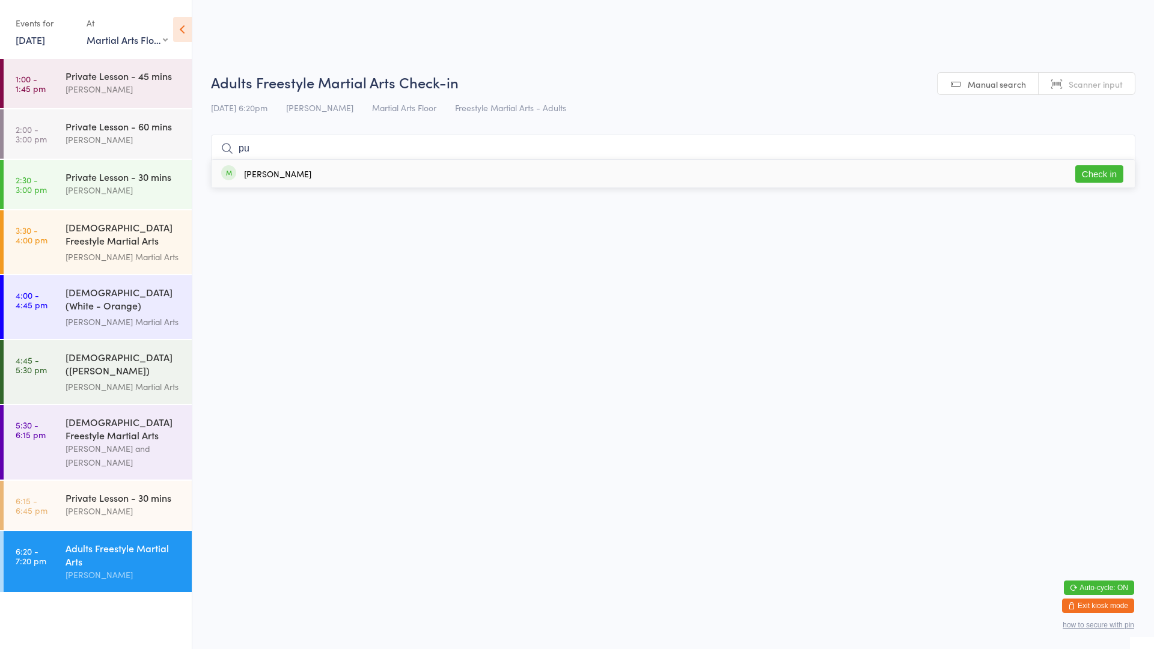
type input "pu"
click at [1103, 176] on button "Check in" at bounding box center [1099, 173] width 48 height 17
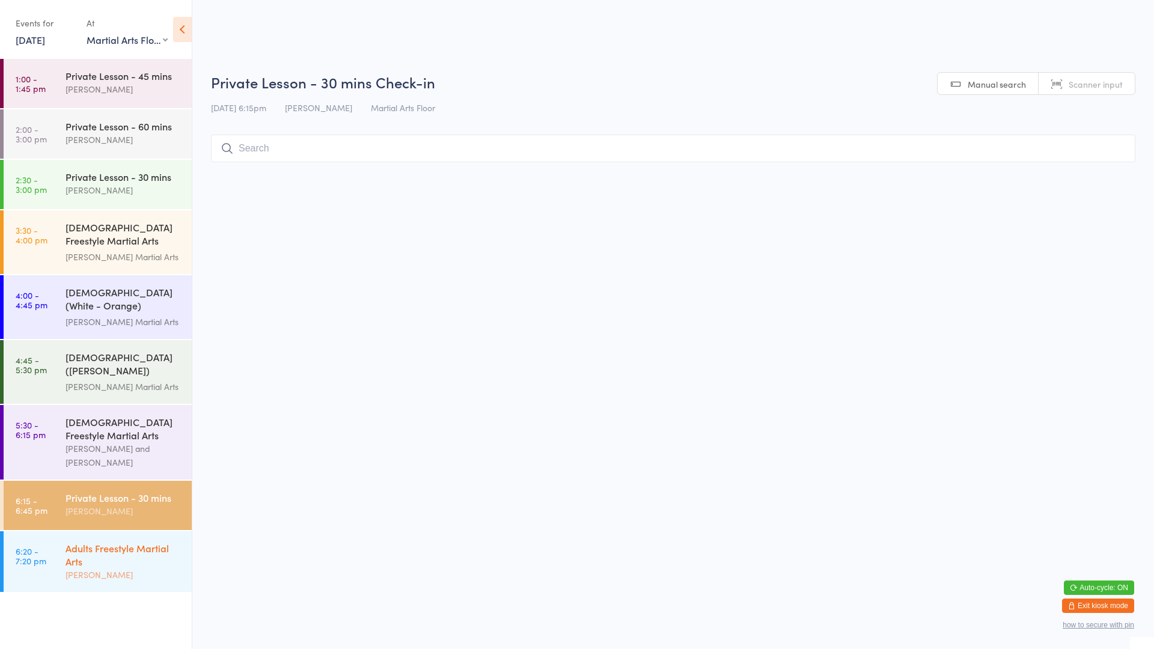
click at [88, 577] on div "Adults Freestyle Martial Arts [PERSON_NAME]" at bounding box center [128, 561] width 126 height 61
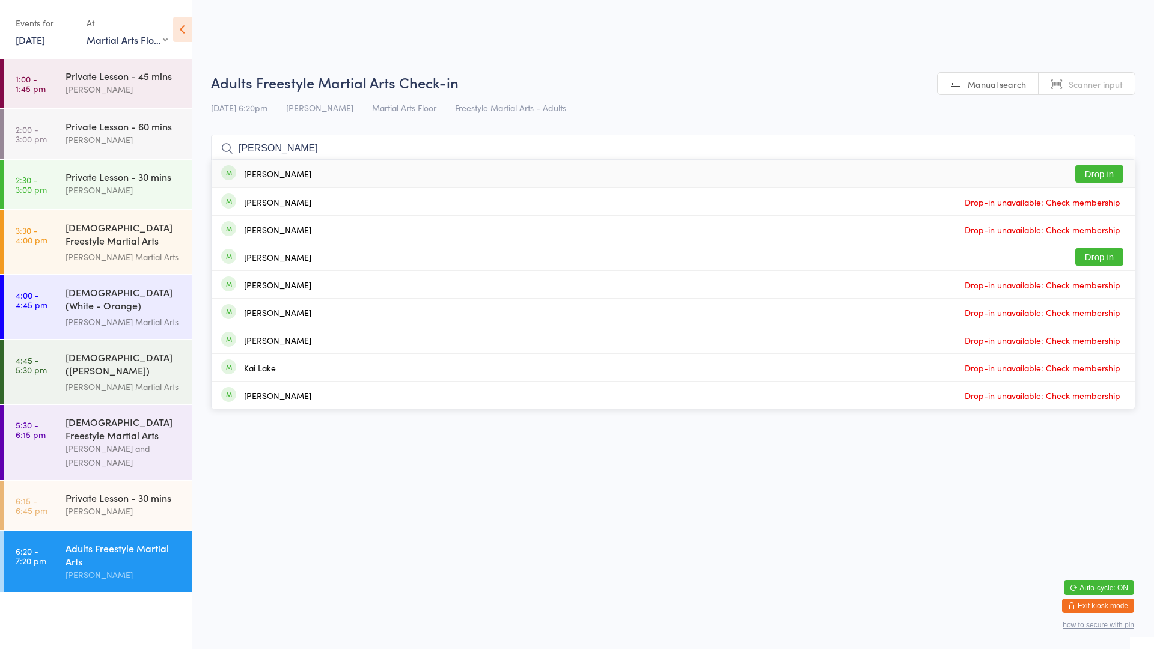
type input "[PERSON_NAME]"
click at [1115, 173] on button "Drop in" at bounding box center [1099, 173] width 48 height 17
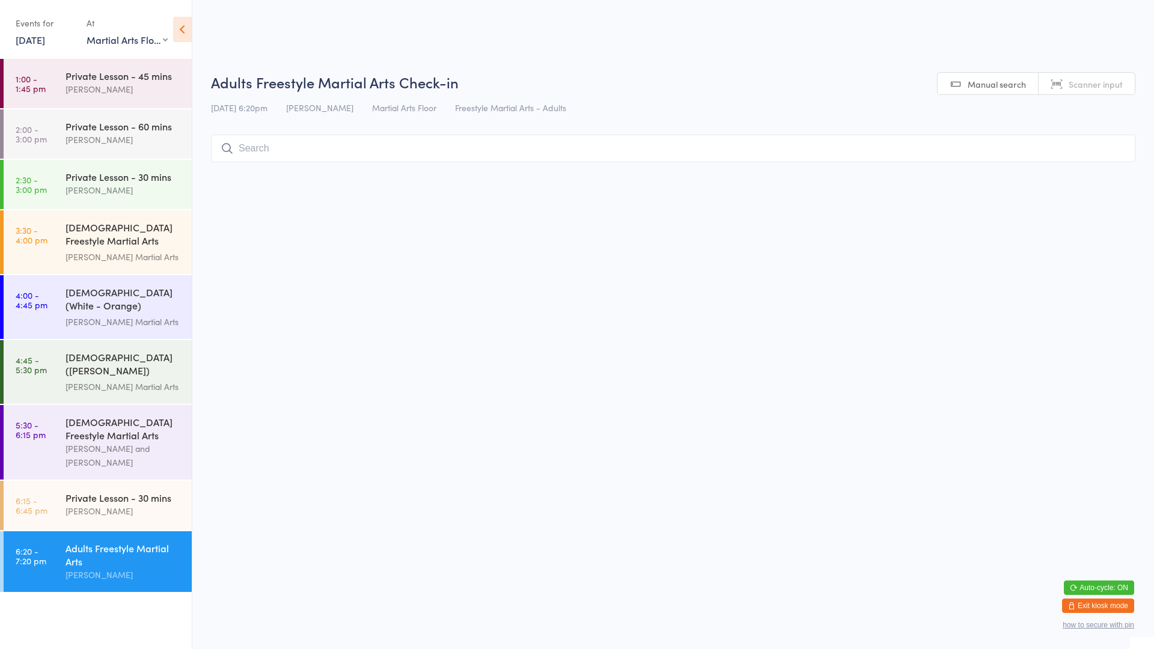
click at [72, 568] on div "[PERSON_NAME]" at bounding box center [123, 575] width 116 height 14
click at [281, 146] on input "search" at bounding box center [673, 149] width 924 height 28
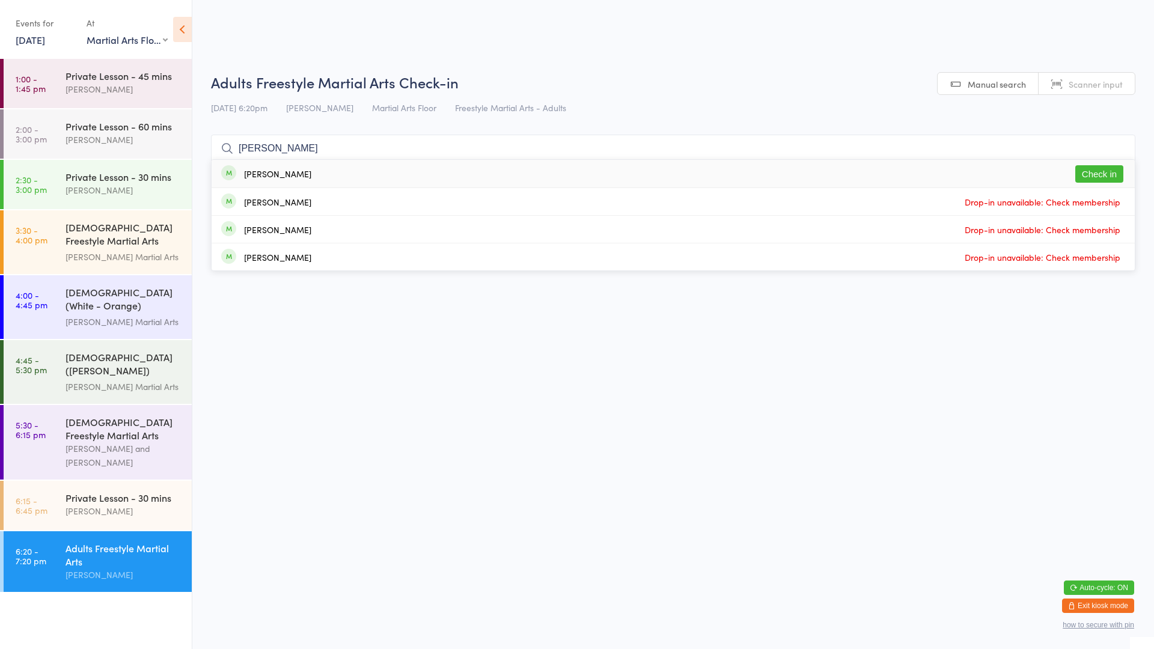
type input "[PERSON_NAME]"
click at [362, 179] on div "[PERSON_NAME] Check in" at bounding box center [673, 174] width 923 height 28
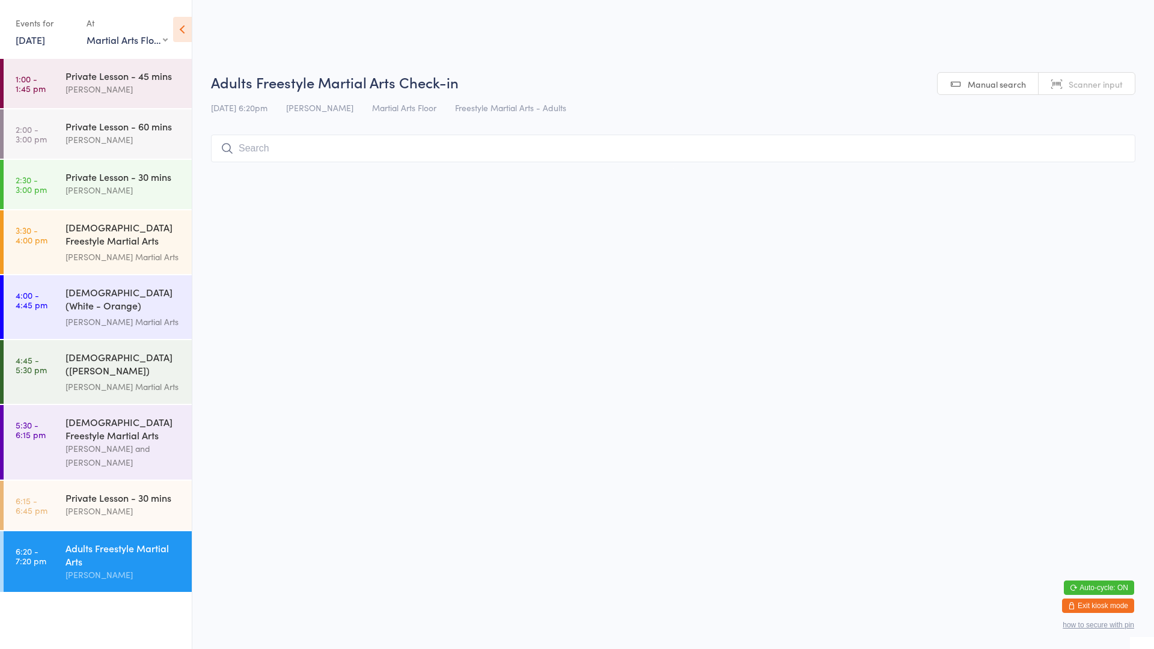
click at [252, 160] on input "search" at bounding box center [673, 149] width 924 height 28
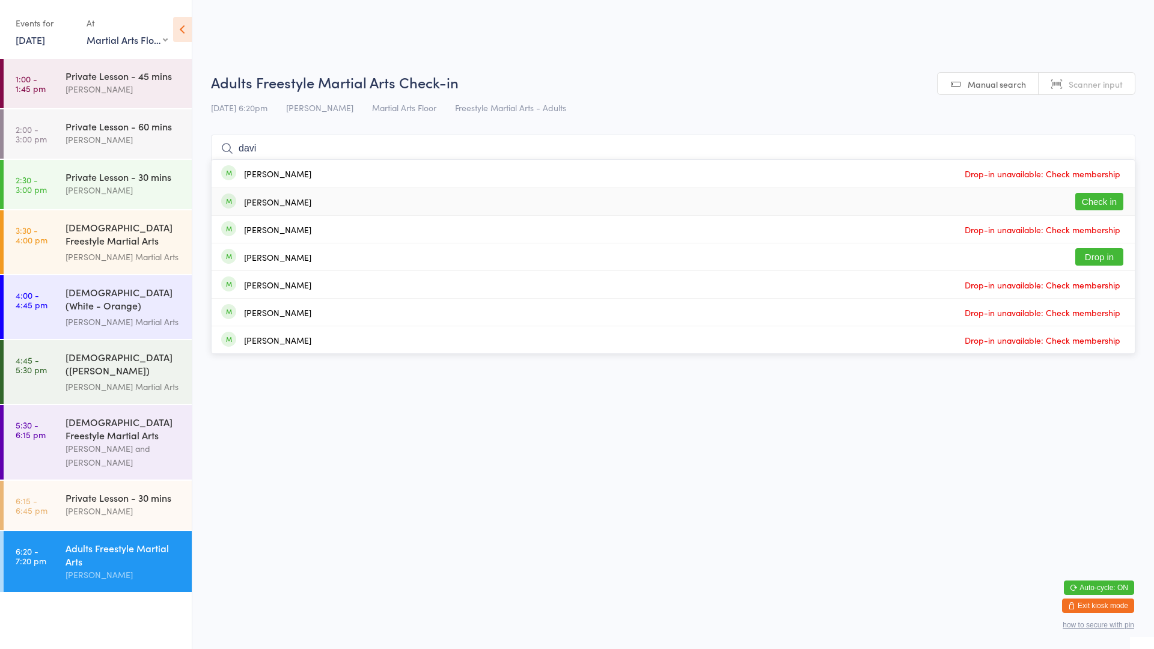
type input "davi"
click at [1096, 201] on button "Check in" at bounding box center [1099, 201] width 48 height 17
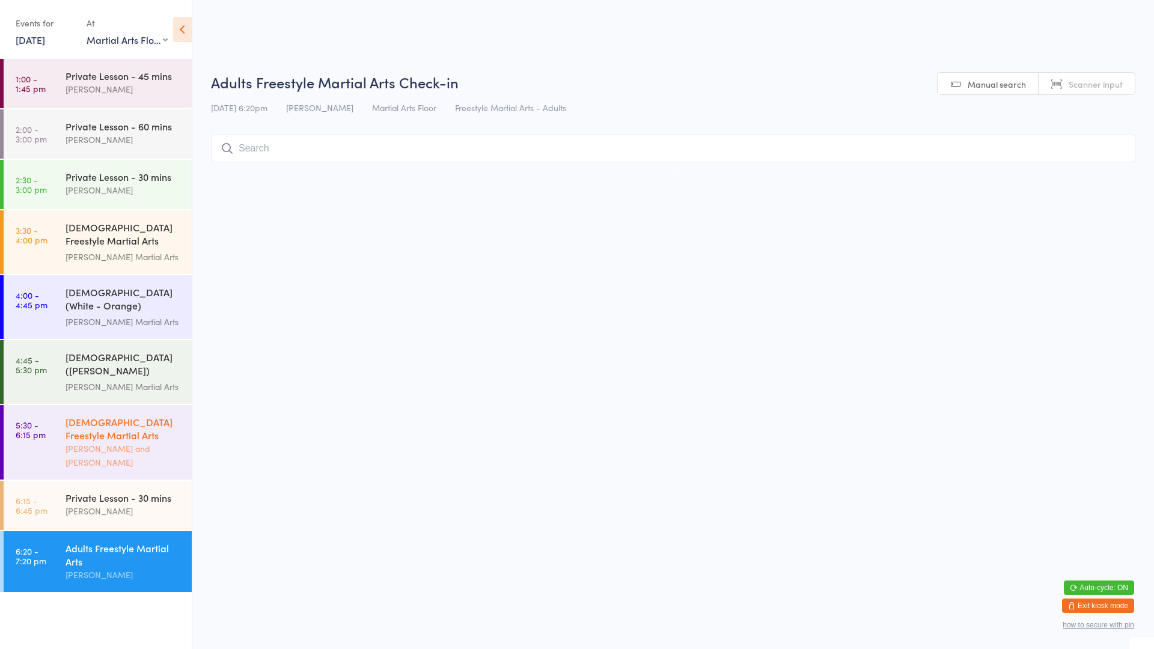
click at [81, 444] on div "[PERSON_NAME] and [PERSON_NAME]" at bounding box center [123, 456] width 116 height 28
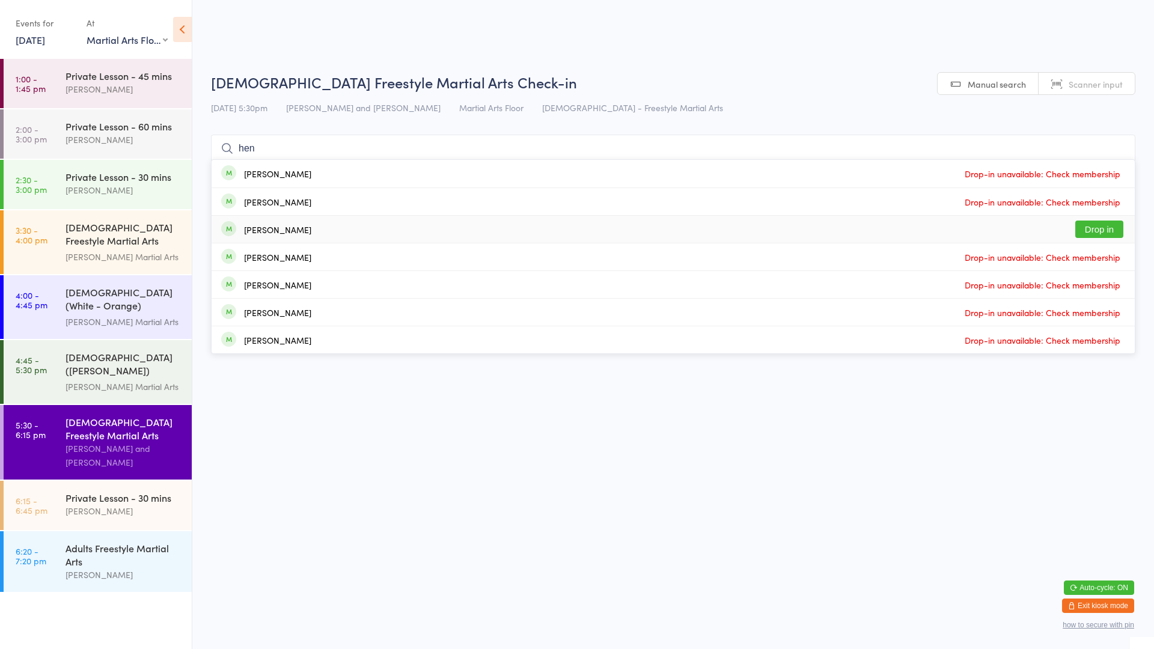
type input "hen"
click at [1098, 233] on button "Drop in" at bounding box center [1099, 229] width 48 height 17
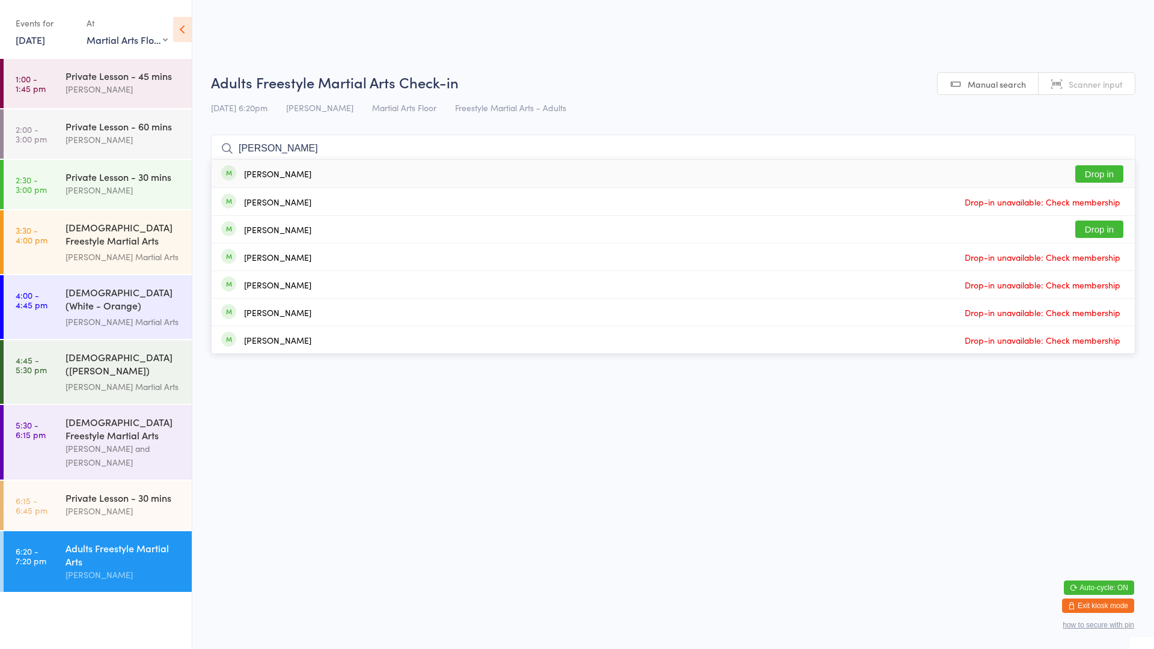
type input "[PERSON_NAME]"
click at [1099, 175] on button "Drop in" at bounding box center [1099, 173] width 48 height 17
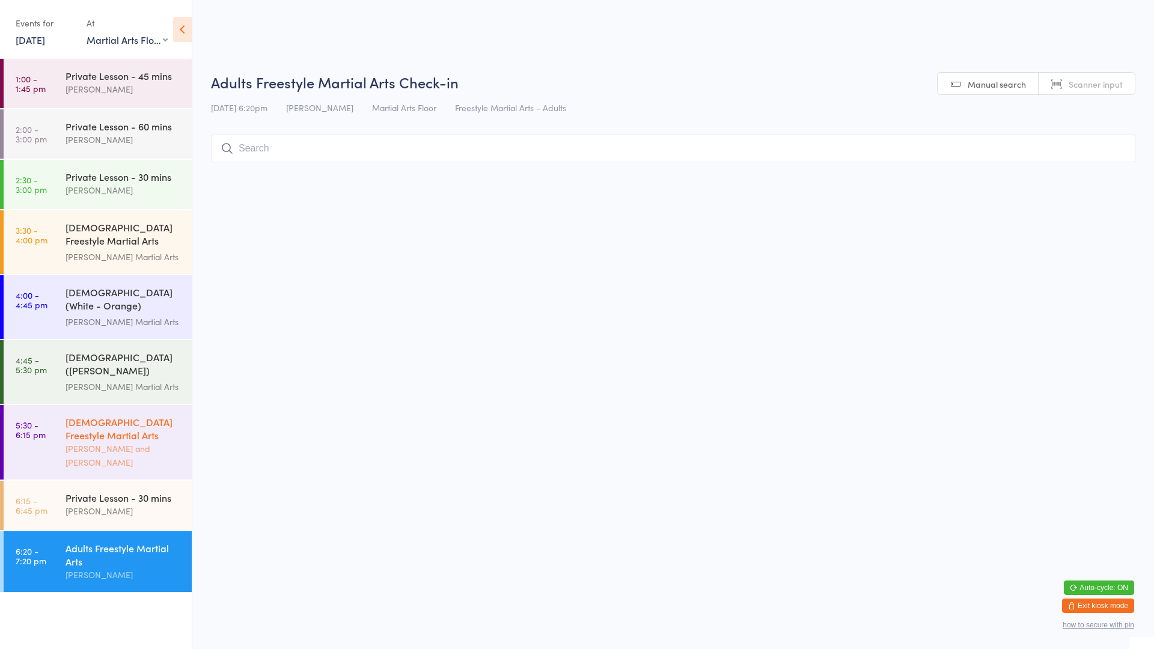
click at [88, 422] on div "[DEMOGRAPHIC_DATA] Freestyle Martial Arts" at bounding box center [123, 428] width 116 height 26
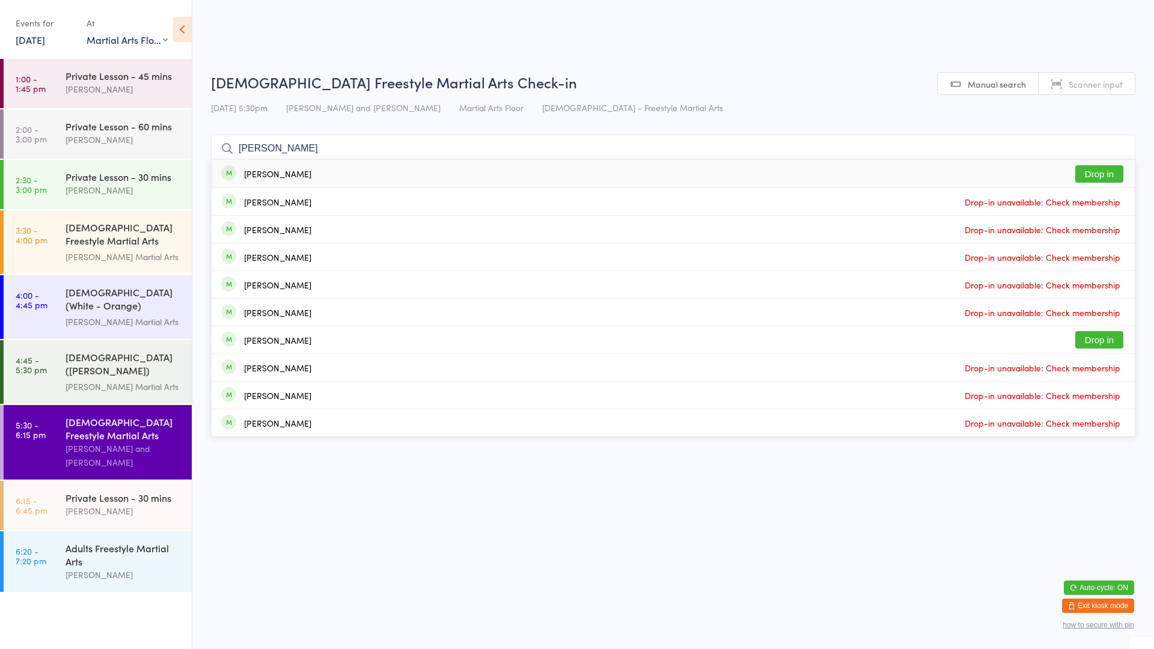
type input "[PERSON_NAME]"
click at [1106, 181] on button "Drop in" at bounding box center [1099, 173] width 48 height 17
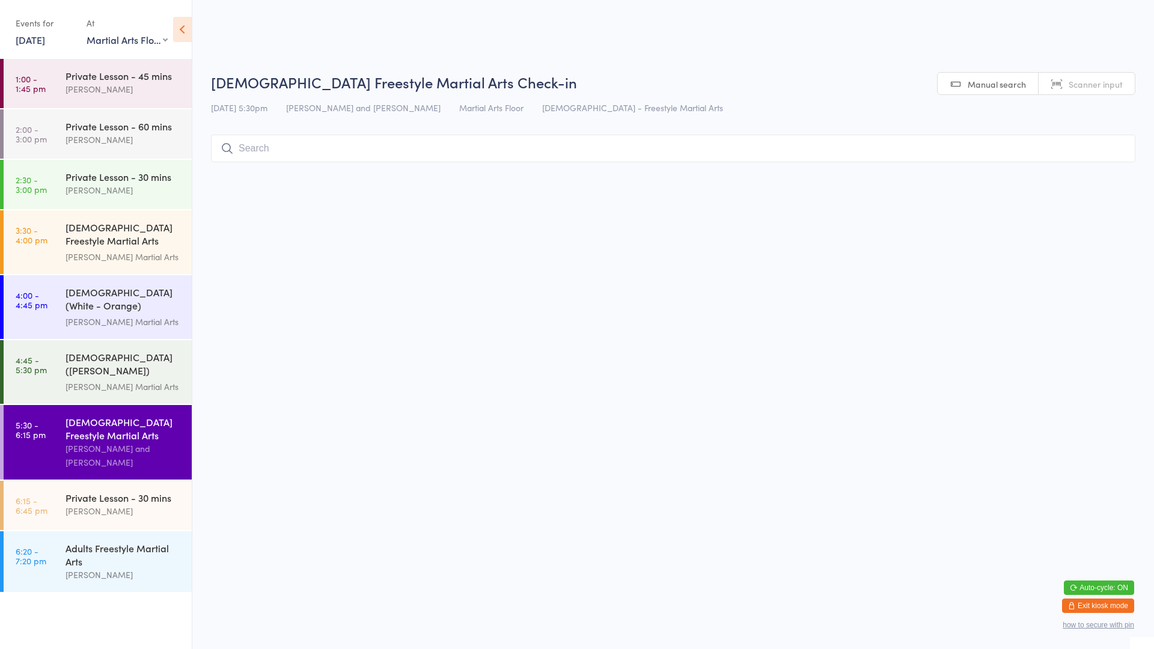
click at [816, 343] on html "You have now entered Kiosk Mode. Members will be able to check themselves in us…" at bounding box center [577, 324] width 1154 height 649
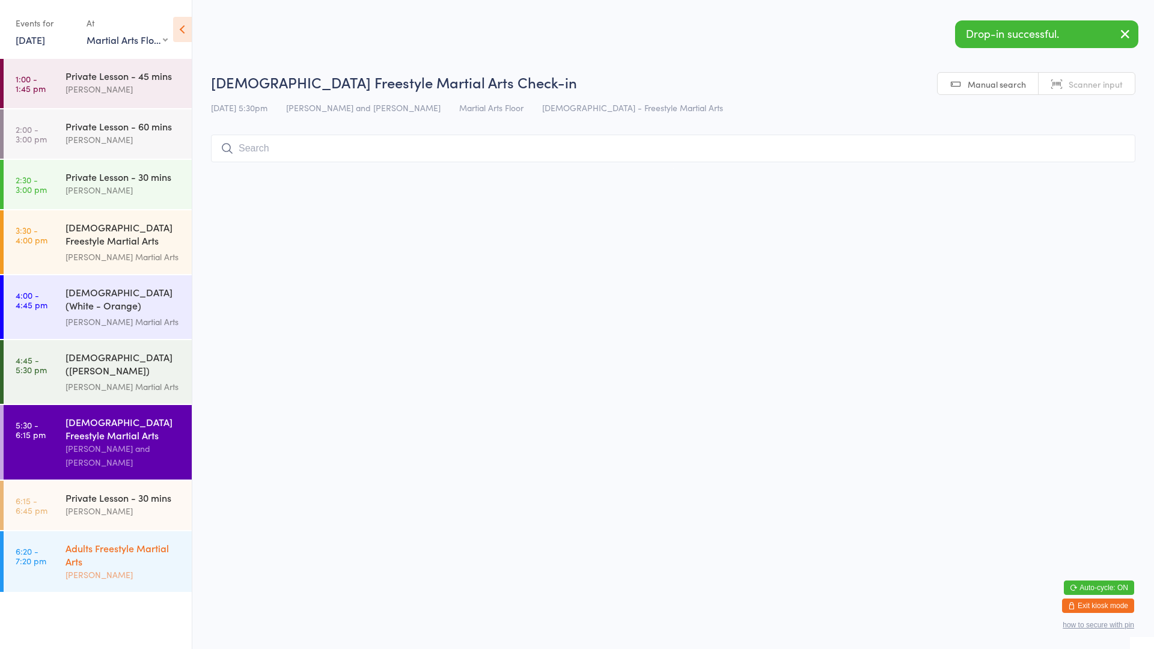
click at [138, 541] on div "Adults Freestyle Martial Arts" at bounding box center [123, 554] width 116 height 26
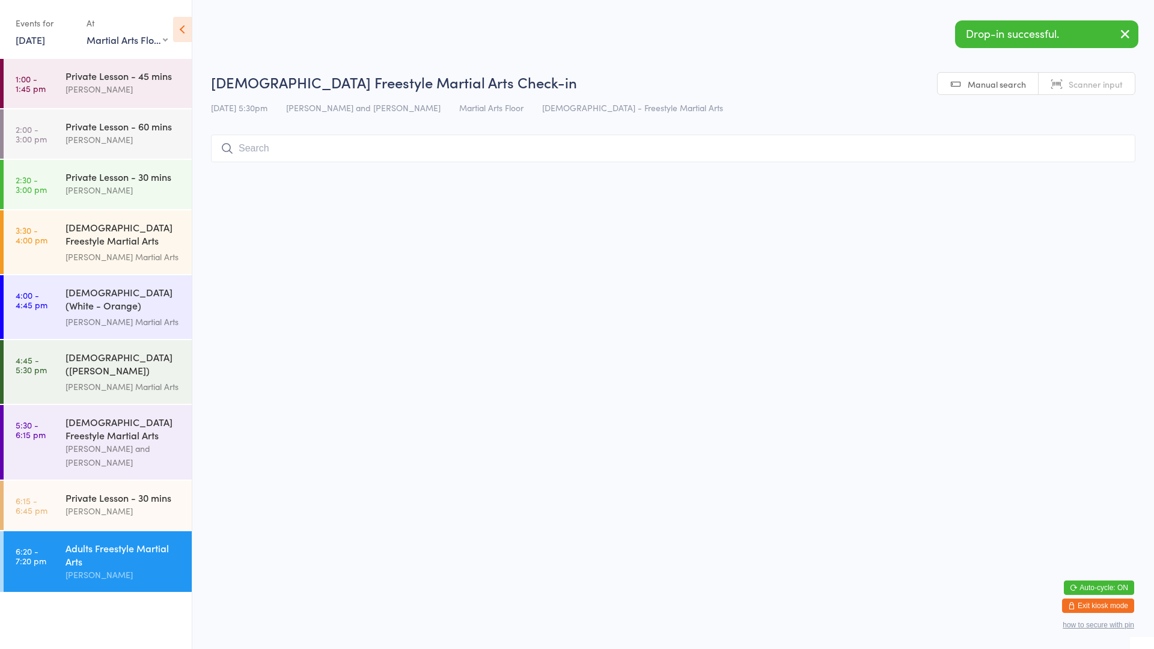
click at [537, 458] on html "You have now entered Kiosk Mode. Members will be able to check themselves in us…" at bounding box center [577, 324] width 1154 height 649
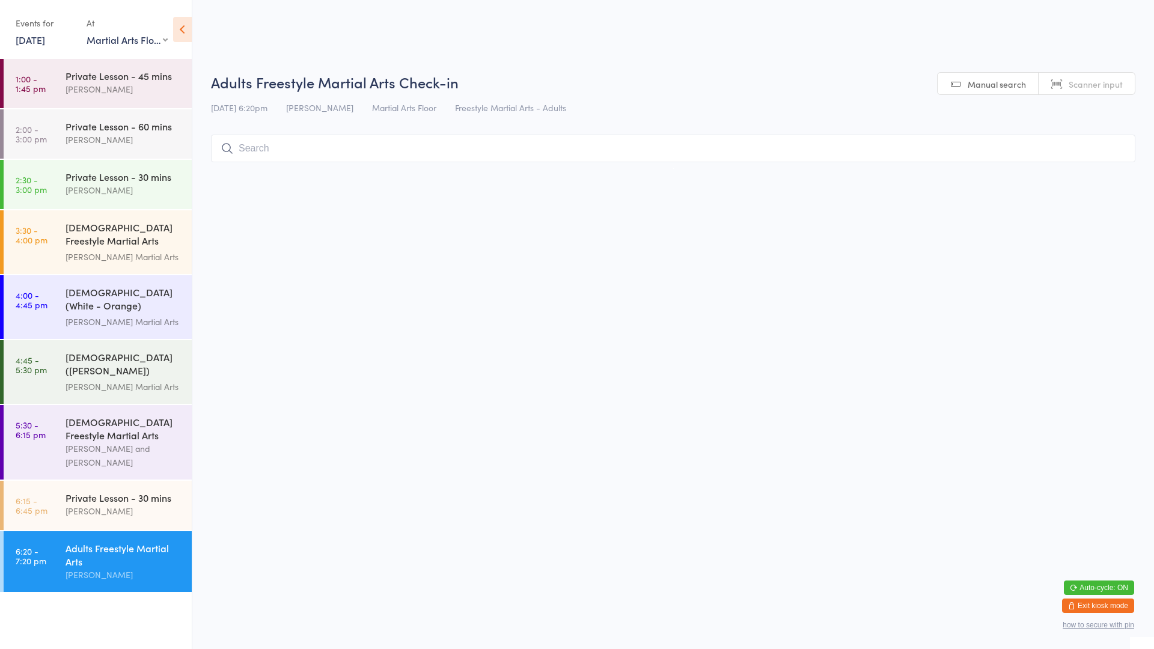
click at [299, 150] on input "search" at bounding box center [673, 149] width 924 height 28
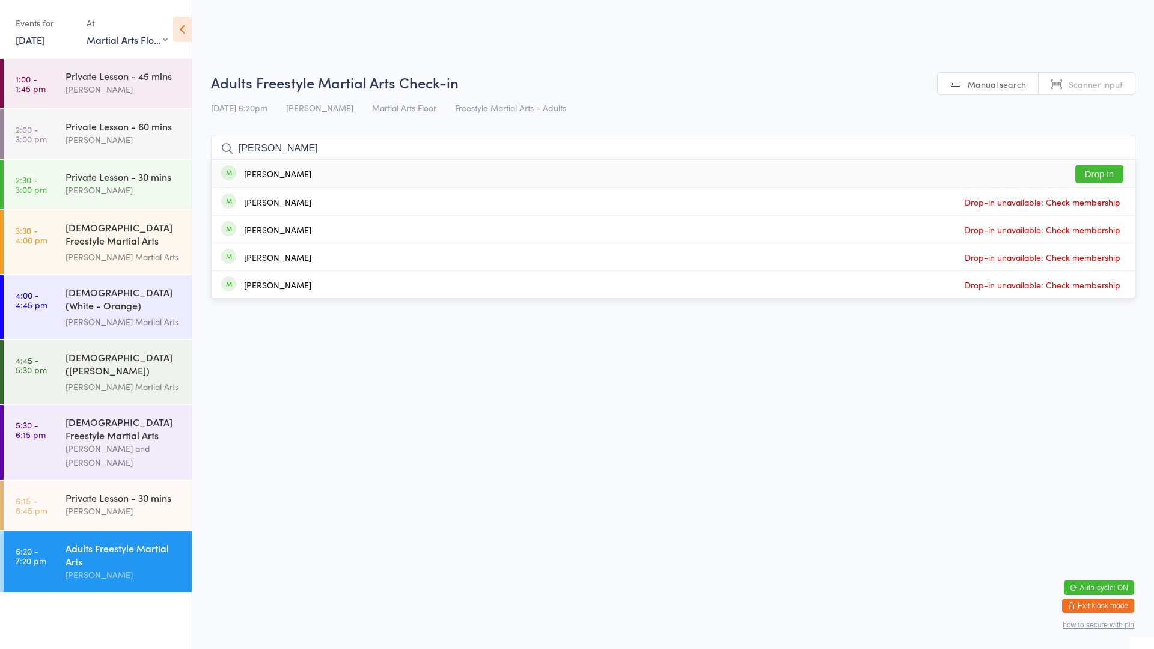
type input "[PERSON_NAME]"
click at [287, 174] on div "[PERSON_NAME]" at bounding box center [277, 174] width 67 height 10
